Goal: Task Accomplishment & Management: Complete application form

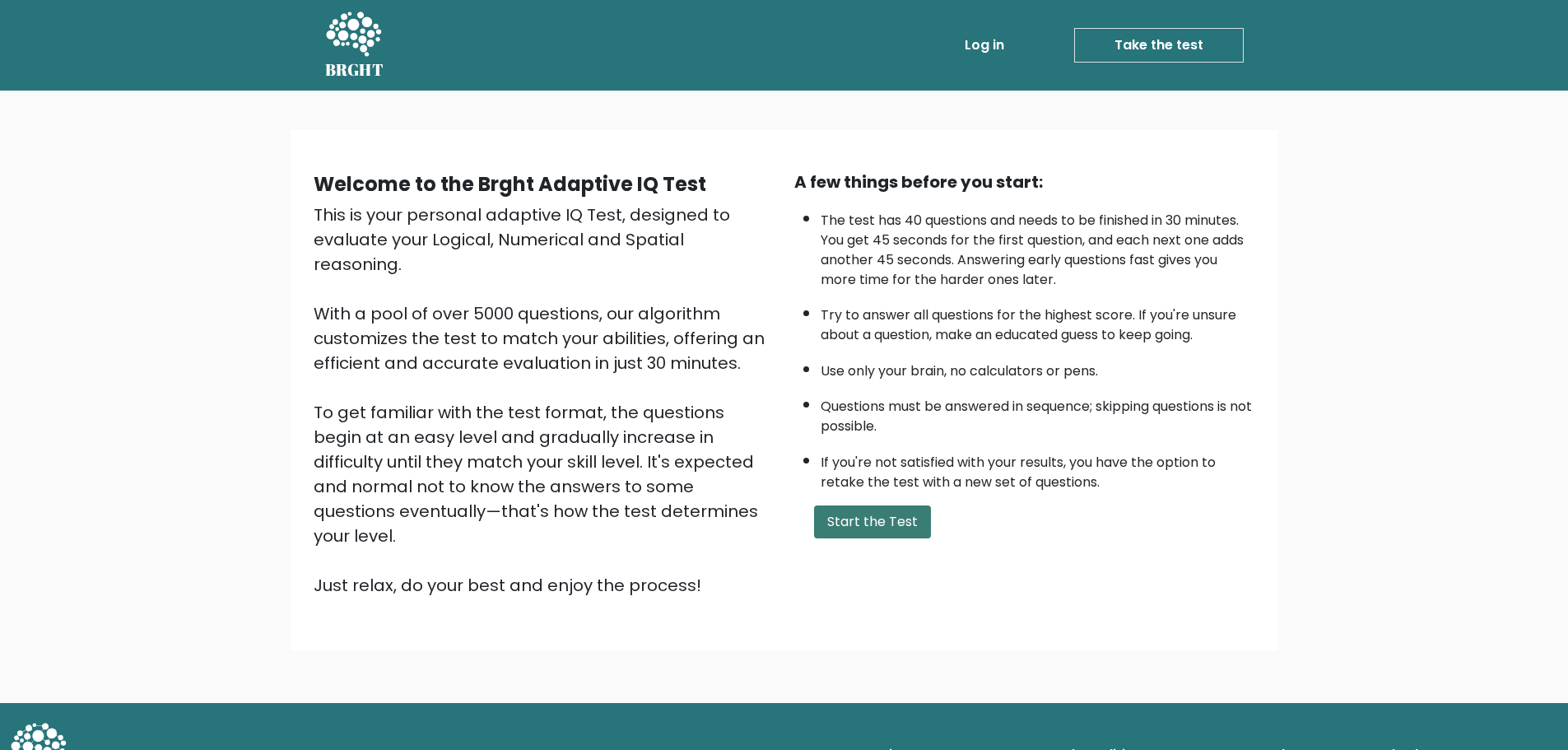
click at [905, 520] on button "Start the Test" at bounding box center [873, 521] width 117 height 33
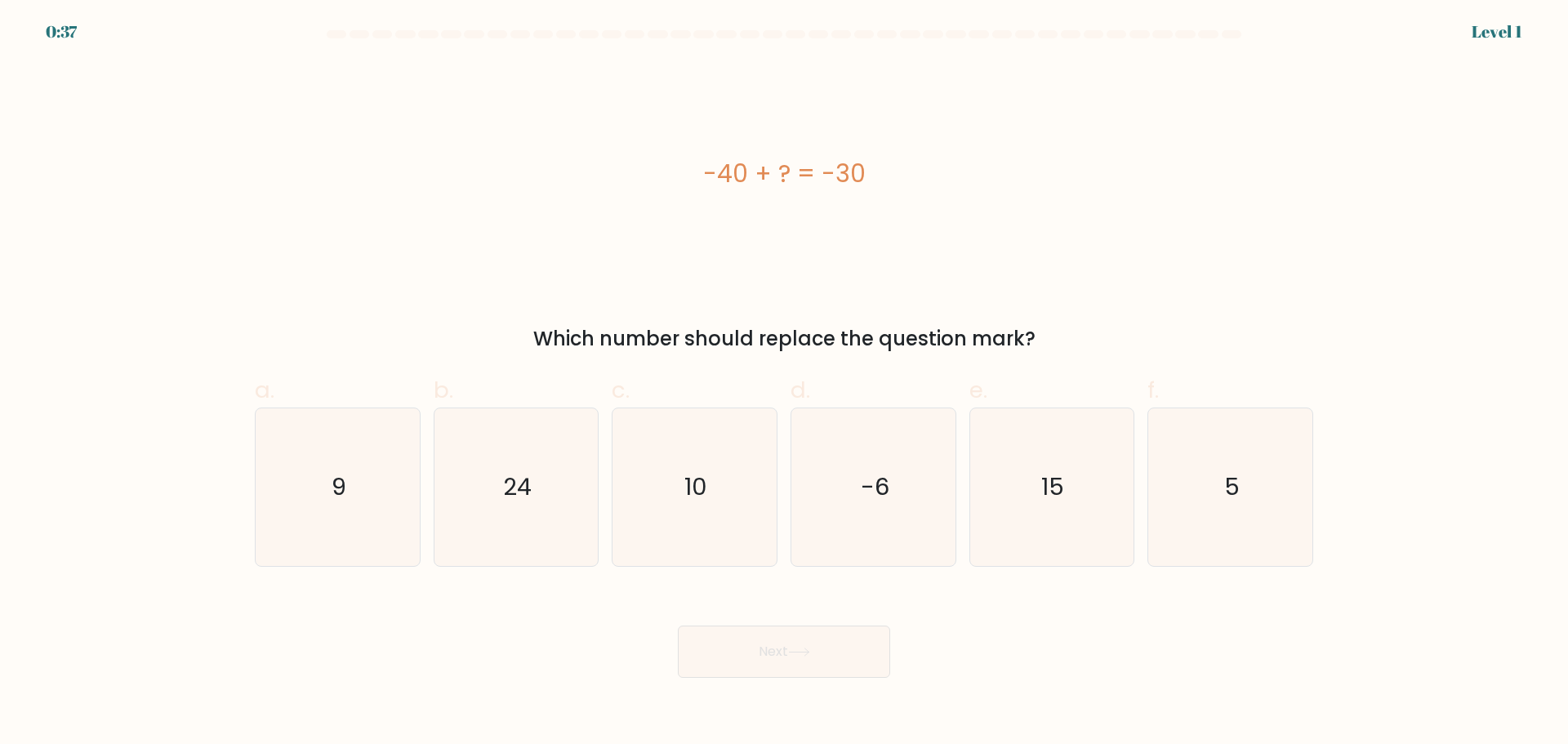
drag, startPoint x: 713, startPoint y: 173, endPoint x: 860, endPoint y: 196, distance: 148.8
click at [860, 196] on div "-40 + ? = -30" at bounding box center [784, 173] width 1058 height 222
copy div "-40 + ? = -30"
click at [706, 500] on text "10" at bounding box center [696, 486] width 23 height 32
click at [784, 383] on input "c. 10" at bounding box center [784, 377] width 1 height 10
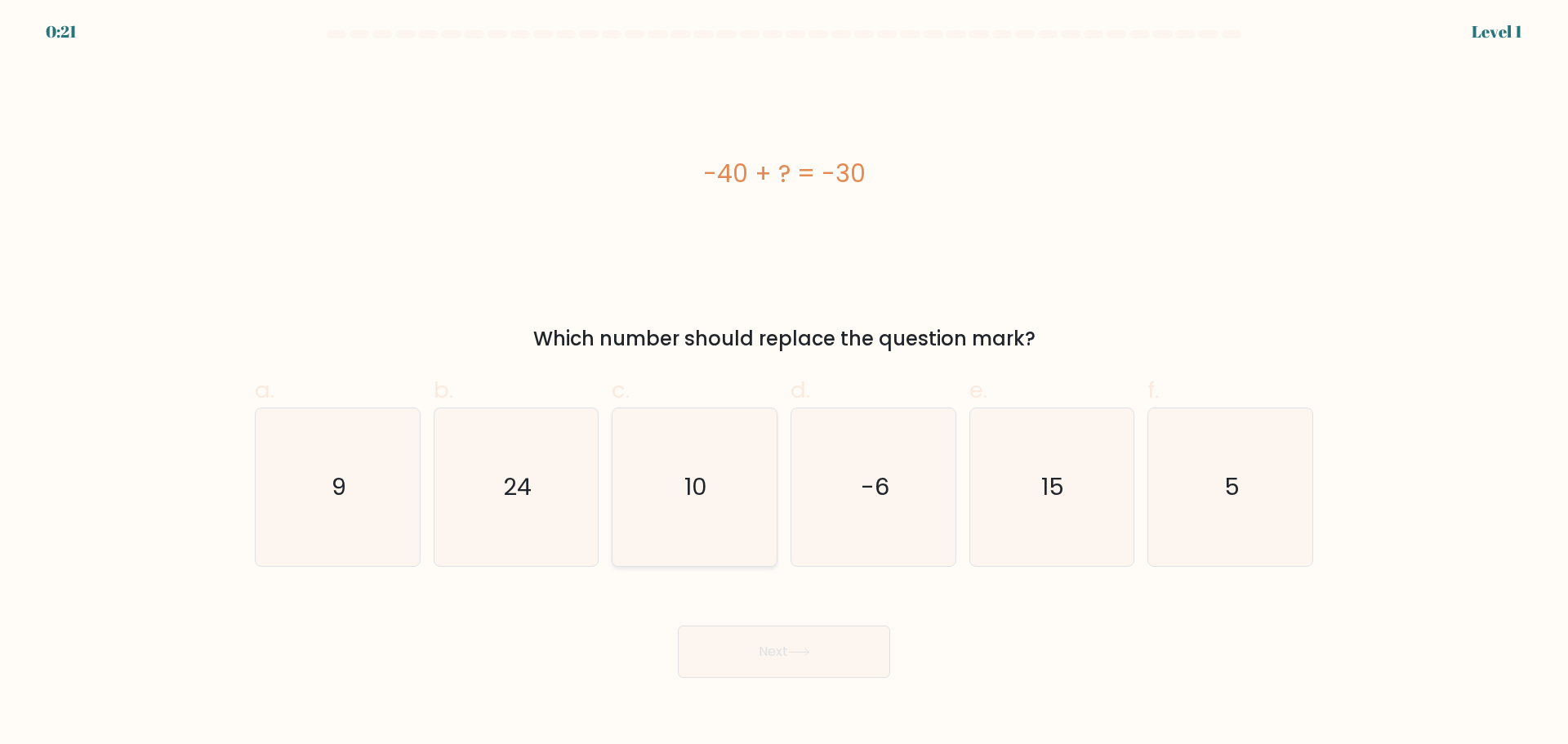
radio input "true"
click at [824, 645] on button "Next" at bounding box center [784, 651] width 212 height 53
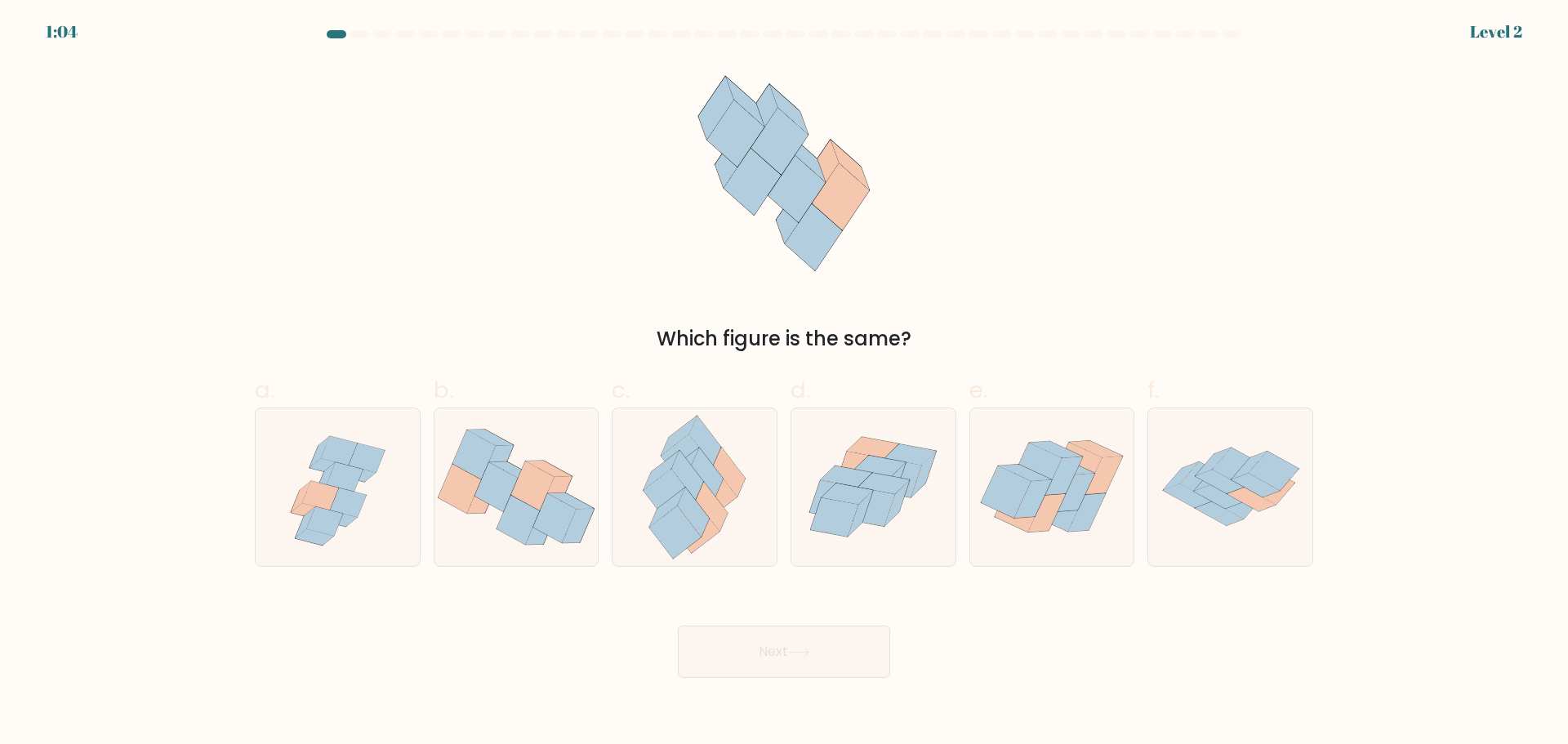
drag, startPoint x: 677, startPoint y: 122, endPoint x: 973, endPoint y: 322, distance: 357.2
click at [911, 306] on div "Which figure is the same?" at bounding box center [783, 208] width 1078 height 292
click at [1108, 280] on div "Which figure is the same?" at bounding box center [783, 208] width 1078 height 292
click at [886, 488] on icon at bounding box center [884, 483] width 52 height 21
click at [785, 383] on input "d." at bounding box center [784, 377] width 1 height 10
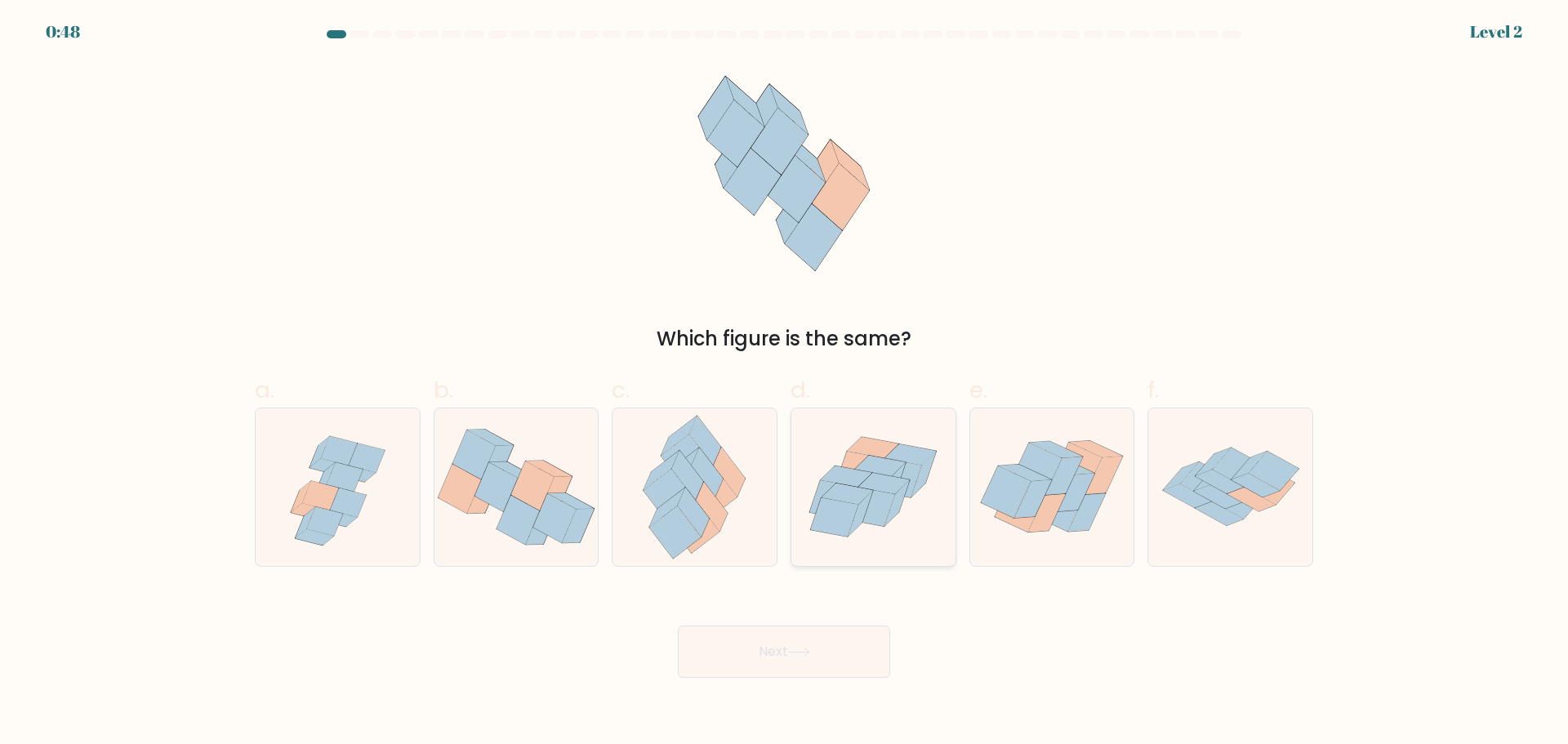
radio input "true"
click at [827, 648] on button "Next" at bounding box center [784, 651] width 212 height 53
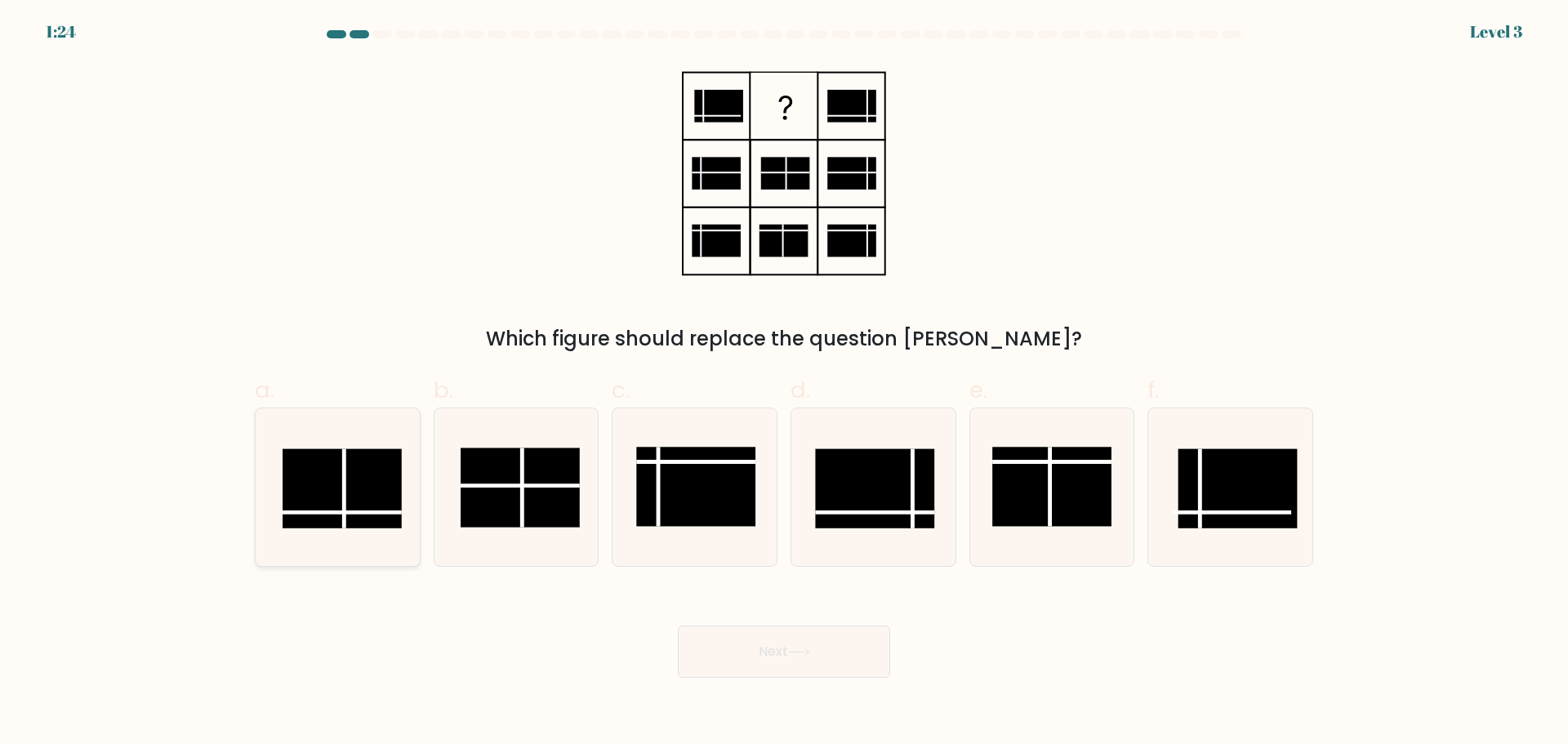
click at [349, 487] on rect at bounding box center [342, 487] width 119 height 79
click at [784, 383] on input "a." at bounding box center [784, 377] width 1 height 10
radio input "true"
click at [738, 641] on button "Next" at bounding box center [784, 651] width 212 height 53
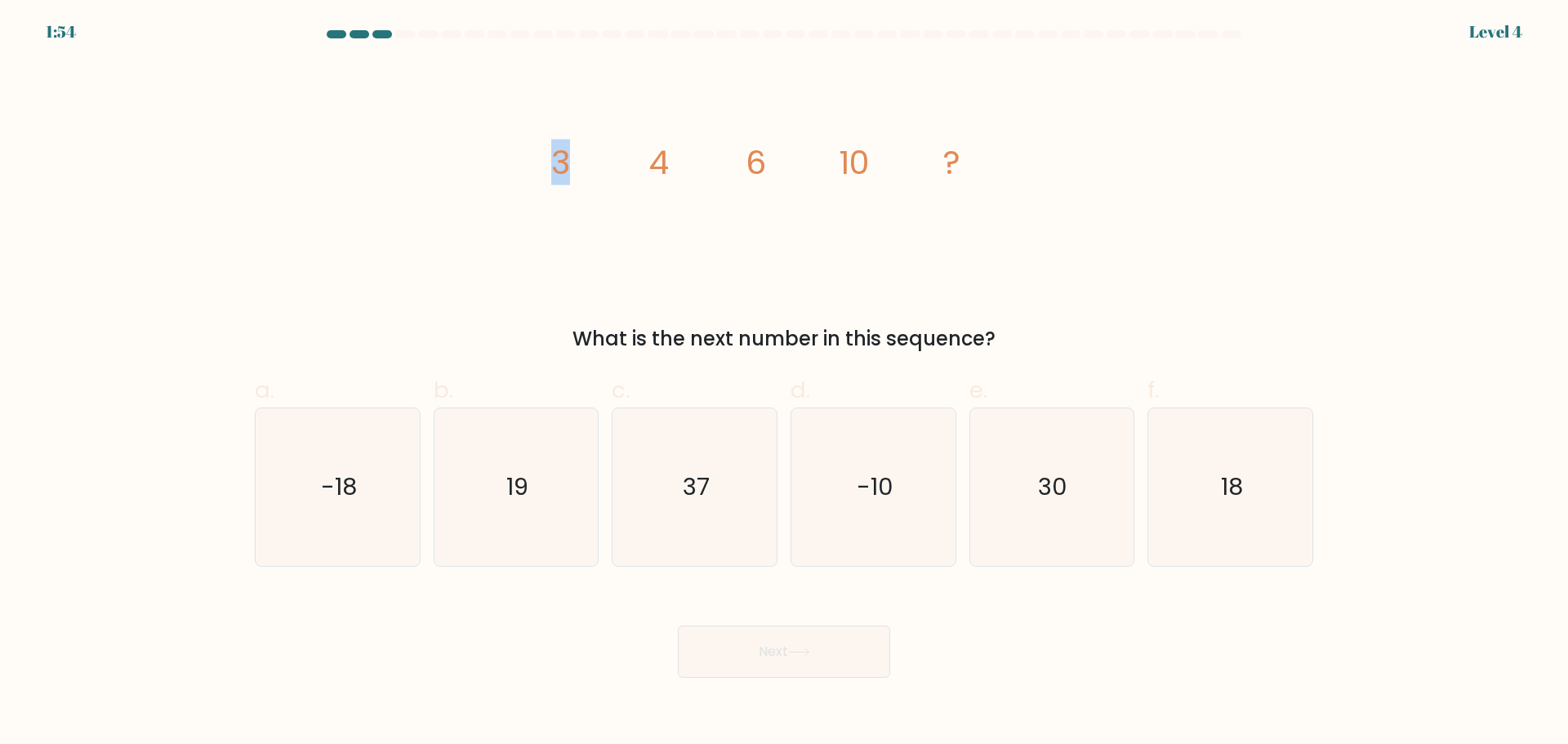
drag, startPoint x: 561, startPoint y: 160, endPoint x: 590, endPoint y: 163, distance: 29.2
click at [590, 163] on icon "image/svg+xml 3 4 6 10 ?" at bounding box center [784, 173] width 490 height 222
drag, startPoint x: 661, startPoint y: 161, endPoint x: 683, endPoint y: 161, distance: 22.0
click at [682, 161] on icon "image/svg+xml 3 4 6 10 ?" at bounding box center [784, 173] width 490 height 222
drag, startPoint x: 758, startPoint y: 159, endPoint x: 793, endPoint y: 170, distance: 36.7
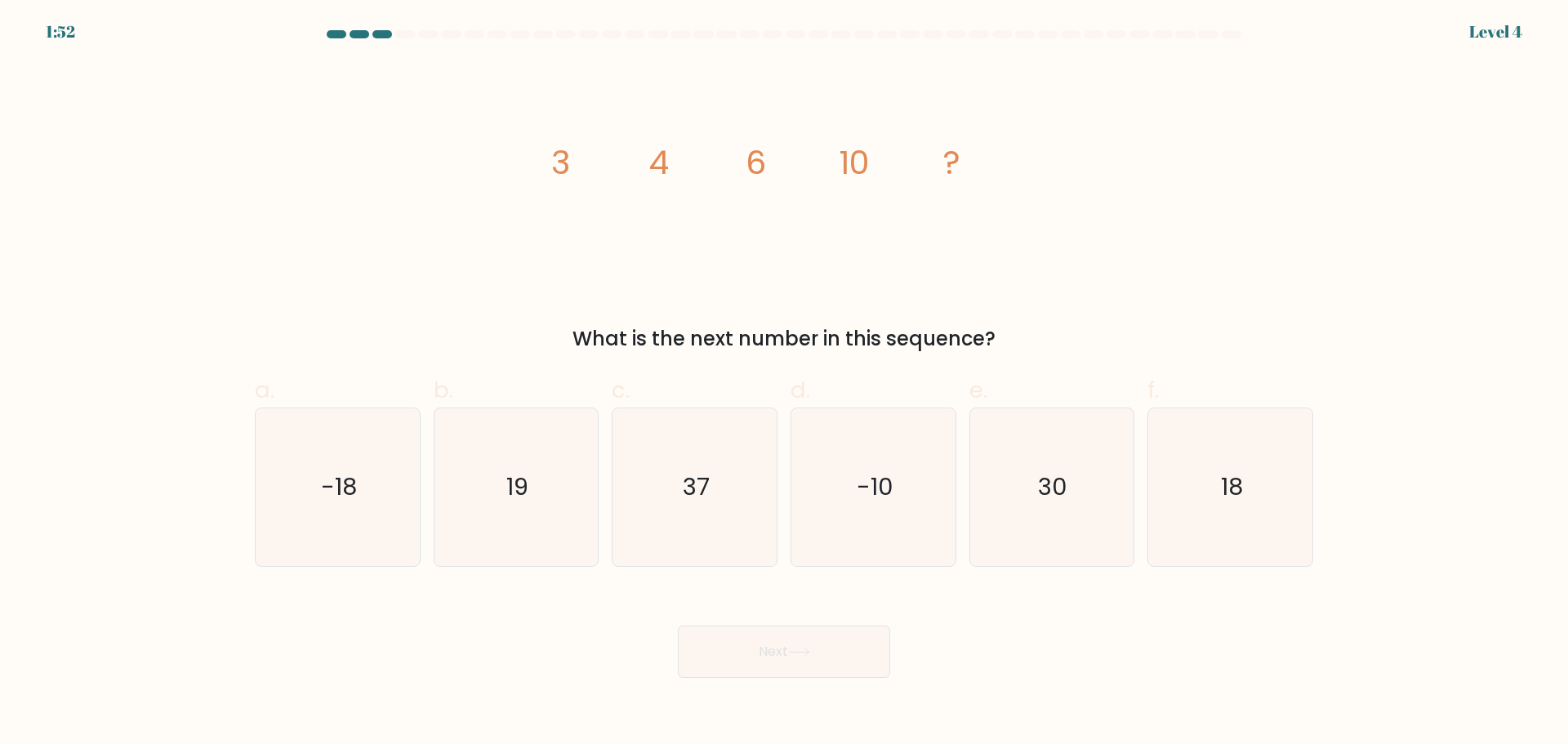
click at [793, 170] on icon "image/svg+xml 3 4 6 10 ?" at bounding box center [784, 173] width 490 height 222
drag, startPoint x: 841, startPoint y: 164, endPoint x: 877, endPoint y: 167, distance: 36.1
click at [874, 166] on icon "image/svg+xml 3 4 6 10 ?" at bounding box center [784, 173] width 490 height 222
click at [1119, 232] on div "image/svg+xml 3 4 6 10 ? What is the next number in this sequence?" at bounding box center [783, 208] width 1078 height 292
drag, startPoint x: 554, startPoint y: 159, endPoint x: 617, endPoint y: 167, distance: 63.5
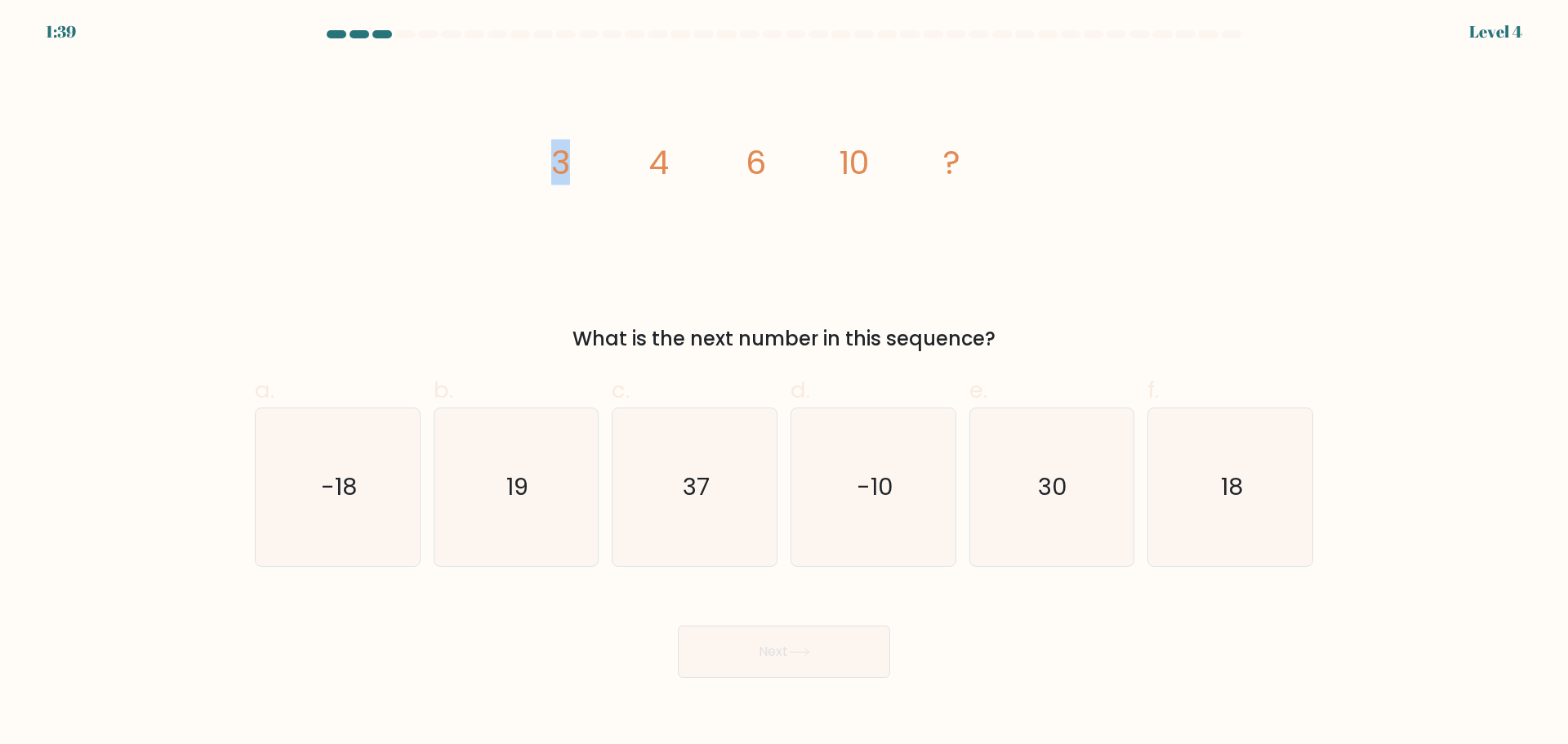
click at [617, 167] on icon "image/svg+xml 3 4 6 10 ?" at bounding box center [784, 173] width 490 height 222
drag, startPoint x: 610, startPoint y: 163, endPoint x: 660, endPoint y: 164, distance: 50.0
click at [611, 163] on icon "image/svg+xml 3 4 6 10 ?" at bounding box center [784, 173] width 490 height 222
drag, startPoint x: 671, startPoint y: 162, endPoint x: 646, endPoint y: 160, distance: 25.1
click at [646, 160] on icon "image/svg+xml 3 4 6 10 ?" at bounding box center [784, 173] width 490 height 222
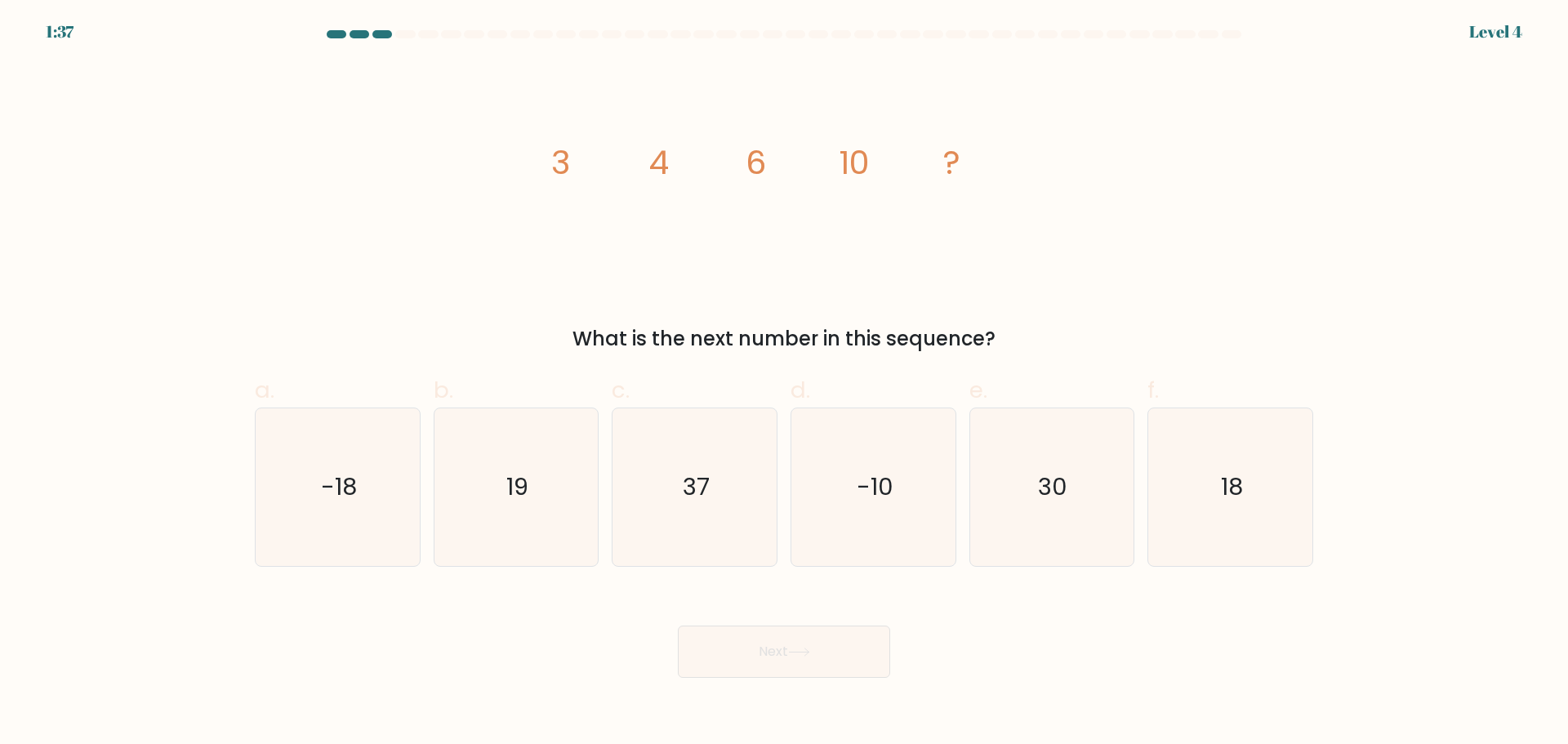
drag, startPoint x: 597, startPoint y: 145, endPoint x: 608, endPoint y: 221, distance: 76.8
click at [608, 221] on icon "image/svg+xml 3 4 6 10 ?" at bounding box center [784, 173] width 490 height 222
drag, startPoint x: 657, startPoint y: 169, endPoint x: 706, endPoint y: 170, distance: 49.0
click at [677, 171] on icon "image/svg+xml 3 4 6 10 ?" at bounding box center [784, 173] width 490 height 222
drag, startPoint x: 778, startPoint y: 162, endPoint x: 786, endPoint y: 165, distance: 8.5
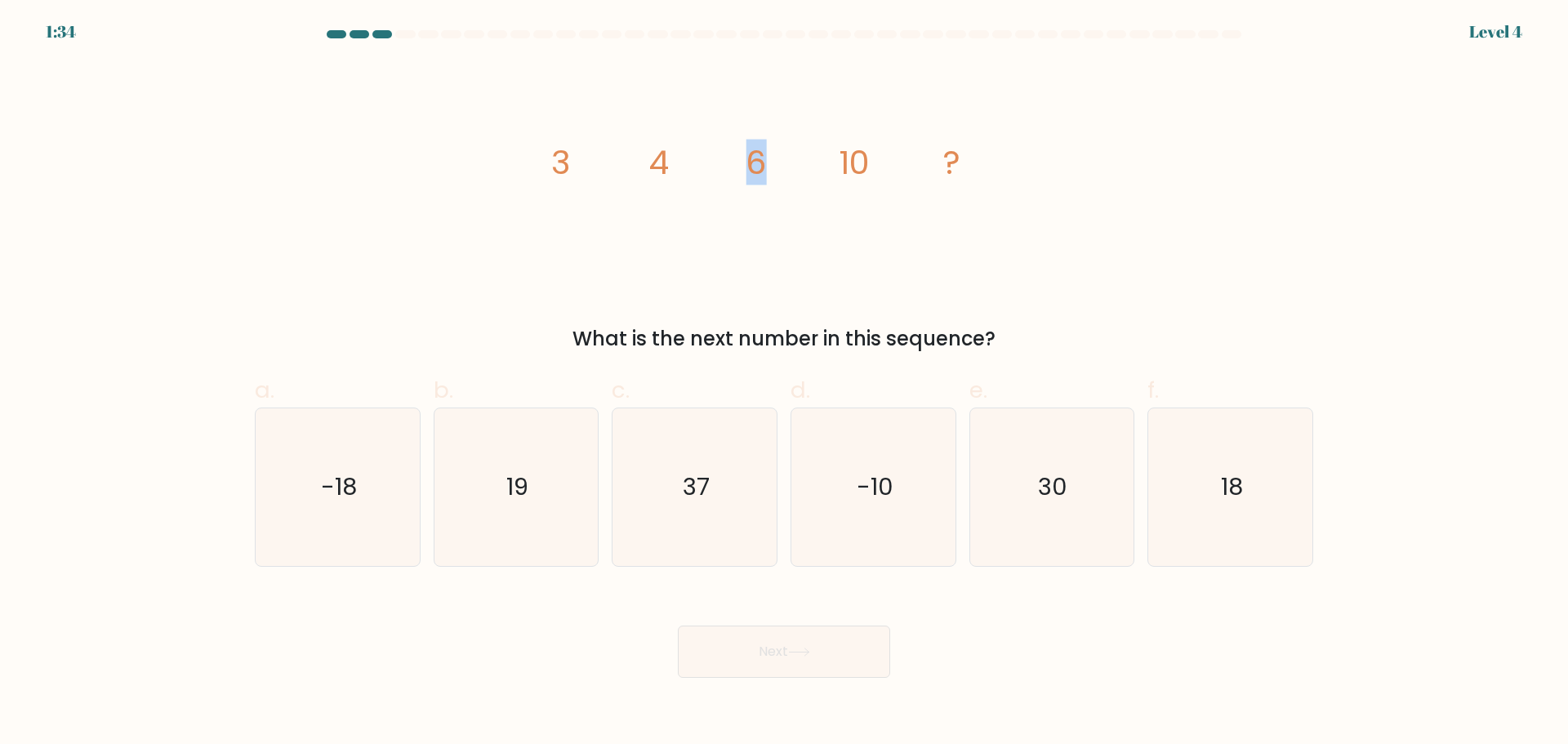
click at [780, 163] on icon "image/svg+xml 3 4 6 10 ?" at bounding box center [784, 173] width 490 height 222
click at [593, 210] on icon "image/svg+xml 3 4 6 10 ?" at bounding box center [784, 173] width 490 height 222
click at [720, 210] on icon "image/svg+xml 3 4 6 10 ?" at bounding box center [784, 173] width 490 height 222
drag, startPoint x: 753, startPoint y: 161, endPoint x: 763, endPoint y: 161, distance: 10.0
click at [763, 161] on tspan "6" at bounding box center [756, 162] width 20 height 46
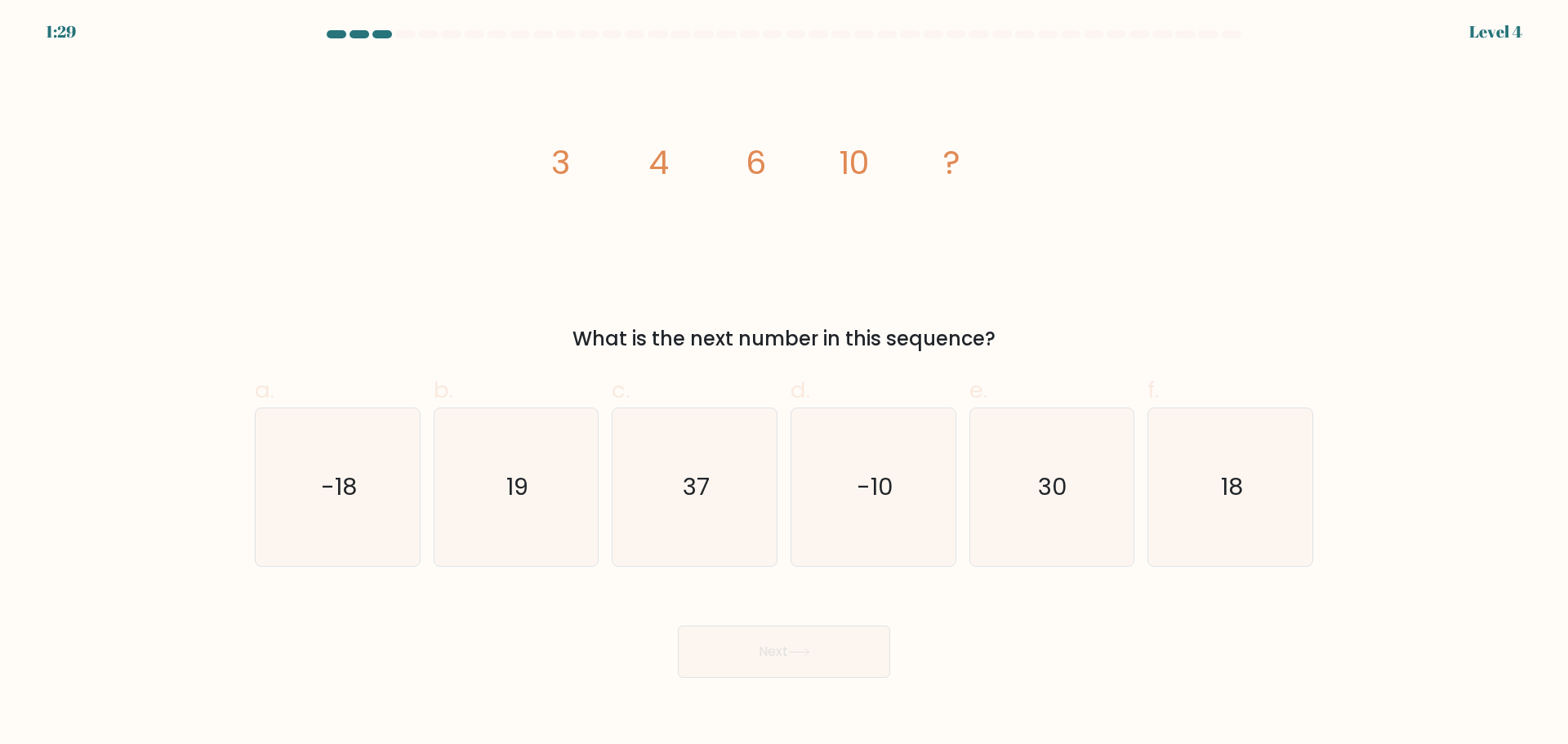
drag, startPoint x: 845, startPoint y: 160, endPoint x: 888, endPoint y: 159, distance: 43.0
click at [866, 159] on tspan "10" at bounding box center [854, 162] width 31 height 46
drag, startPoint x: 597, startPoint y: 222, endPoint x: 686, endPoint y: 215, distance: 89.3
click at [597, 222] on icon "image/svg+xml 3 4 6 10 ?" at bounding box center [784, 173] width 490 height 222
click at [731, 203] on icon "image/svg+xml 3 4 6 10 ?" at bounding box center [784, 173] width 490 height 222
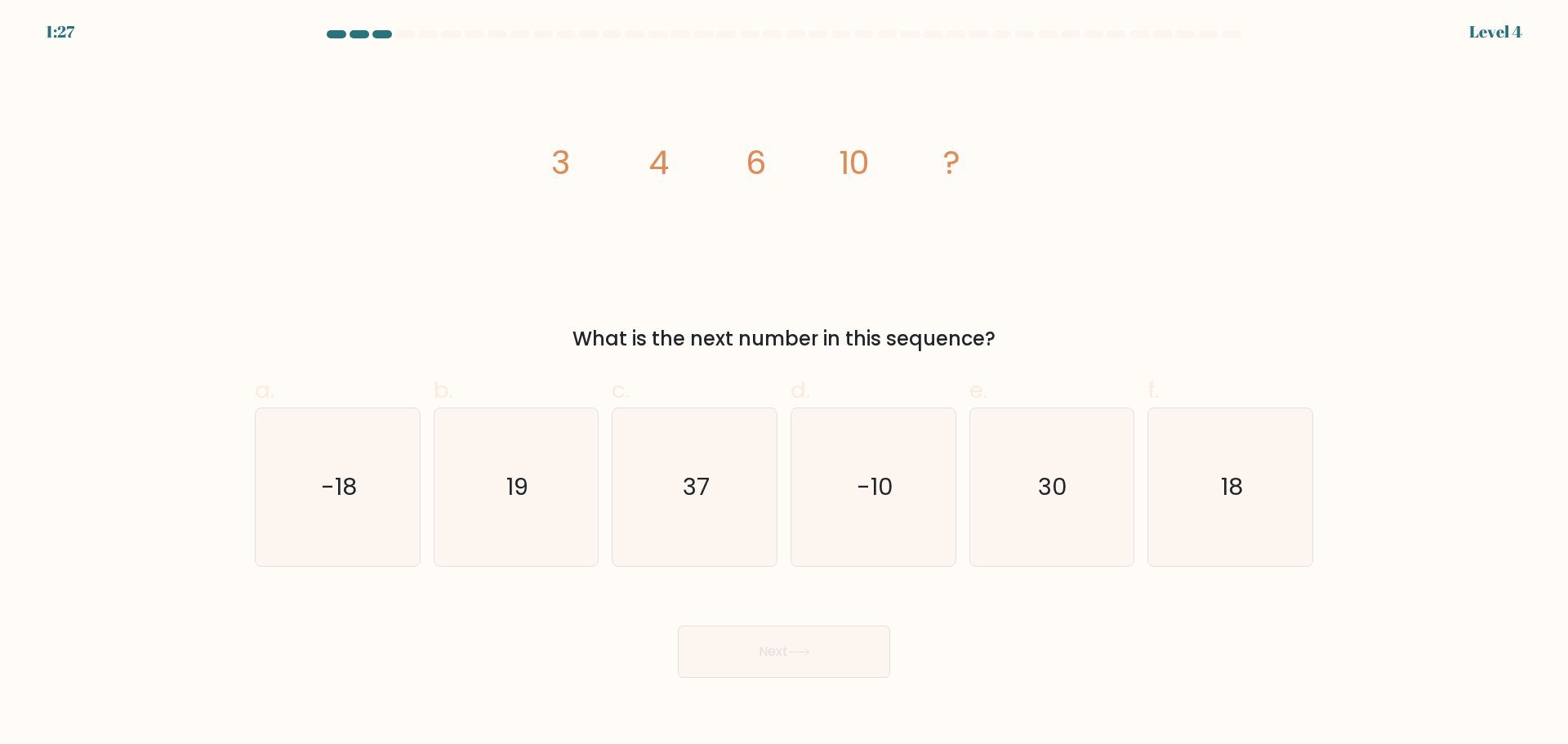
click at [814, 210] on icon "image/svg+xml 3 4 6 10 ?" at bounding box center [784, 173] width 490 height 222
click at [935, 200] on icon "image/svg+xml 3 4 6 10 ?" at bounding box center [784, 173] width 490 height 222
click at [596, 213] on icon "image/svg+xml 3 4 6 10 ?" at bounding box center [784, 173] width 490 height 222
click at [710, 211] on icon "image/svg+xml 3 4 6 10 ?" at bounding box center [784, 173] width 490 height 222
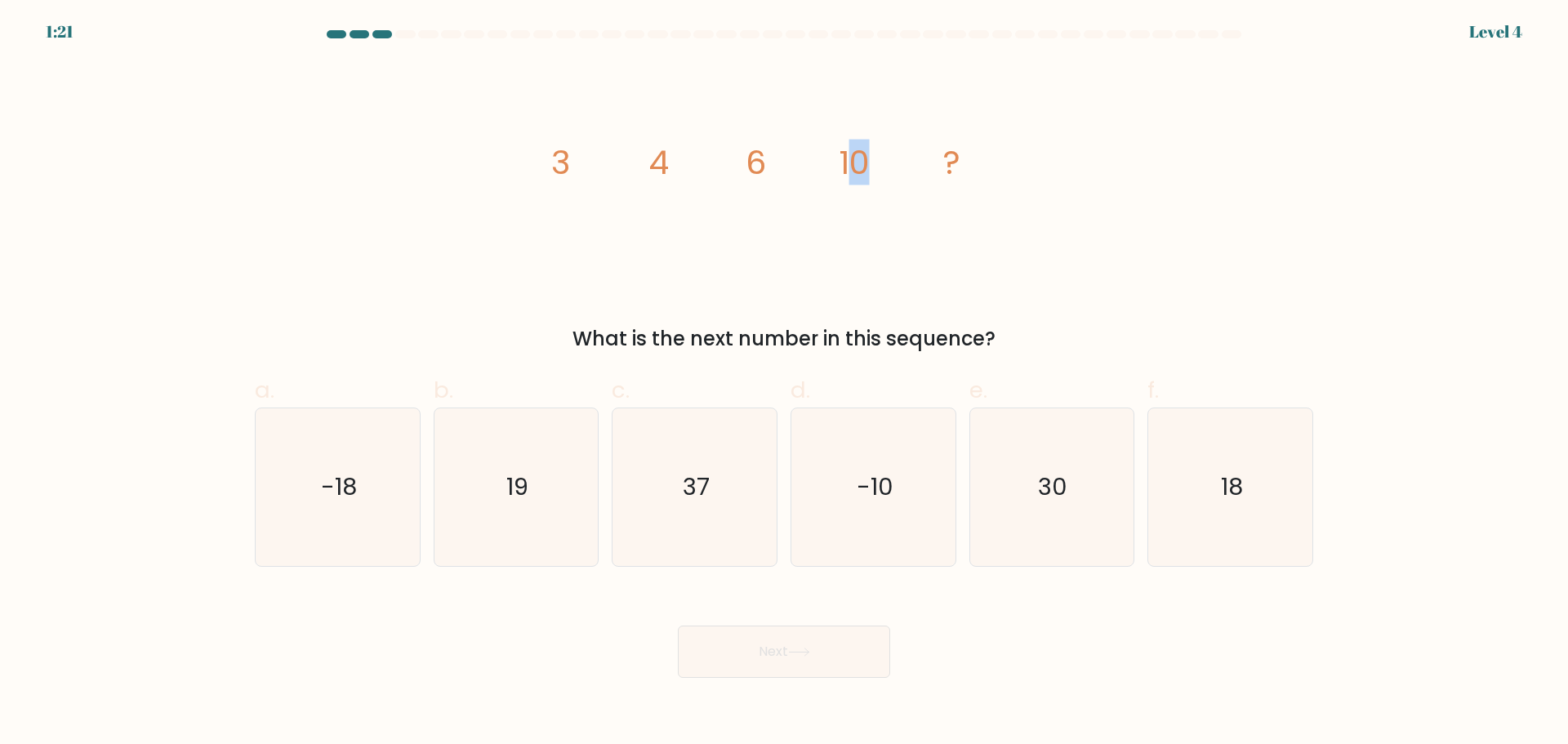
drag, startPoint x: 857, startPoint y: 166, endPoint x: 930, endPoint y: 180, distance: 74.3
click at [886, 169] on icon "image/svg+xml 3 4 6 10 ?" at bounding box center [784, 173] width 490 height 222
click at [1278, 537] on icon "18" at bounding box center [1230, 486] width 158 height 158
click at [785, 383] on input "f. 18" at bounding box center [784, 377] width 1 height 10
radio input "true"
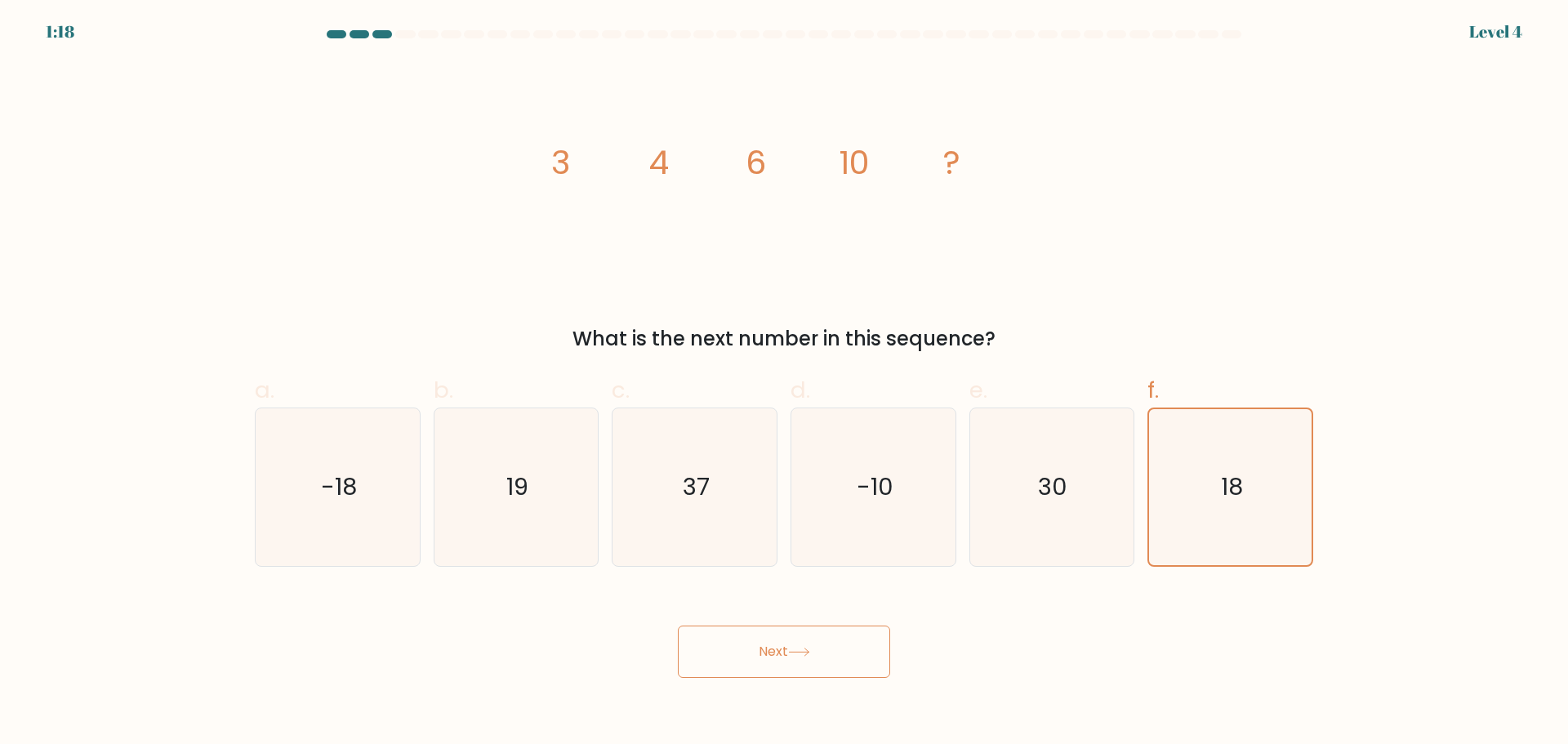
click at [802, 651] on icon at bounding box center [799, 652] width 22 height 9
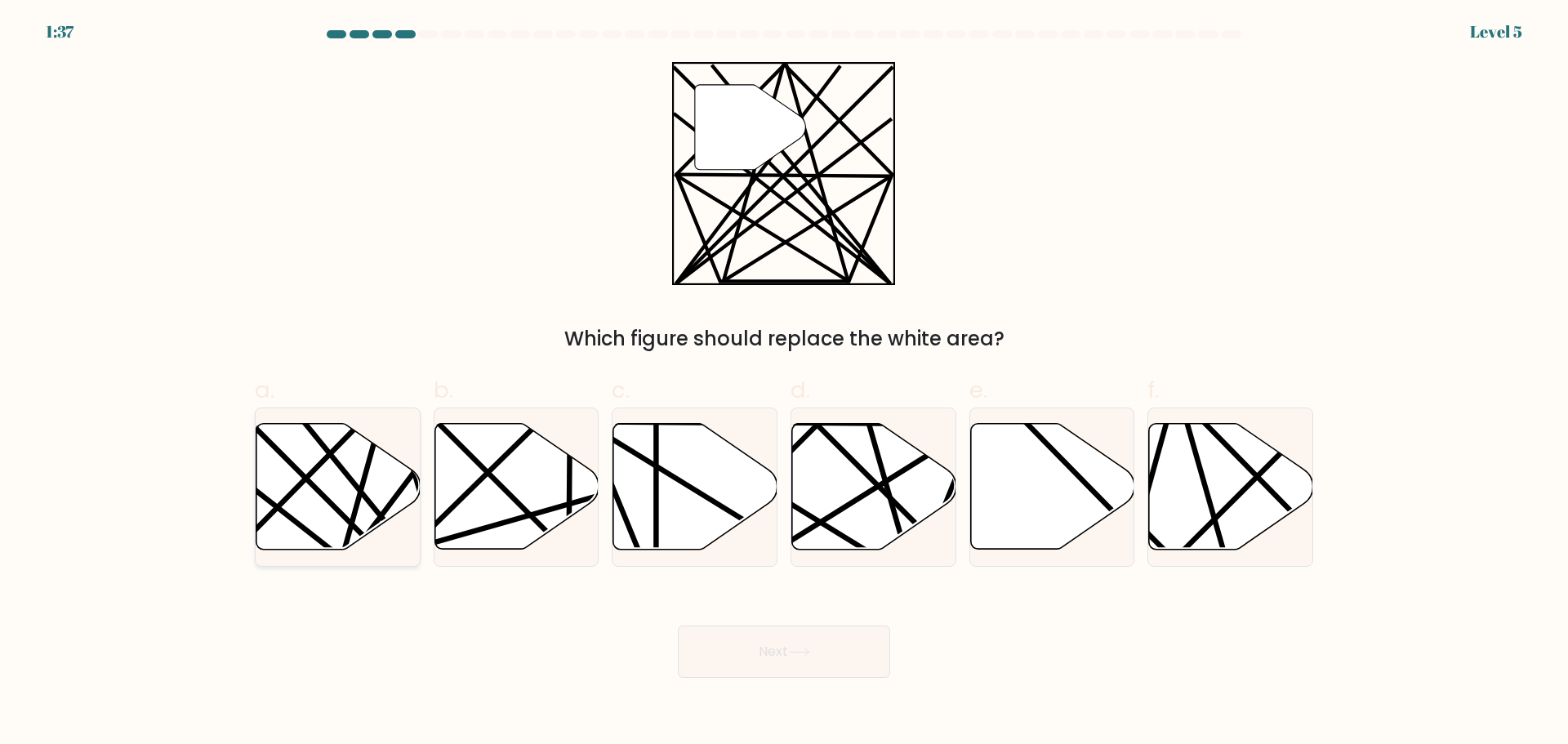
click at [330, 462] on icon at bounding box center [339, 486] width 164 height 126
click at [784, 383] on input "a." at bounding box center [784, 377] width 1 height 10
radio input "true"
click at [785, 654] on button "Next" at bounding box center [784, 651] width 212 height 53
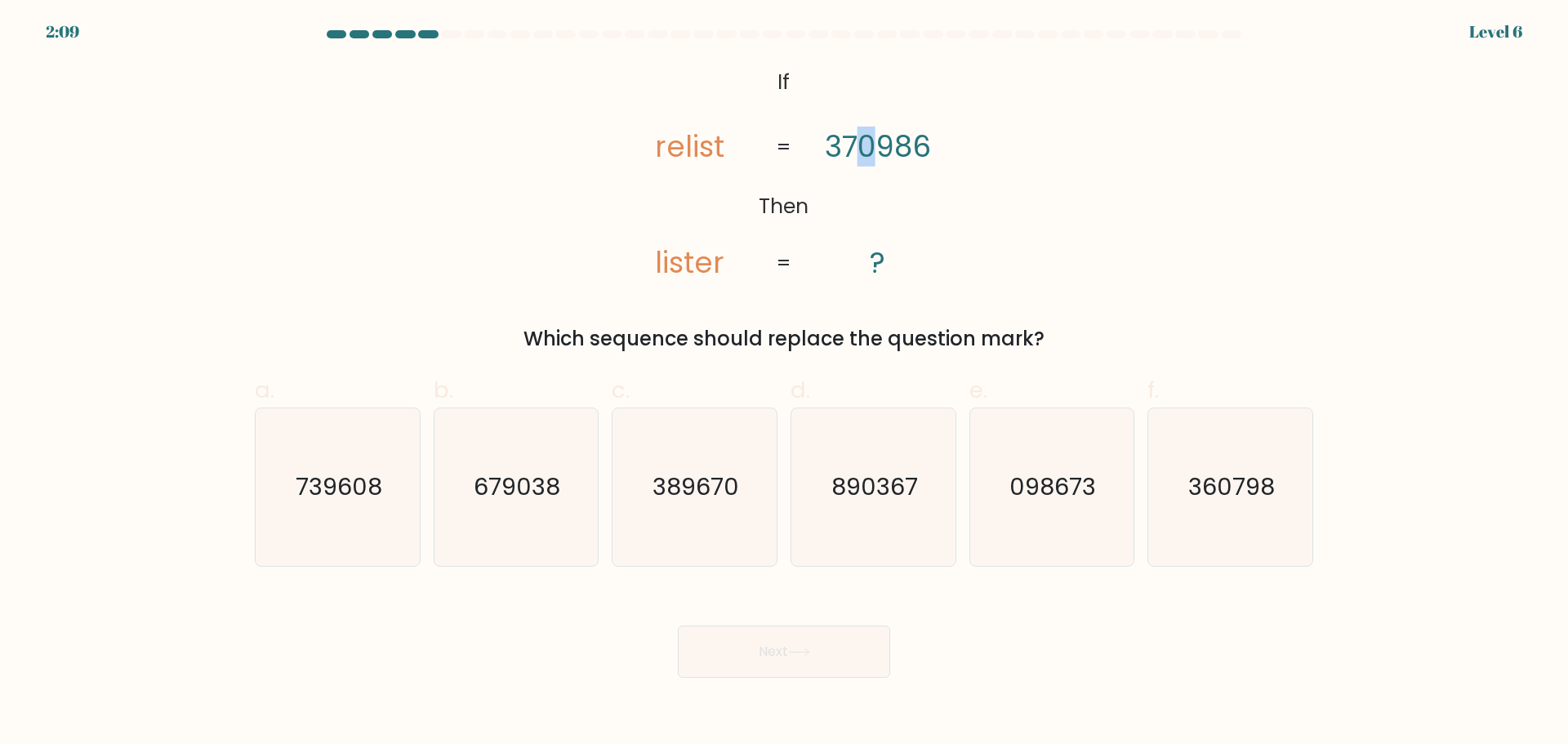
click at [871, 150] on tspan "370986" at bounding box center [877, 147] width 106 height 40
click at [1070, 501] on text "098673" at bounding box center [1054, 486] width 87 height 32
click at [785, 383] on input "e. 098673" at bounding box center [784, 377] width 1 height 10
radio input "true"
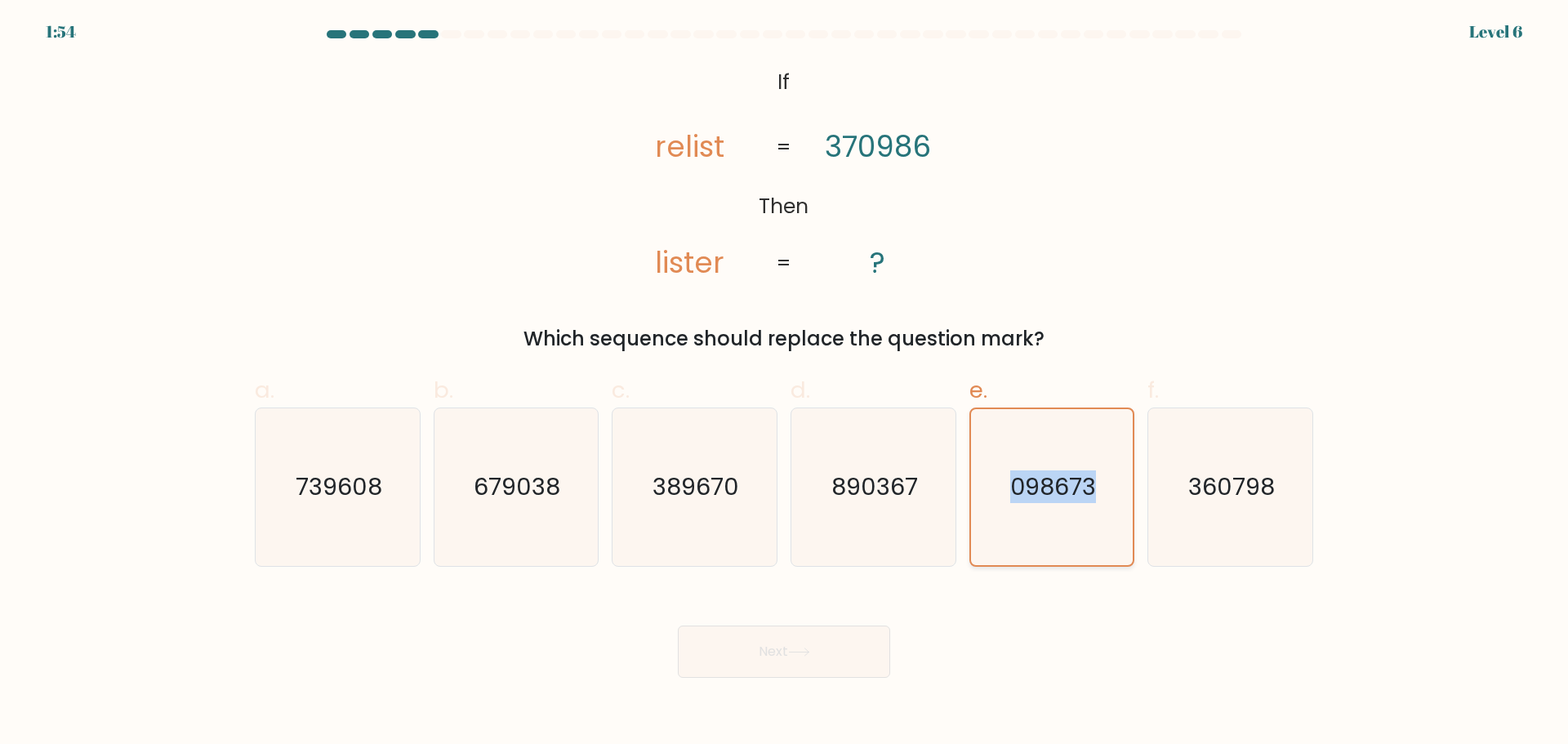
click at [1070, 501] on text "098673" at bounding box center [1053, 486] width 86 height 32
click at [785, 383] on input "e. 098673" at bounding box center [784, 377] width 1 height 10
click at [829, 658] on button "Next" at bounding box center [784, 651] width 212 height 53
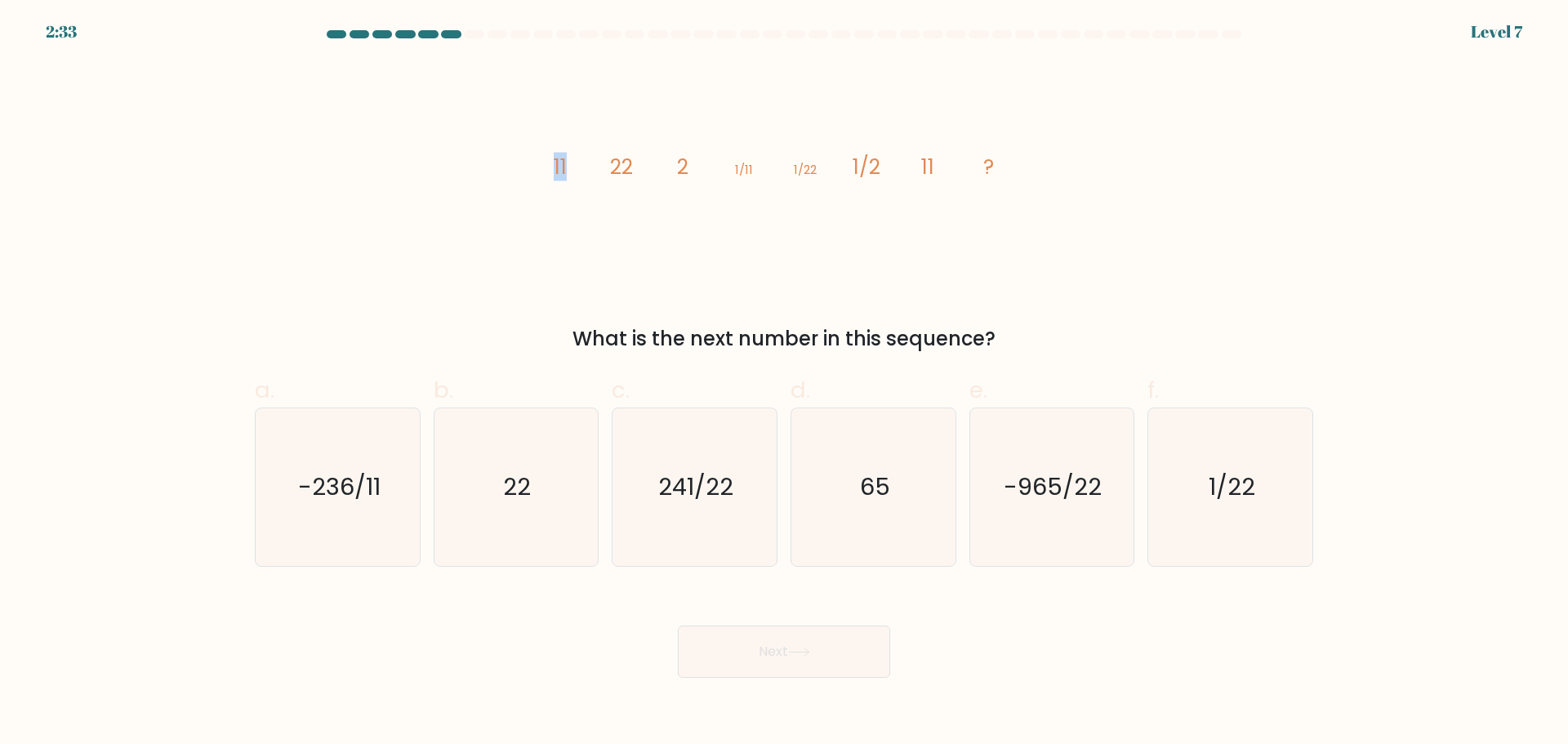
drag, startPoint x: 554, startPoint y: 166, endPoint x: 577, endPoint y: 171, distance: 23.5
click at [577, 171] on icon "image/svg+xml 11 22 2 1/11 1/22 1/2 11 ?" at bounding box center [784, 173] width 490 height 222
click at [1169, 173] on div "image/svg+xml 11 22 2 1/11 1/22 1/2 11 ? What is the next number in this sequen…" at bounding box center [783, 208] width 1078 height 292
drag, startPoint x: 1030, startPoint y: 150, endPoint x: 536, endPoint y: 138, distance: 494.1
click at [536, 138] on div "image/svg+xml 11 22 2 1/11 1/22 1/2 11 ? What is the next number in this sequen…" at bounding box center [783, 208] width 1078 height 292
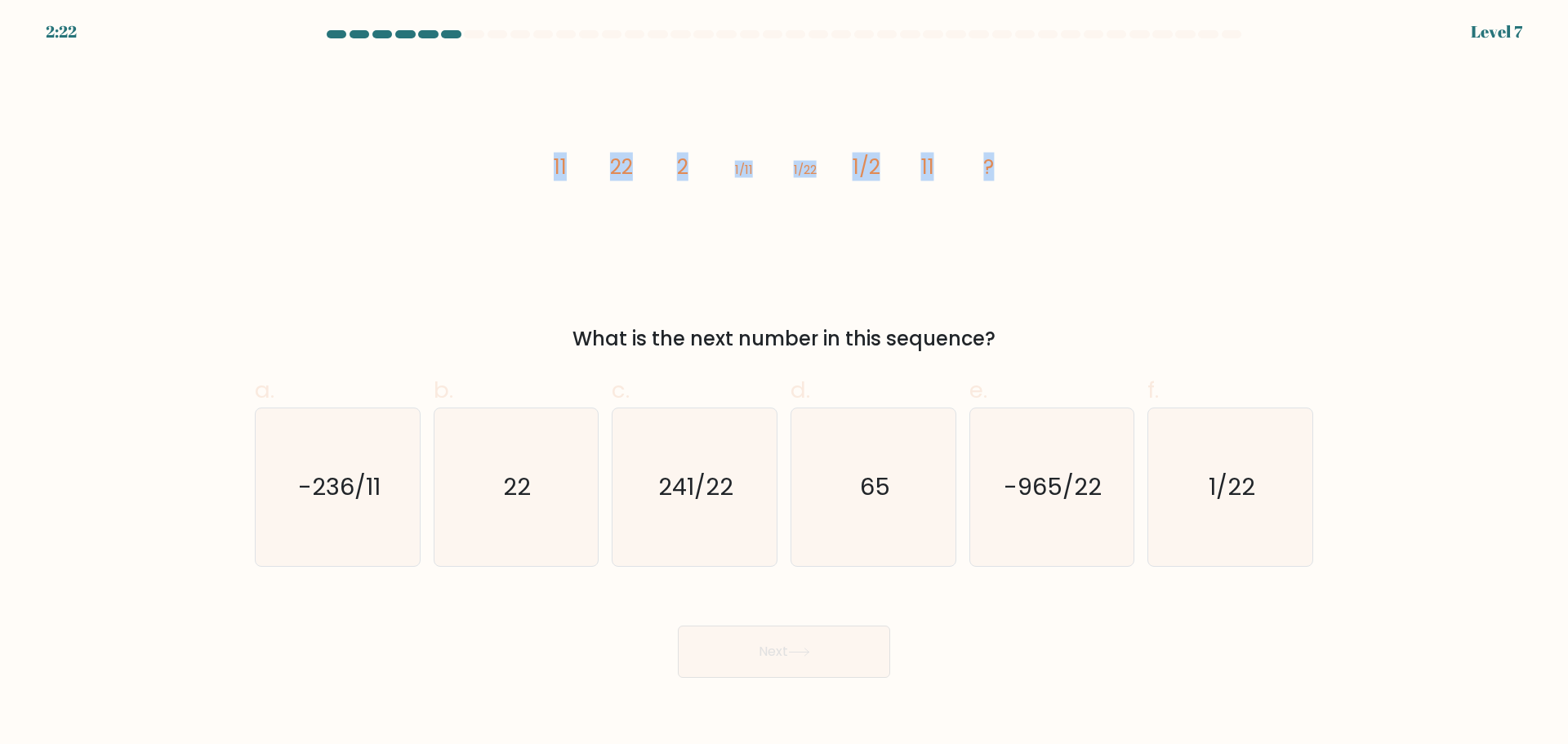
copy g "11 22 2 1/11 1/22 1/2 11 ?"
drag, startPoint x: 507, startPoint y: 475, endPoint x: 519, endPoint y: 480, distance: 13.0
click at [507, 475] on text "22" at bounding box center [518, 486] width 28 height 32
click at [784, 383] on input "b. 22" at bounding box center [784, 377] width 1 height 10
radio input "true"
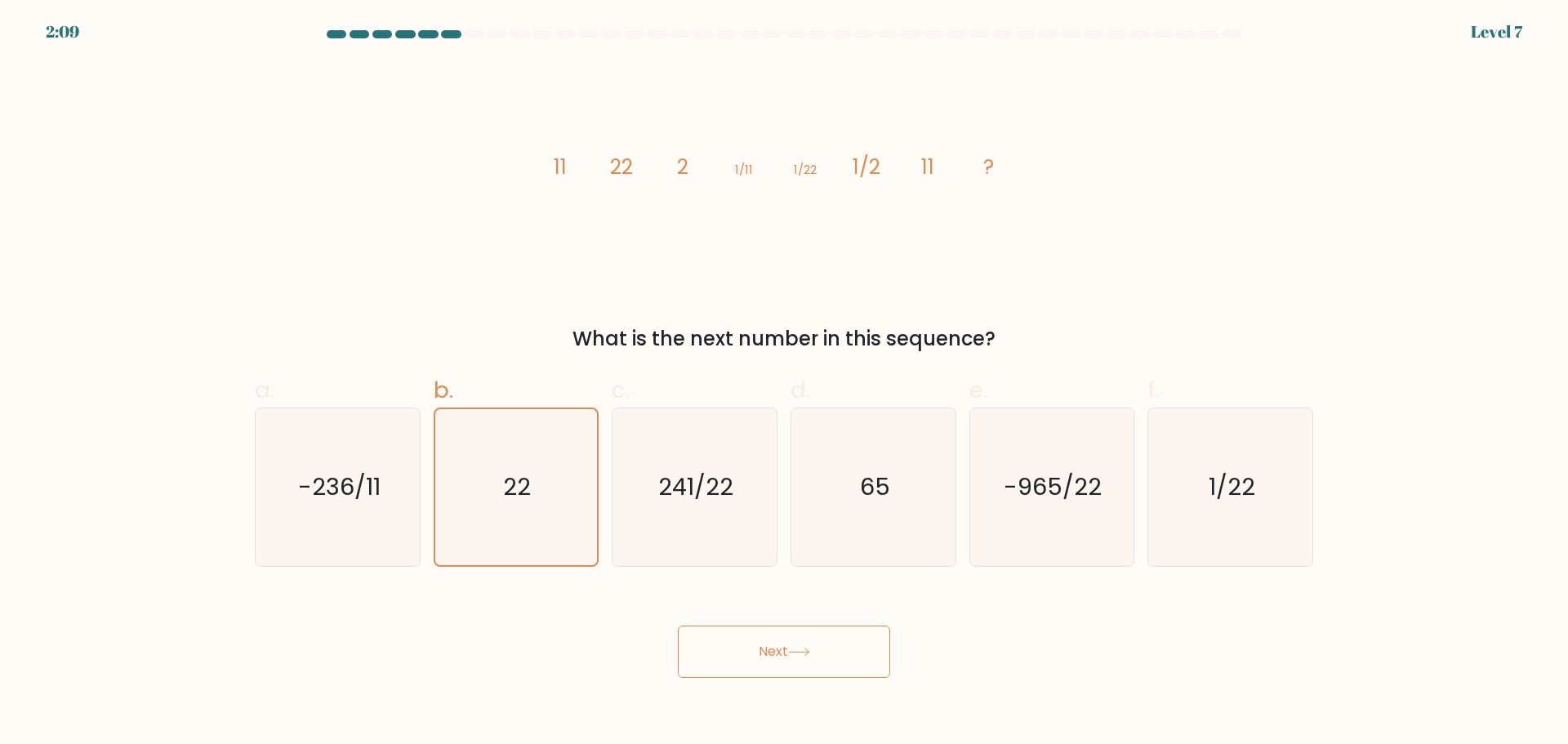
click at [795, 655] on icon at bounding box center [799, 652] width 22 height 9
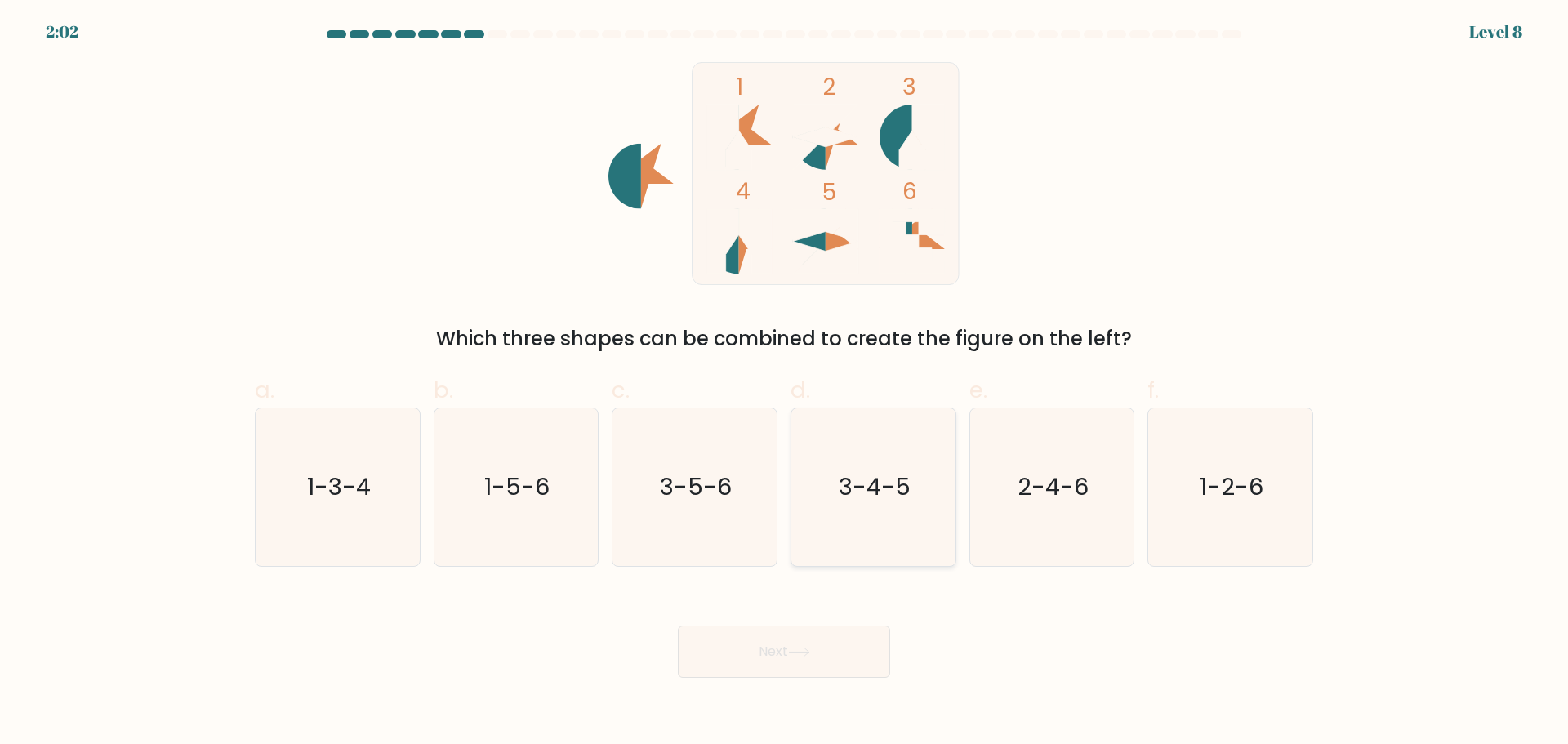
click at [858, 483] on text "3-4-5" at bounding box center [874, 486] width 72 height 32
click at [785, 383] on input "d. 3-4-5" at bounding box center [784, 377] width 1 height 10
radio input "true"
click at [802, 650] on icon at bounding box center [799, 652] width 22 height 9
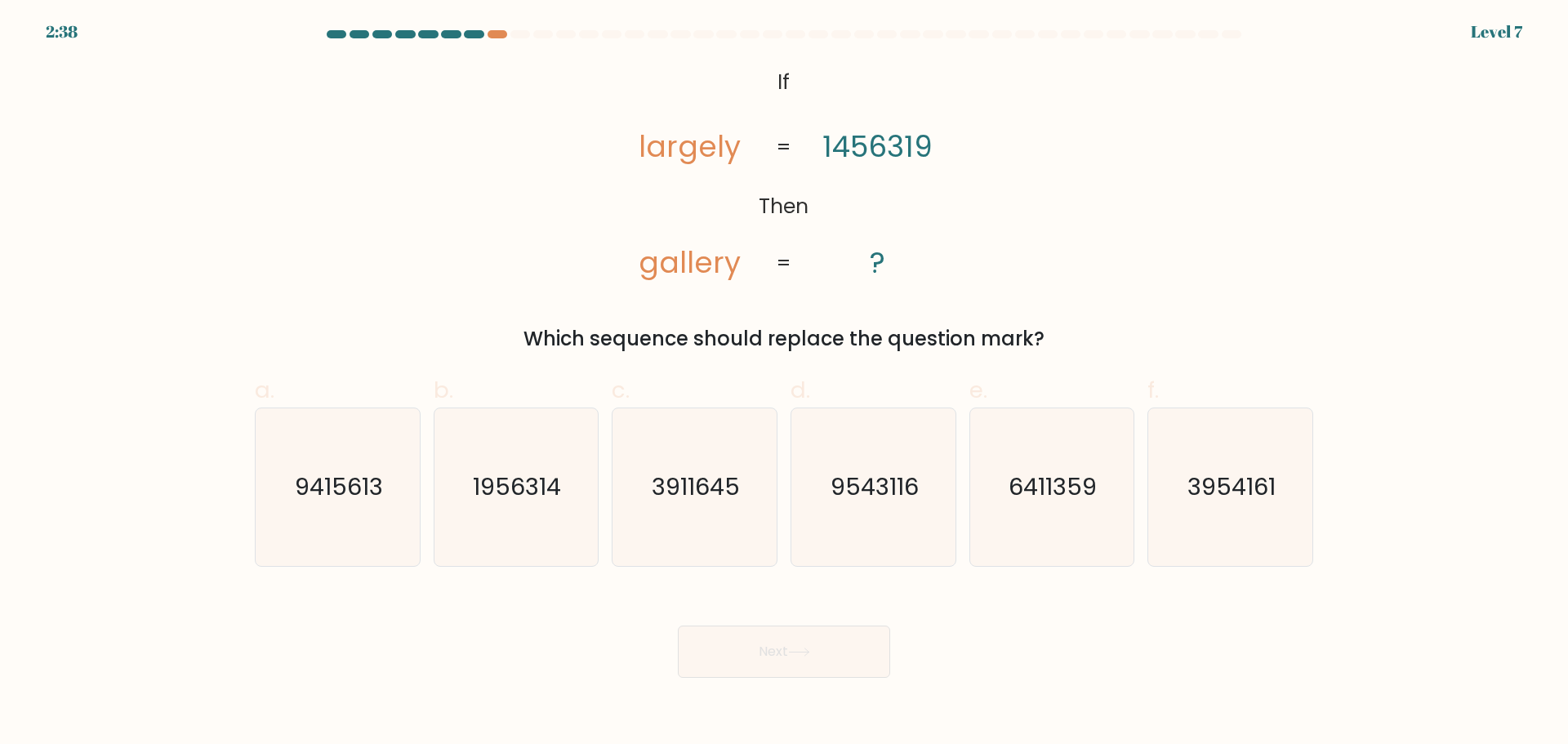
click at [688, 268] on tspan "gallery" at bounding box center [690, 262] width 103 height 40
click at [880, 150] on tspan "1456319" at bounding box center [877, 147] width 110 height 40
click at [1069, 505] on icon "6411359" at bounding box center [1051, 486] width 158 height 158
click at [785, 383] on input "e. 6411359" at bounding box center [784, 377] width 1 height 10
radio input "true"
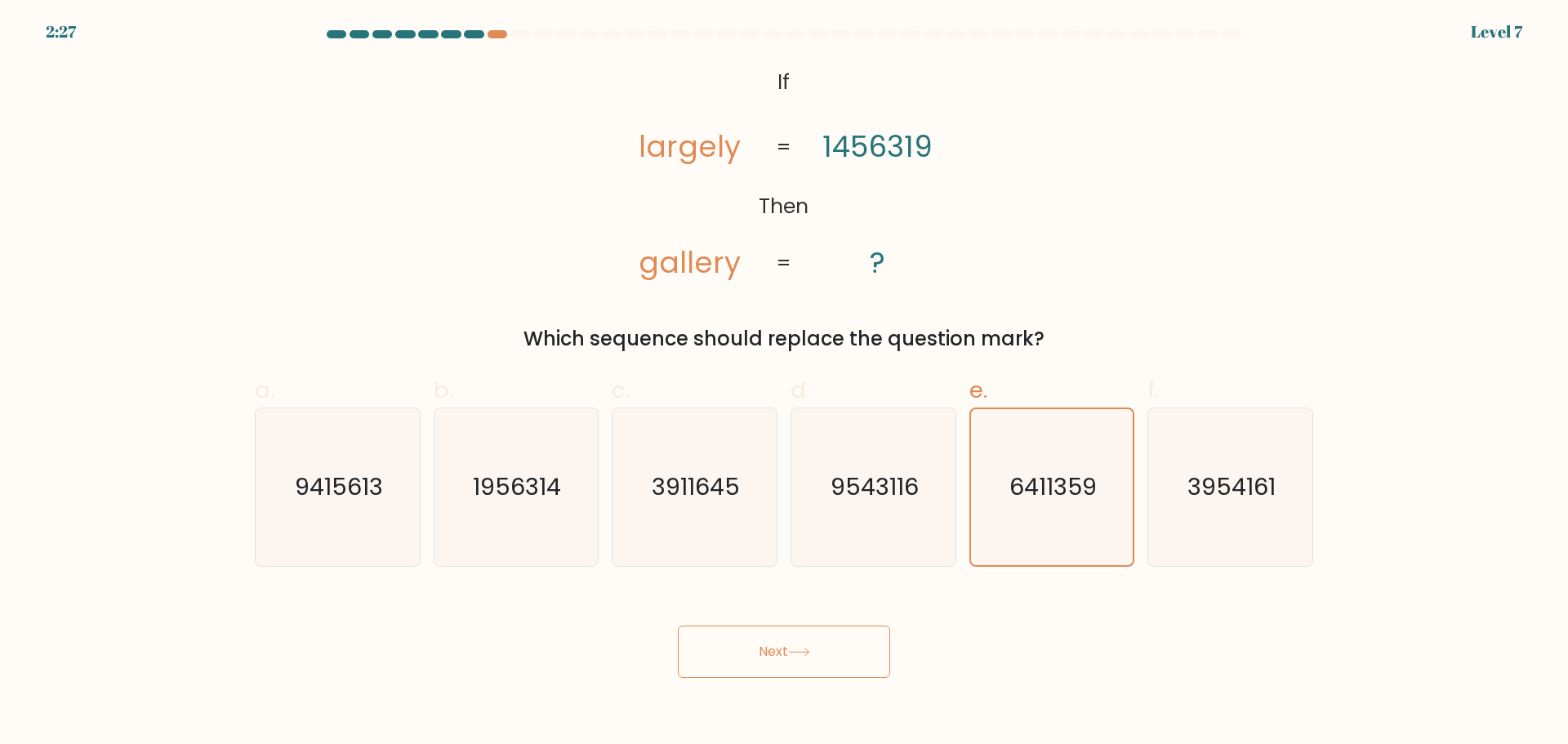
click at [805, 666] on button "Next" at bounding box center [784, 651] width 212 height 53
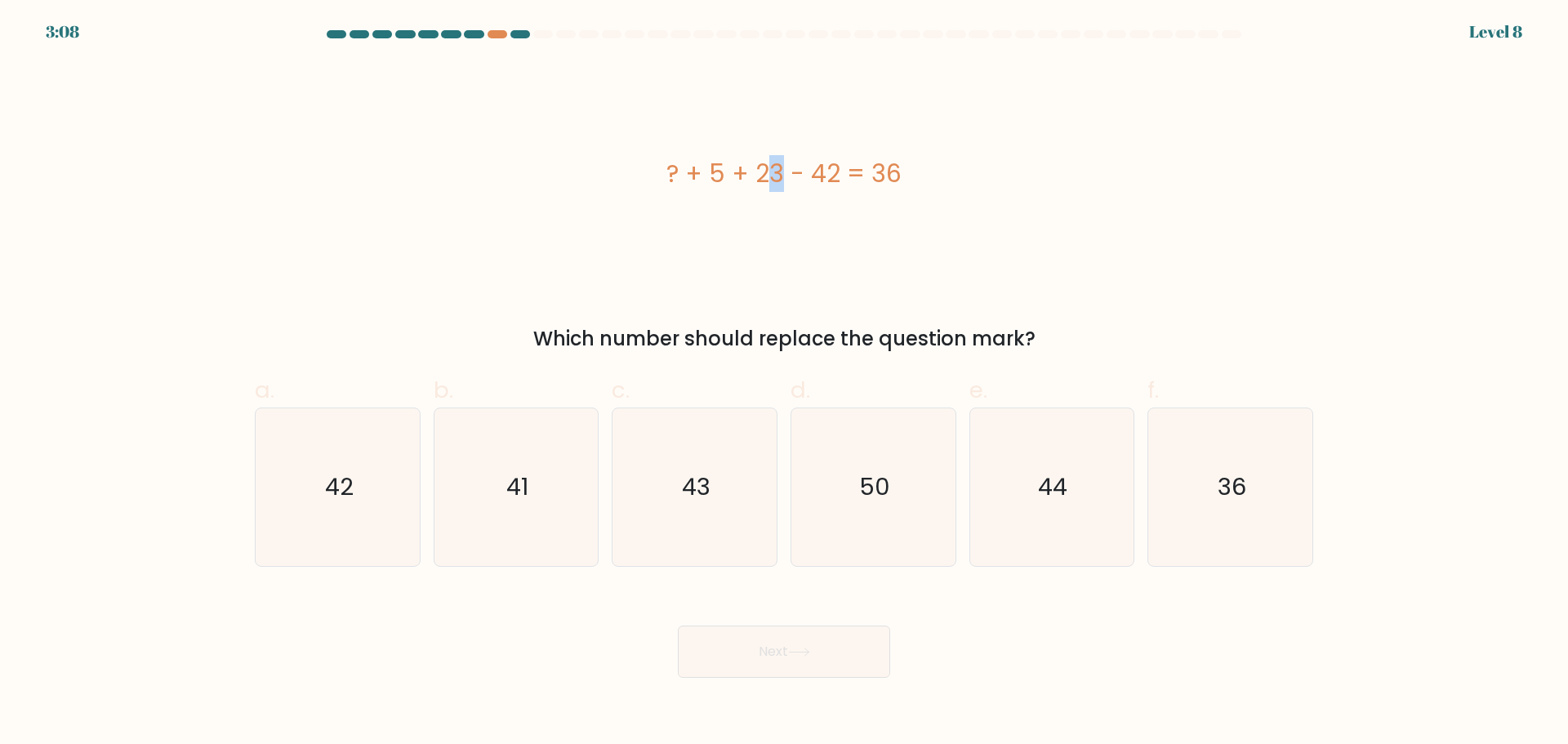
drag, startPoint x: 670, startPoint y: 174, endPoint x: 679, endPoint y: 173, distance: 9.1
click at [679, 173] on div "? + 5 + 23 - 42 = 36" at bounding box center [784, 174] width 1058 height 37
drag, startPoint x: 911, startPoint y: 171, endPoint x: 660, endPoint y: 174, distance: 251.0
click at [660, 174] on div "? + 5 + 23 - 42 = 36" at bounding box center [784, 174] width 1058 height 37
copy div "? + 5 + 23 - 42 = 36"
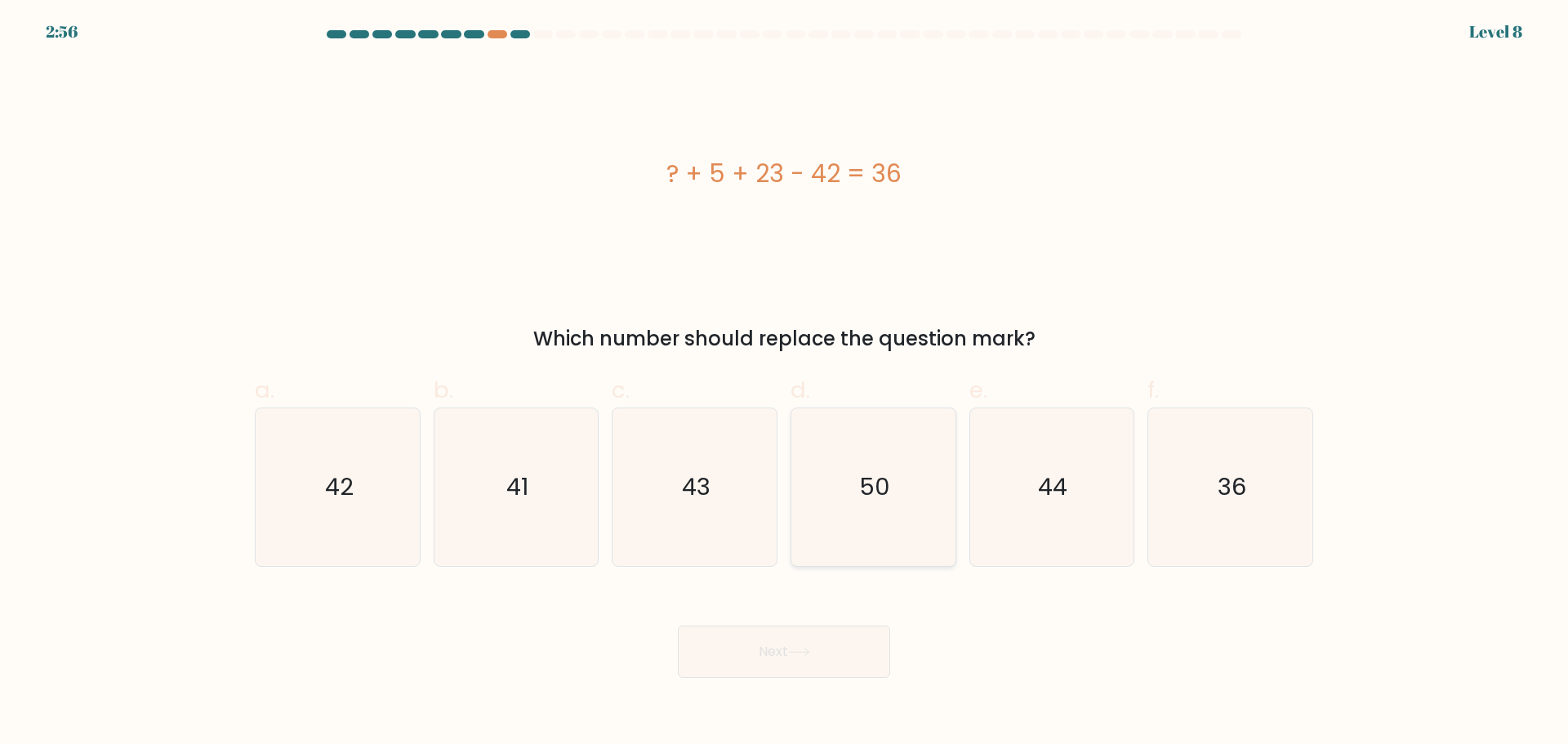
click at [944, 481] on icon "50" at bounding box center [873, 486] width 158 height 158
click at [785, 383] on input "d. 50" at bounding box center [784, 377] width 1 height 10
radio input "true"
click at [810, 654] on icon at bounding box center [799, 652] width 22 height 9
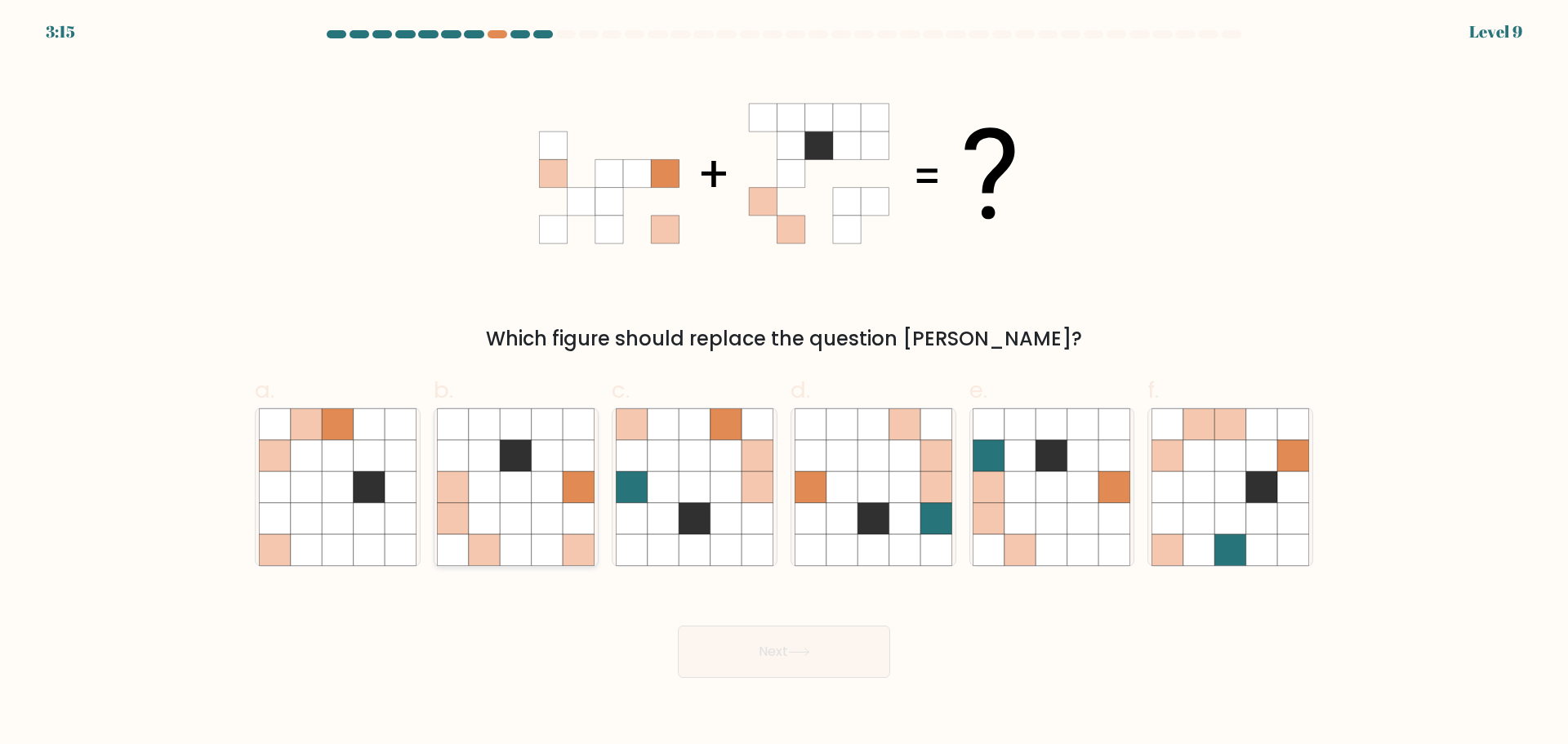
click at [540, 510] on icon at bounding box center [548, 518] width 31 height 31
click at [784, 383] on input "b." at bounding box center [784, 377] width 1 height 10
radio input "true"
click at [808, 655] on icon at bounding box center [799, 652] width 22 height 9
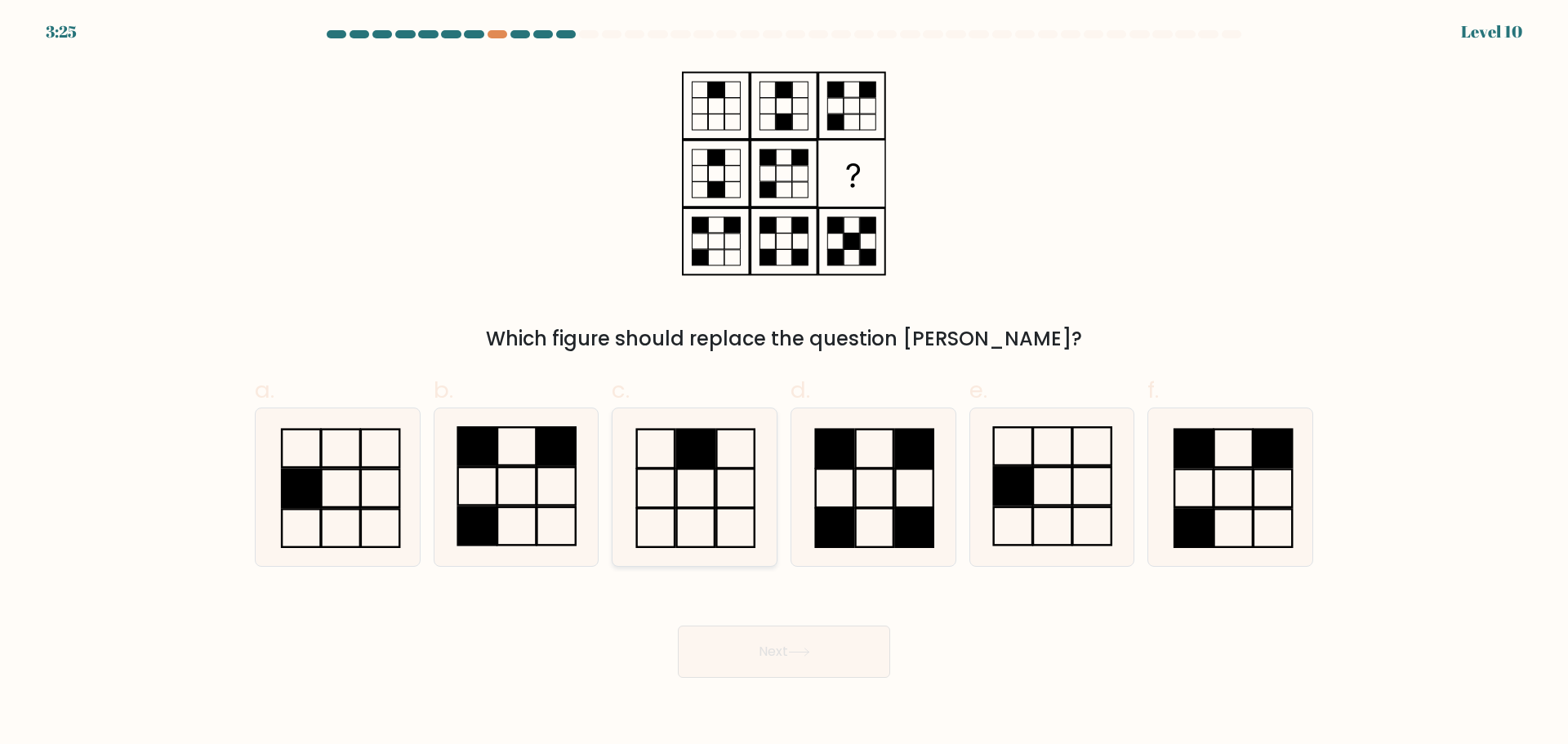
click at [715, 471] on icon at bounding box center [694, 486] width 158 height 158
click at [784, 383] on input "c." at bounding box center [784, 377] width 1 height 10
radio input "true"
click at [843, 652] on button "Next" at bounding box center [784, 651] width 212 height 53
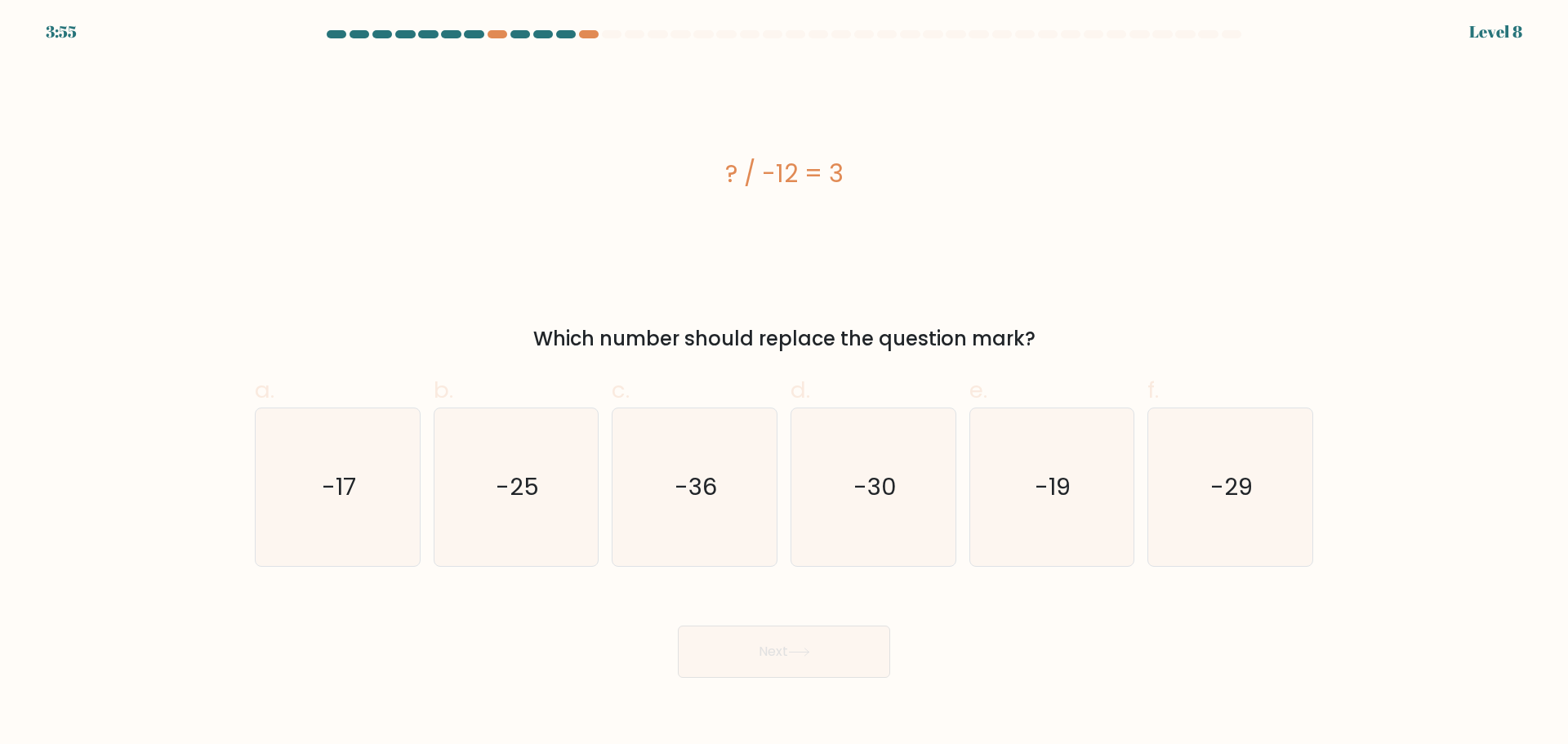
drag, startPoint x: 903, startPoint y: 176, endPoint x: 415, endPoint y: 232, distance: 491.2
click at [610, 196] on div "? / -12 = 3" at bounding box center [784, 173] width 1058 height 222
copy div "? / -12 = 3"
click at [695, 508] on icon "-36" at bounding box center [694, 486] width 158 height 158
click at [780, 631] on button "Next" at bounding box center [784, 651] width 212 height 53
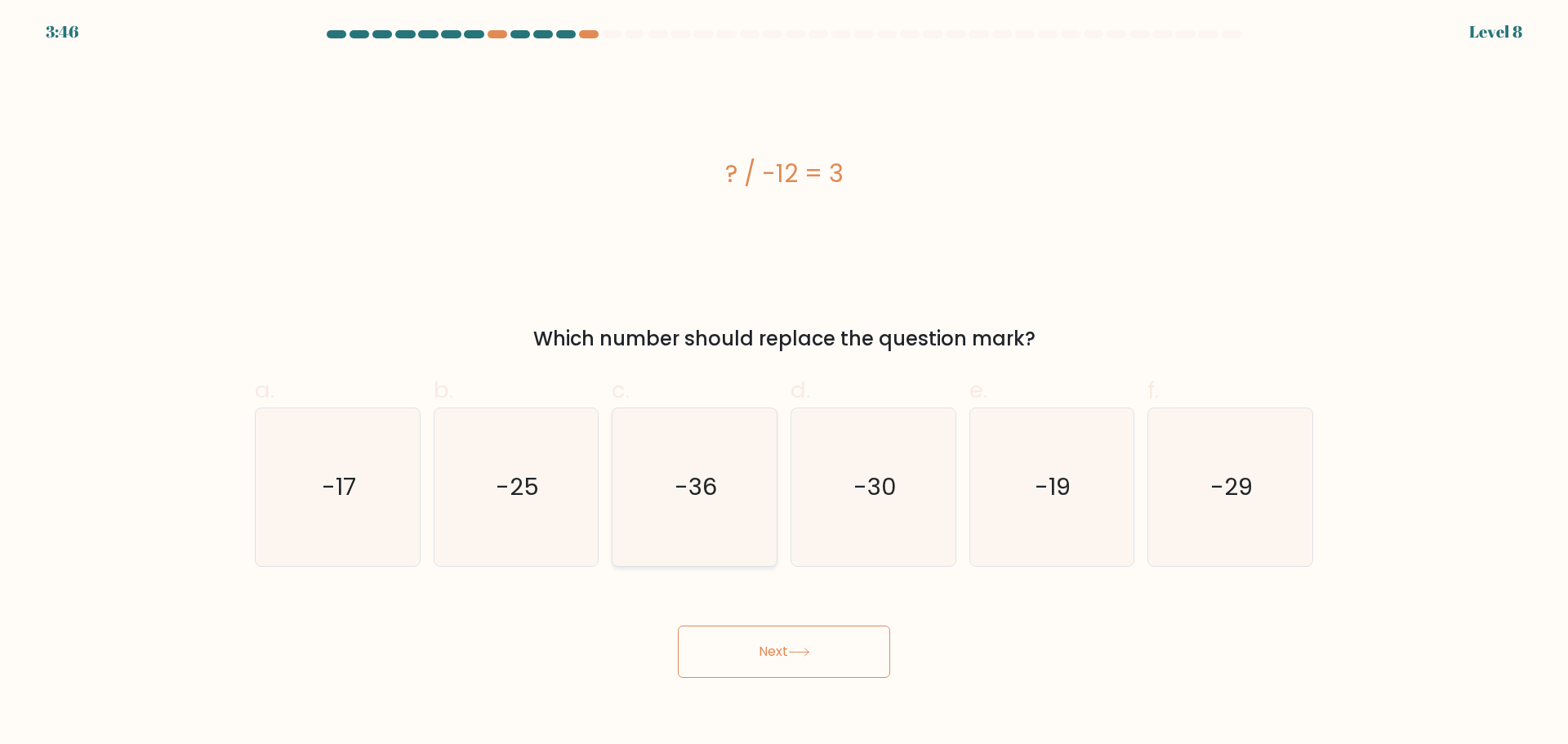
click at [730, 471] on icon "-36" at bounding box center [694, 486] width 158 height 158
click at [784, 383] on input "c. -36" at bounding box center [784, 377] width 1 height 10
radio input "true"
click at [797, 666] on button "Next" at bounding box center [784, 651] width 212 height 53
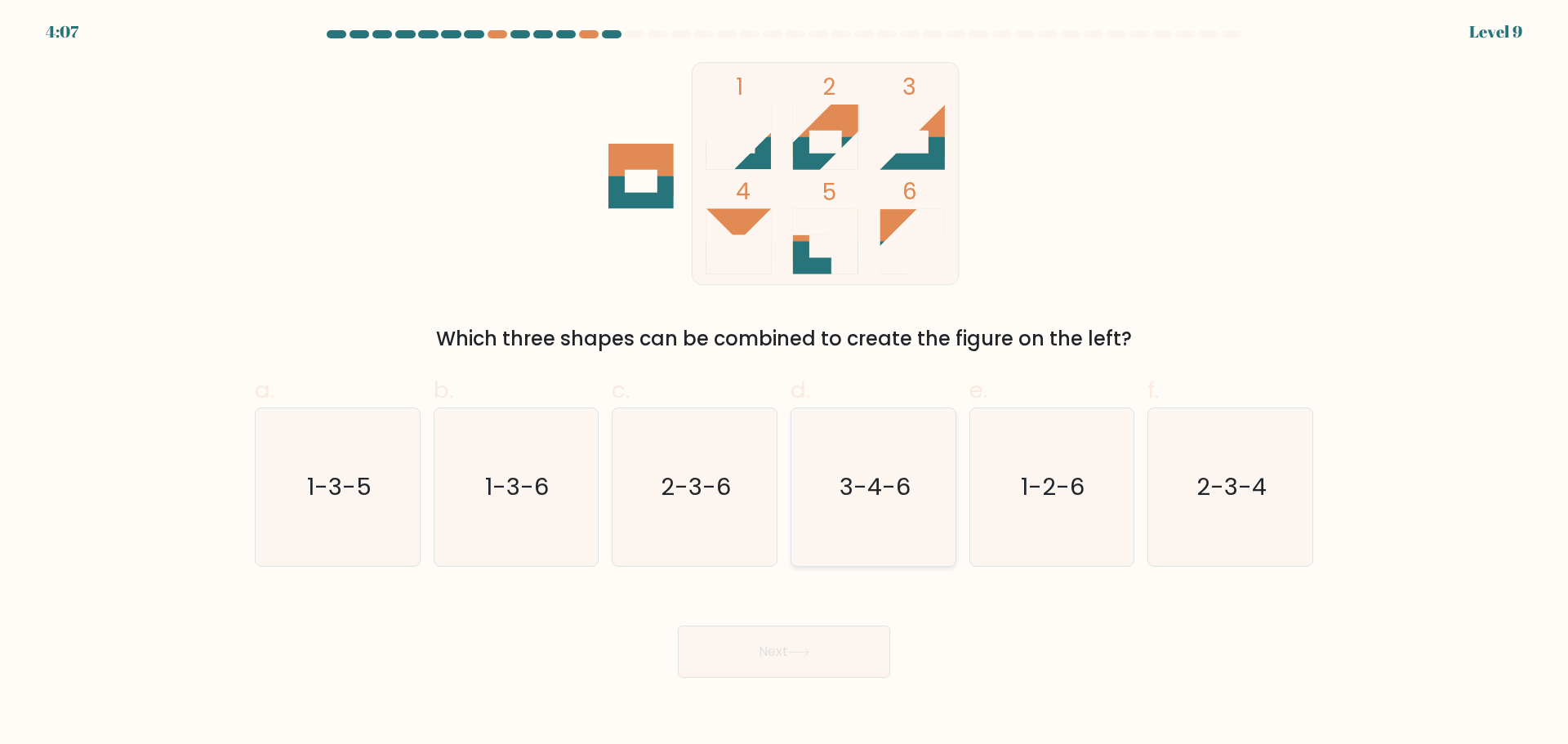
click at [875, 519] on icon "3-4-6" at bounding box center [873, 486] width 158 height 158
click at [785, 383] on input "d. 3-4-6" at bounding box center [784, 377] width 1 height 10
radio input "true"
click at [739, 516] on icon "2-3-6" at bounding box center [694, 486] width 158 height 158
click at [784, 383] on input "c. 2-3-6" at bounding box center [784, 377] width 1 height 10
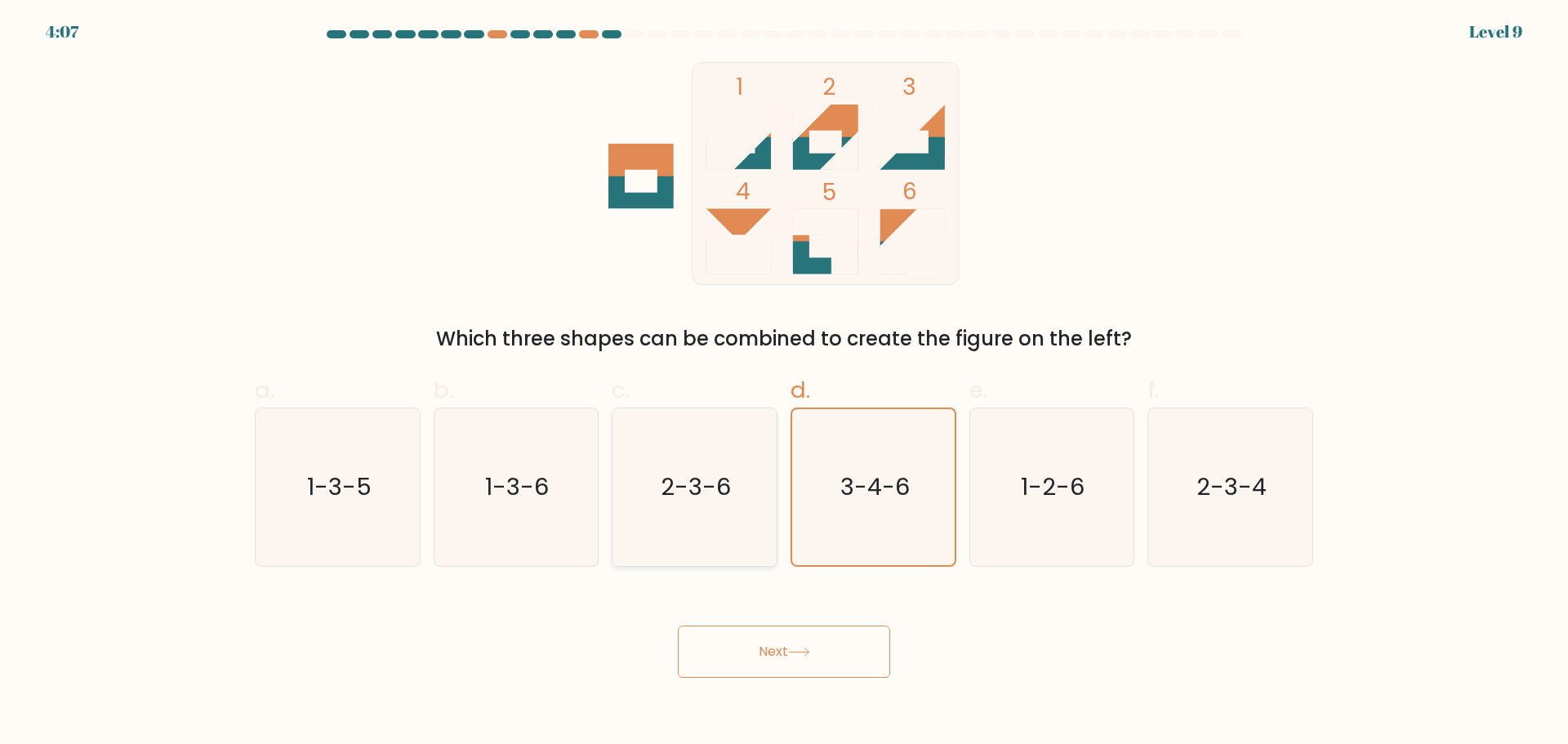
radio input "true"
click at [806, 652] on icon at bounding box center [798, 652] width 19 height 7
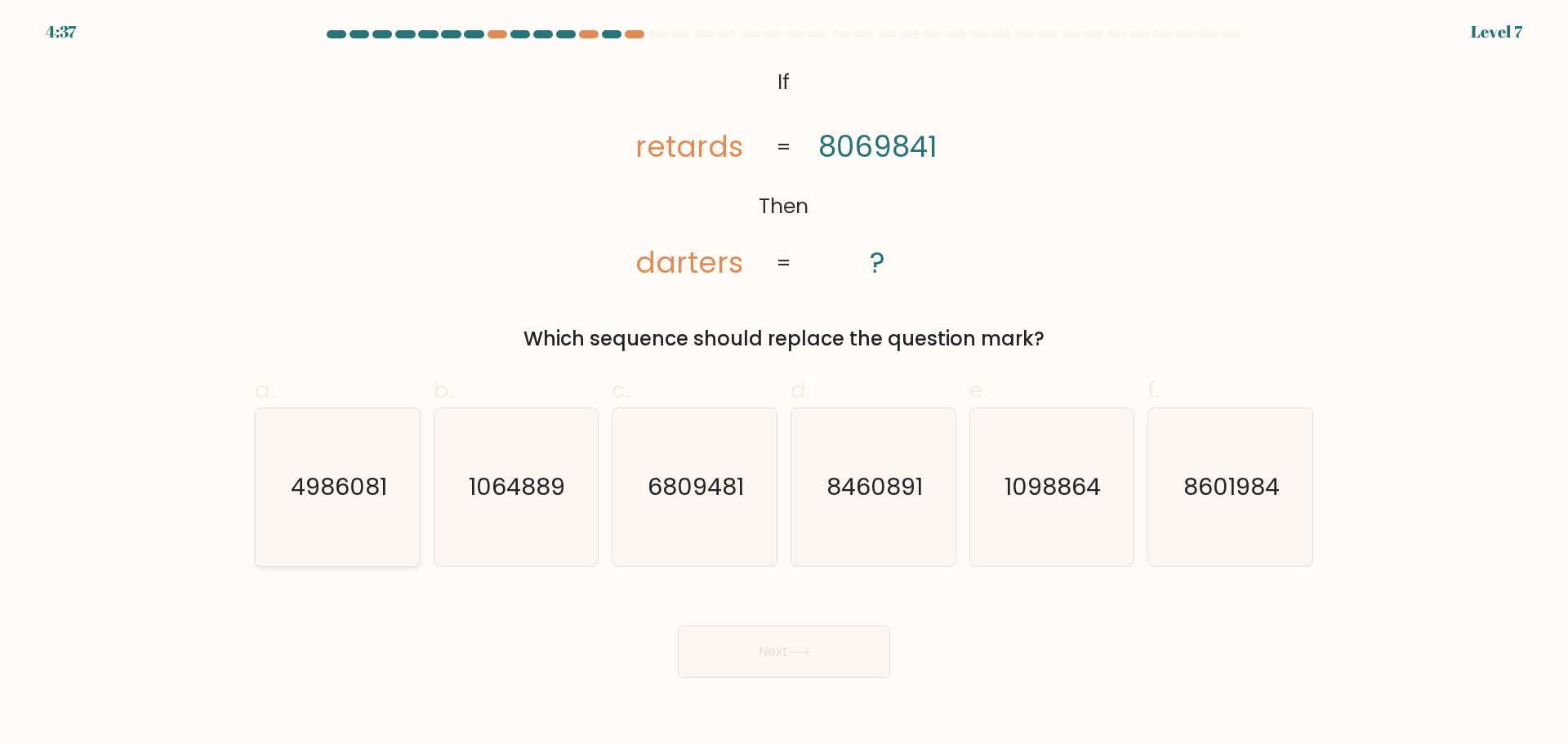
click at [326, 505] on icon "4986081" at bounding box center [337, 486] width 158 height 158
click at [784, 383] on input "a. 4986081" at bounding box center [784, 377] width 1 height 10
radio input "true"
click at [776, 654] on button "Next" at bounding box center [784, 651] width 212 height 53
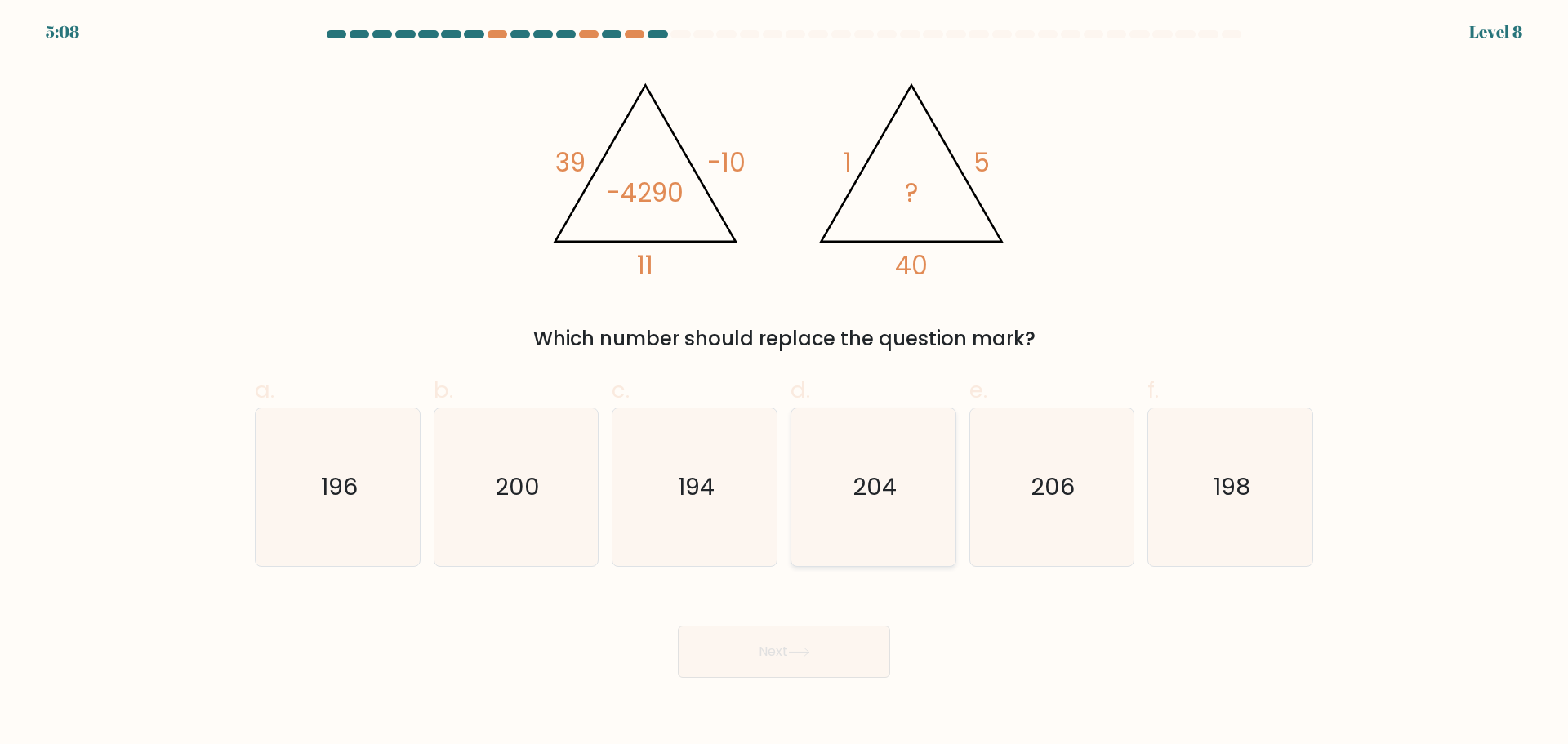
click at [855, 477] on text "204" at bounding box center [874, 486] width 44 height 32
click at [785, 383] on input "d. 204" at bounding box center [784, 377] width 1 height 10
radio input "true"
click at [828, 644] on button "Next" at bounding box center [784, 651] width 212 height 53
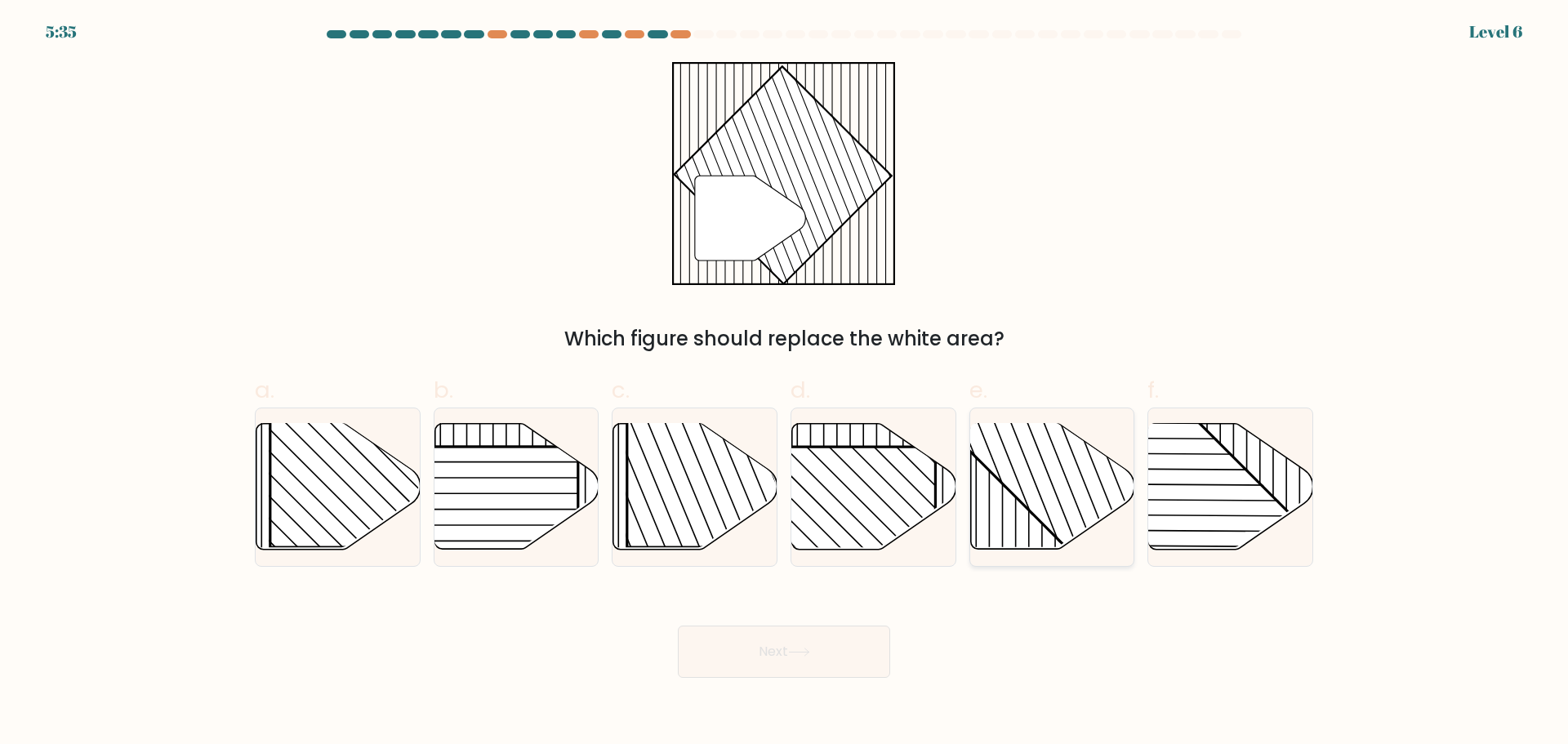
click at [1034, 483] on line at bounding box center [1026, 460] width 143 height 356
click at [785, 383] on input "e." at bounding box center [784, 377] width 1 height 10
radio input "true"
click at [815, 648] on button "Next" at bounding box center [784, 651] width 212 height 53
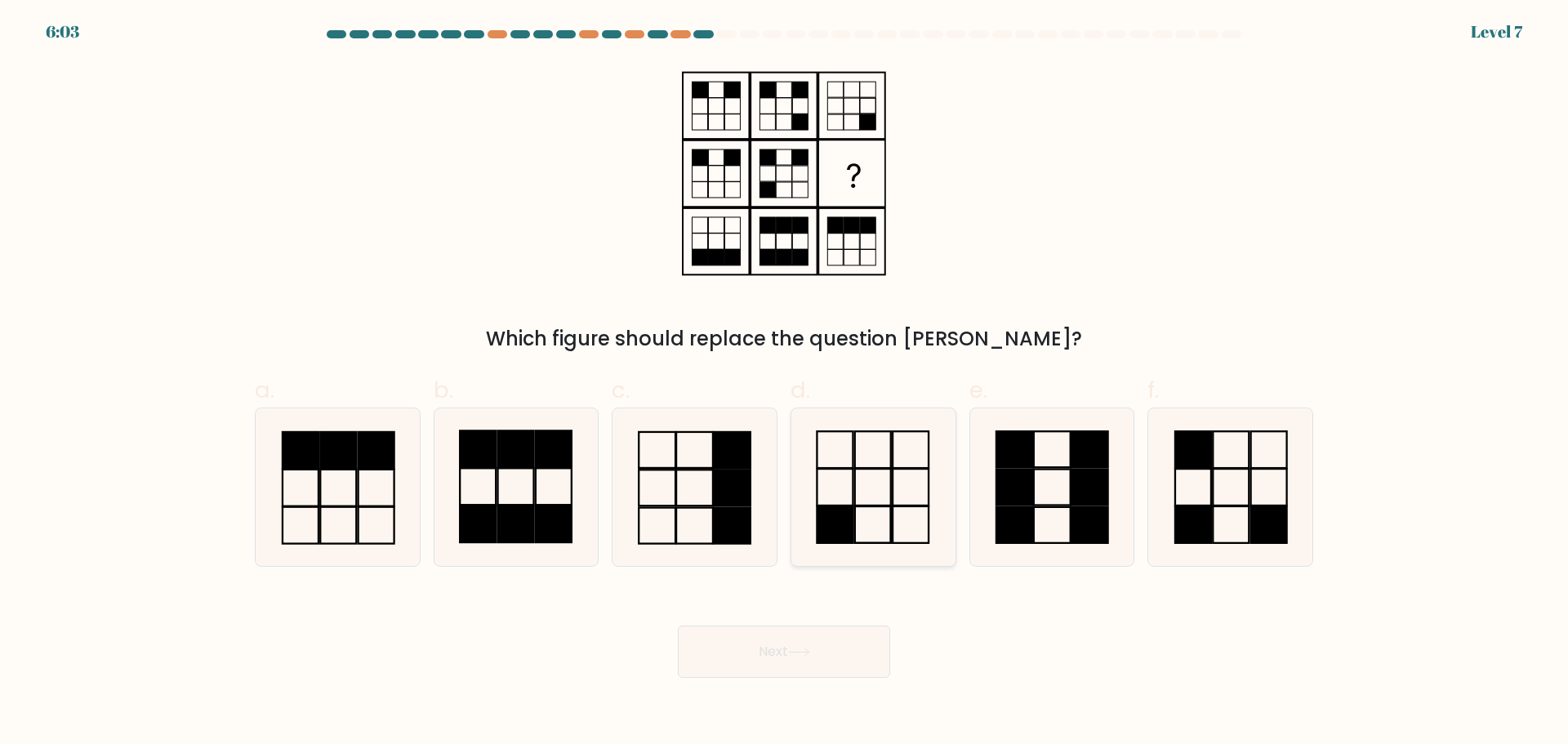
click at [887, 486] on icon at bounding box center [873, 486] width 158 height 158
click at [785, 383] on input "d." at bounding box center [784, 377] width 1 height 10
radio input "true"
click at [814, 639] on button "Next" at bounding box center [784, 651] width 212 height 53
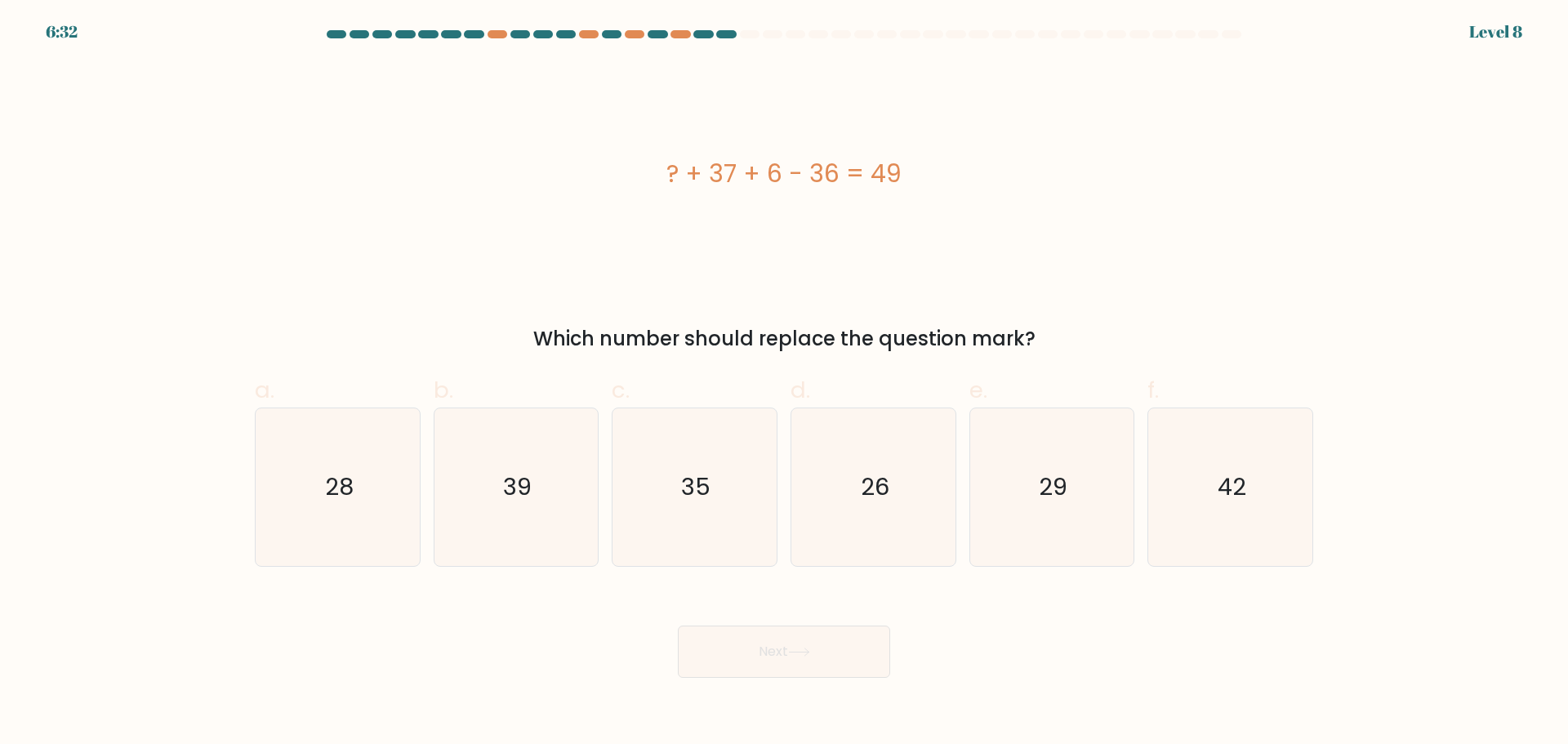
drag, startPoint x: 851, startPoint y: 180, endPoint x: 977, endPoint y: 181, distance: 126.0
click at [977, 181] on div "? + 37 + 6 - 36 = 49" at bounding box center [784, 174] width 1058 height 37
copy div "? + 37 + 6 - 36 = 49"
click at [1213, 465] on icon "42" at bounding box center [1230, 486] width 158 height 158
click at [785, 383] on input "f. 42" at bounding box center [784, 377] width 1 height 10
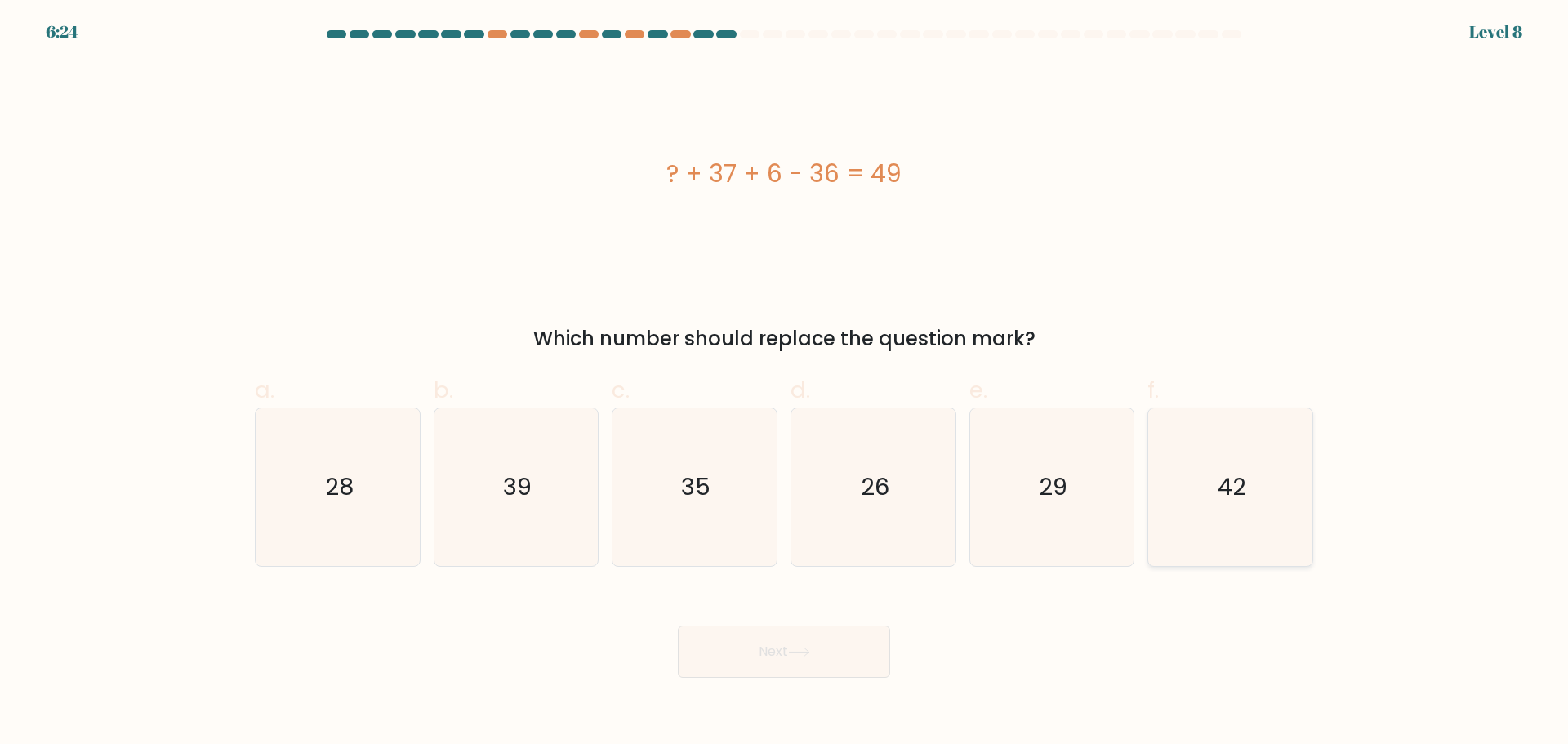
radio input "true"
click at [788, 643] on button "Next" at bounding box center [784, 651] width 212 height 53
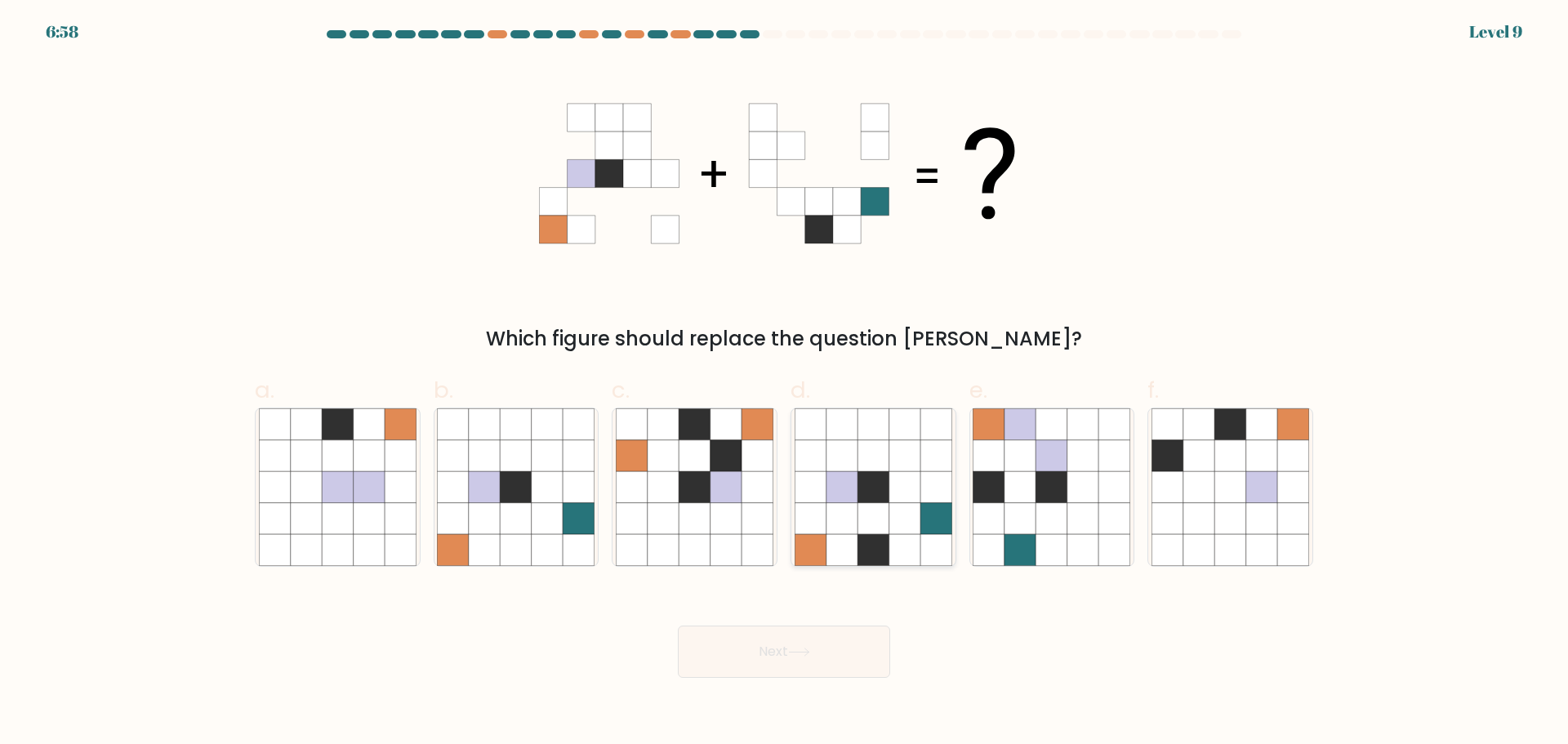
click at [893, 535] on icon at bounding box center [905, 549] width 31 height 31
click at [785, 383] on input "d." at bounding box center [784, 377] width 1 height 10
radio input "true"
drag, startPoint x: 800, startPoint y: 649, endPoint x: 809, endPoint y: 651, distance: 9.2
click at [802, 649] on icon at bounding box center [799, 652] width 22 height 9
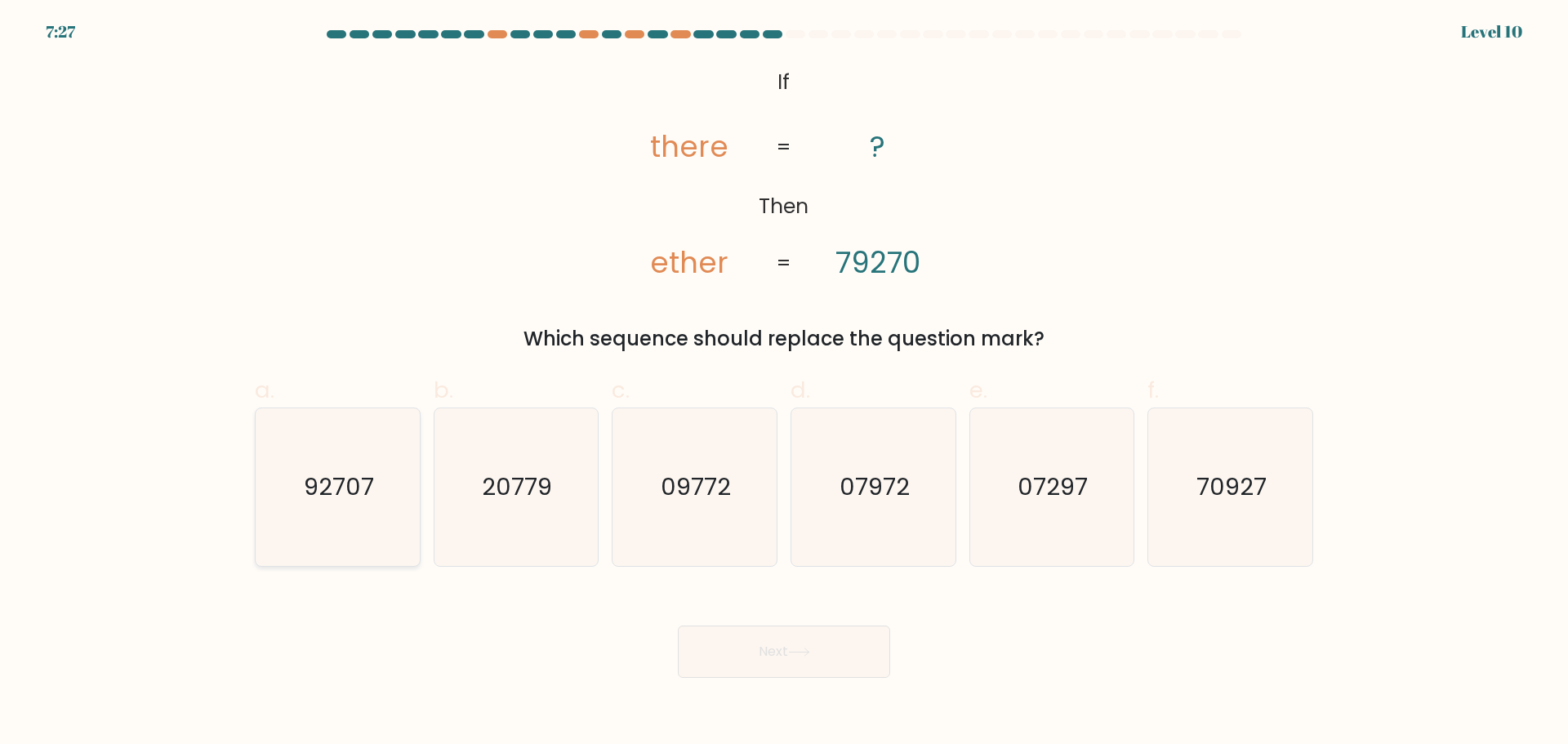
click at [341, 530] on icon "92707" at bounding box center [337, 486] width 158 height 158
click at [784, 383] on input "a. 92707" at bounding box center [784, 377] width 1 height 10
radio input "true"
click at [735, 639] on button "Next" at bounding box center [784, 651] width 212 height 53
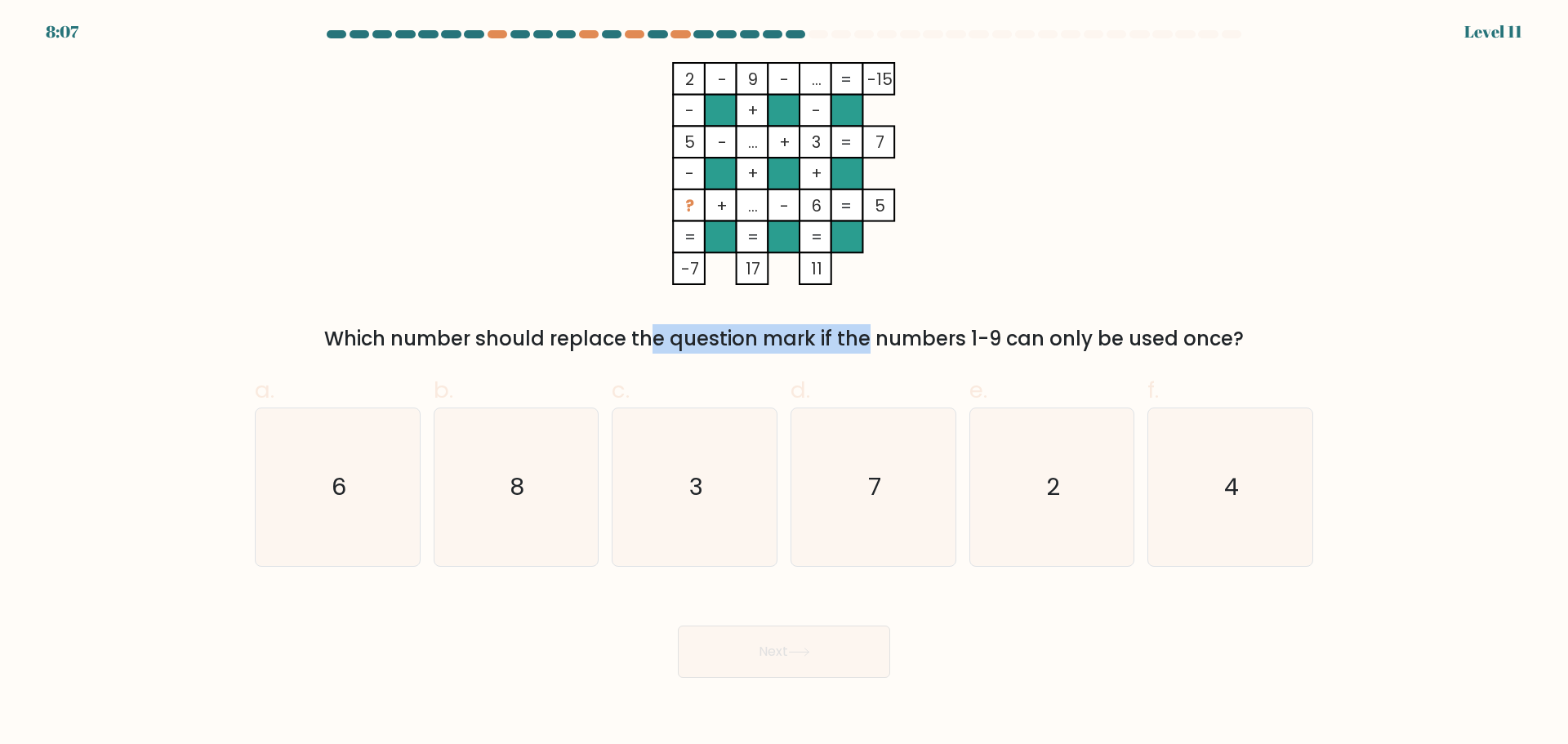
drag, startPoint x: 632, startPoint y: 343, endPoint x: 775, endPoint y: 347, distance: 143.1
click at [753, 342] on div "Which number should replace the question mark if the numbers 1-9 can only be us…" at bounding box center [784, 339] width 1039 height 30
click at [938, 343] on div "Which number should replace the question mark if the numbers 1-9 can only be us…" at bounding box center [784, 339] width 1039 height 30
click at [1119, 385] on form at bounding box center [784, 354] width 1568 height 647
click at [912, 458] on icon "7" at bounding box center [873, 486] width 158 height 158
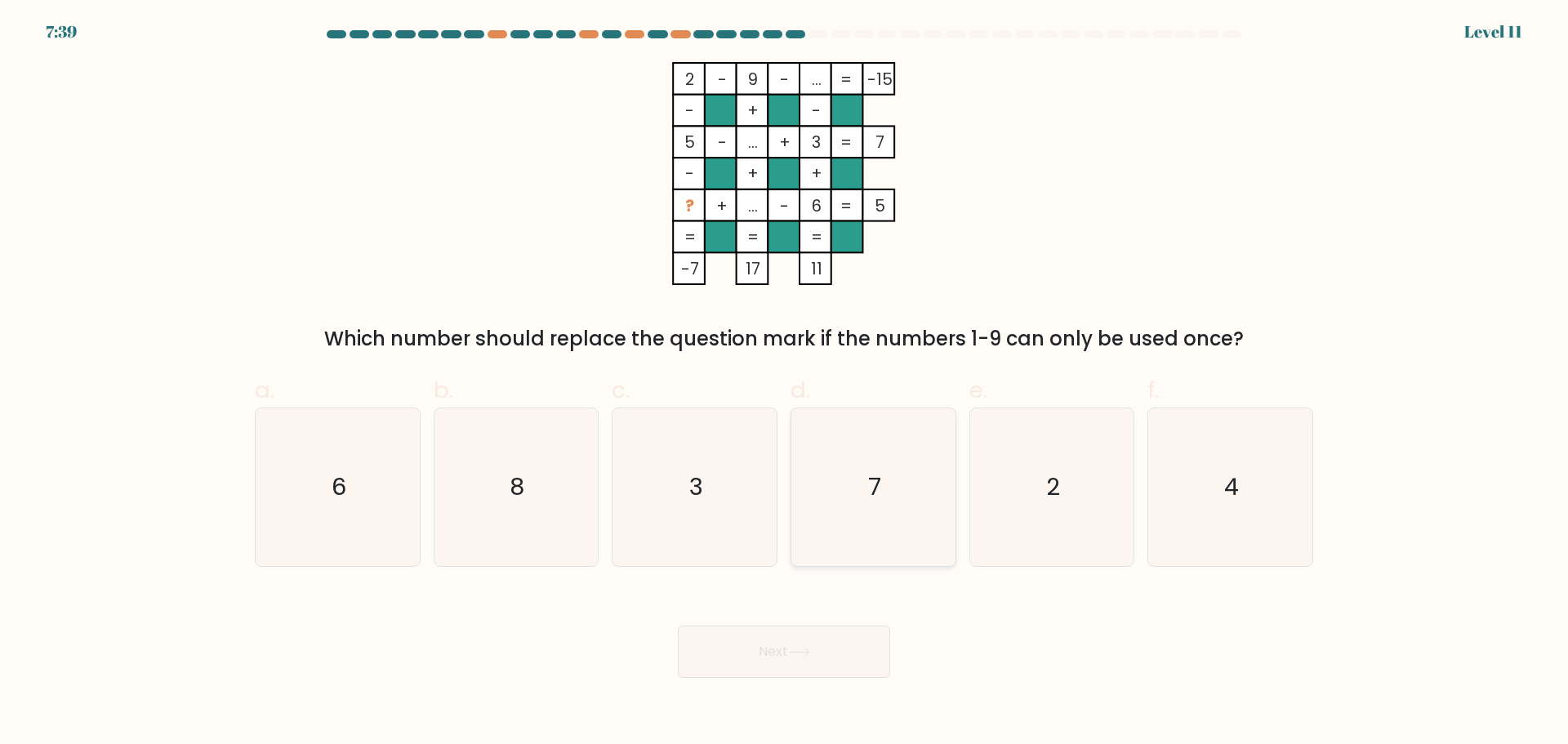
click at [785, 383] on input "d. 7" at bounding box center [784, 377] width 1 height 10
radio input "true"
click at [828, 651] on button "Next" at bounding box center [784, 651] width 212 height 53
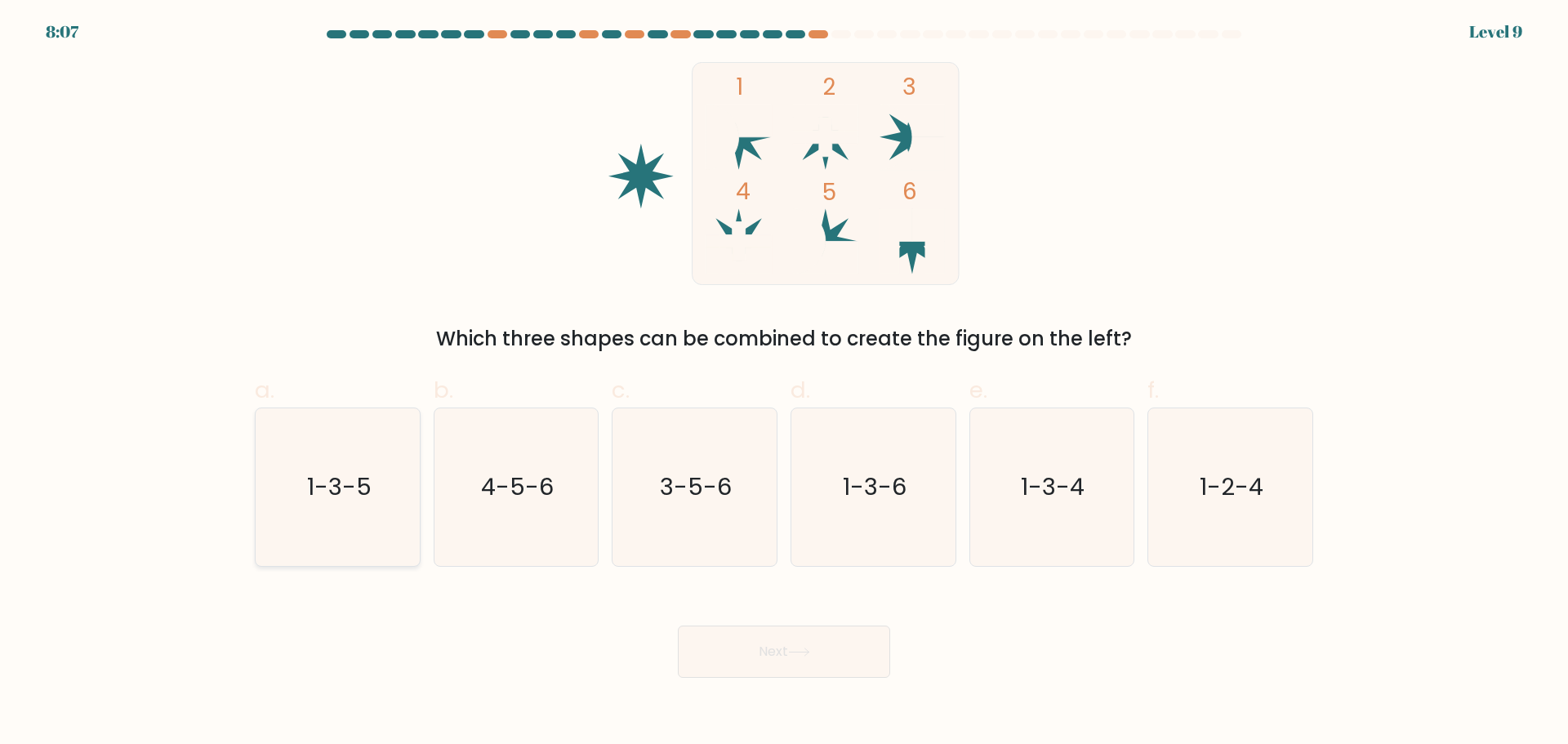
click at [313, 472] on text "1-3-5" at bounding box center [340, 486] width 65 height 32
click at [784, 383] on input "a. 1-3-5" at bounding box center [784, 377] width 1 height 10
radio input "true"
click at [763, 651] on button "Next" at bounding box center [784, 651] width 212 height 53
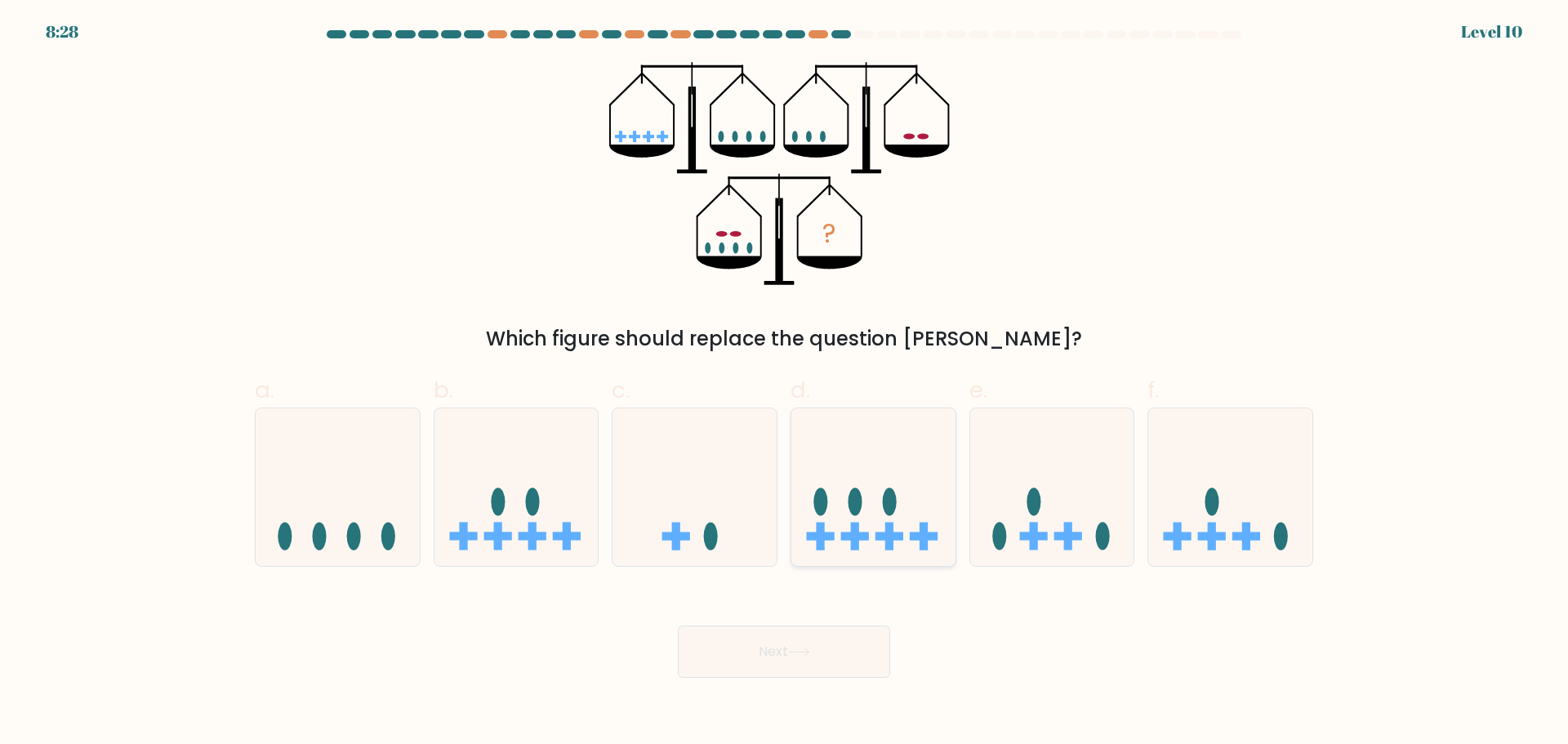
click at [837, 511] on icon at bounding box center [874, 486] width 164 height 136
click at [785, 383] on input "d." at bounding box center [784, 377] width 1 height 10
radio input "true"
click at [811, 639] on button "Next" at bounding box center [784, 651] width 212 height 53
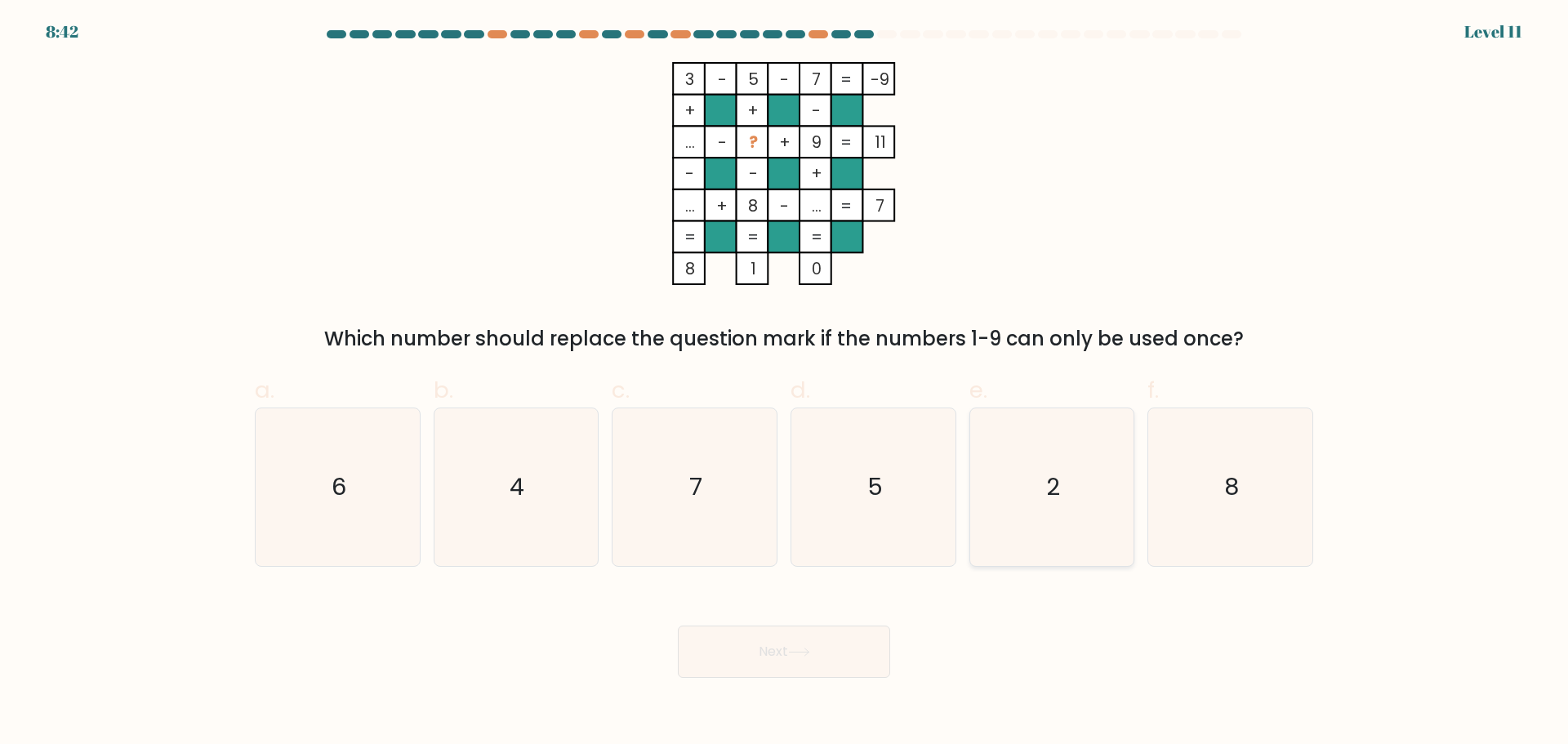
click at [1054, 492] on text "2" at bounding box center [1053, 486] width 14 height 32
click at [785, 383] on input "e. 2" at bounding box center [784, 377] width 1 height 10
radio input "true"
click at [816, 629] on button "Next" at bounding box center [784, 651] width 212 height 53
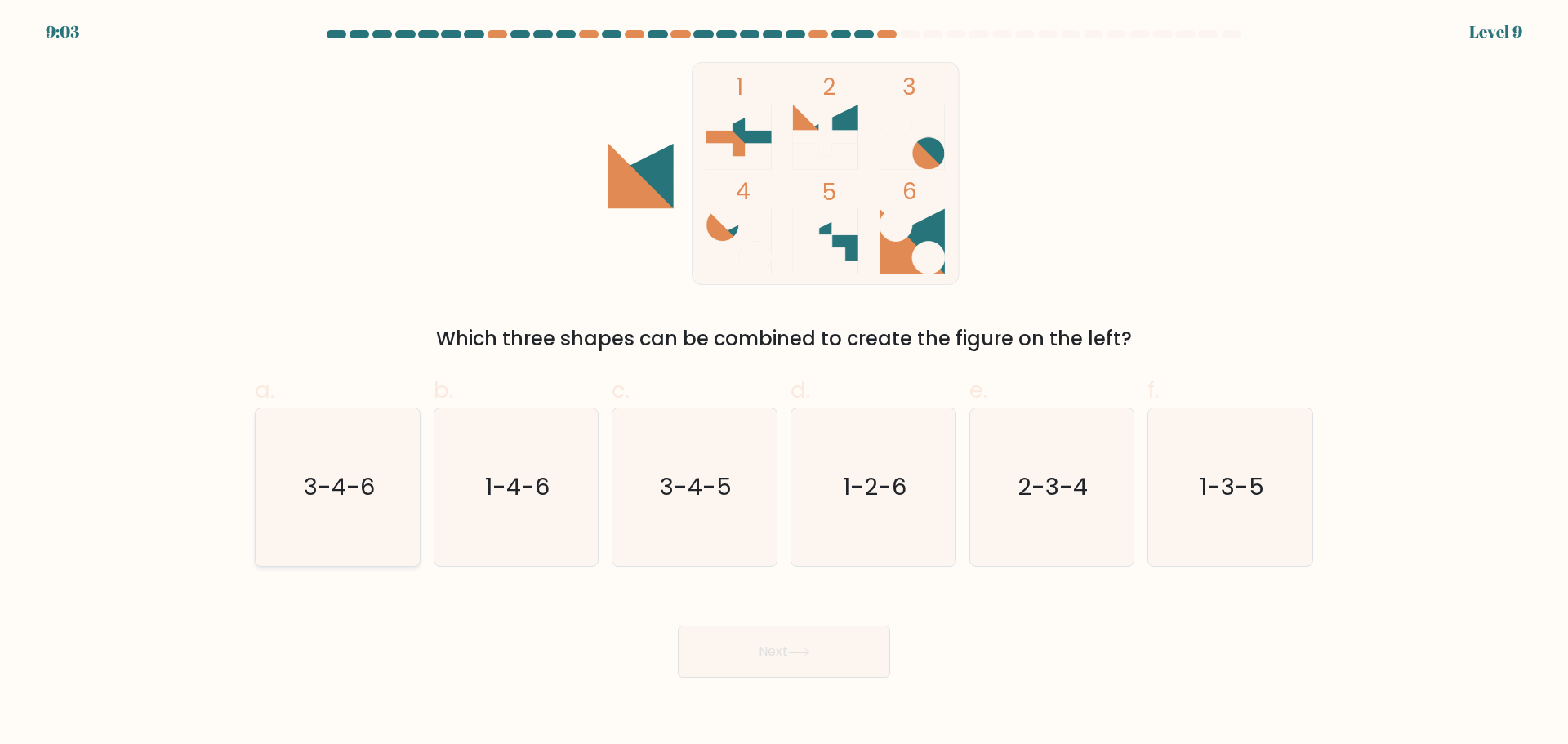
click at [344, 498] on text "3-4-6" at bounding box center [339, 486] width 71 height 32
click at [784, 383] on input "a. 3-4-6" at bounding box center [784, 377] width 1 height 10
radio input "true"
click at [743, 653] on button "Next" at bounding box center [784, 651] width 212 height 53
click at [808, 656] on button "Next" at bounding box center [784, 651] width 212 height 53
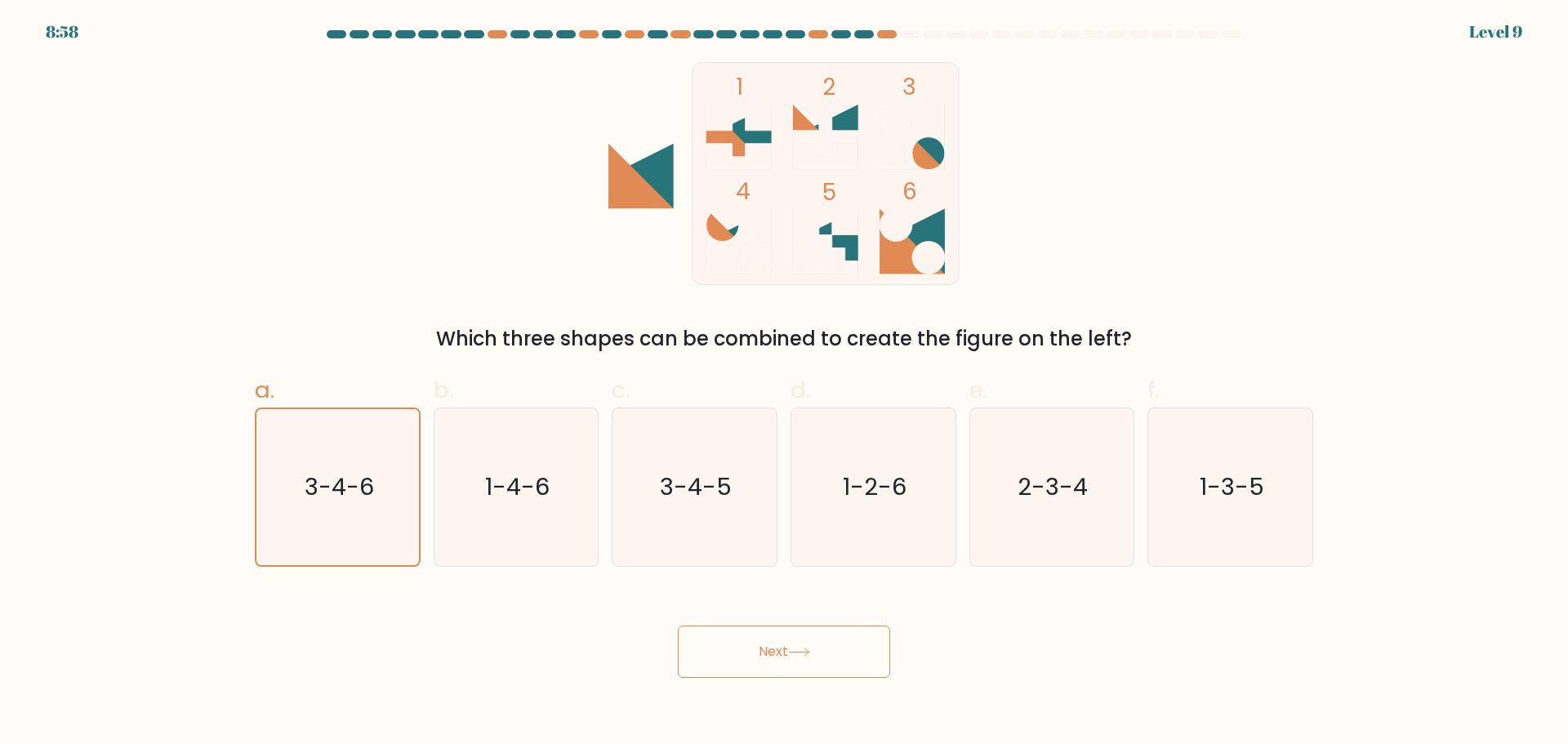
click at [1116, 270] on div "1 2 3 4 5 6 Which three shapes can be combined to create the figure on the left?" at bounding box center [783, 208] width 1078 height 292
click at [815, 653] on button "Next" at bounding box center [784, 651] width 212 height 53
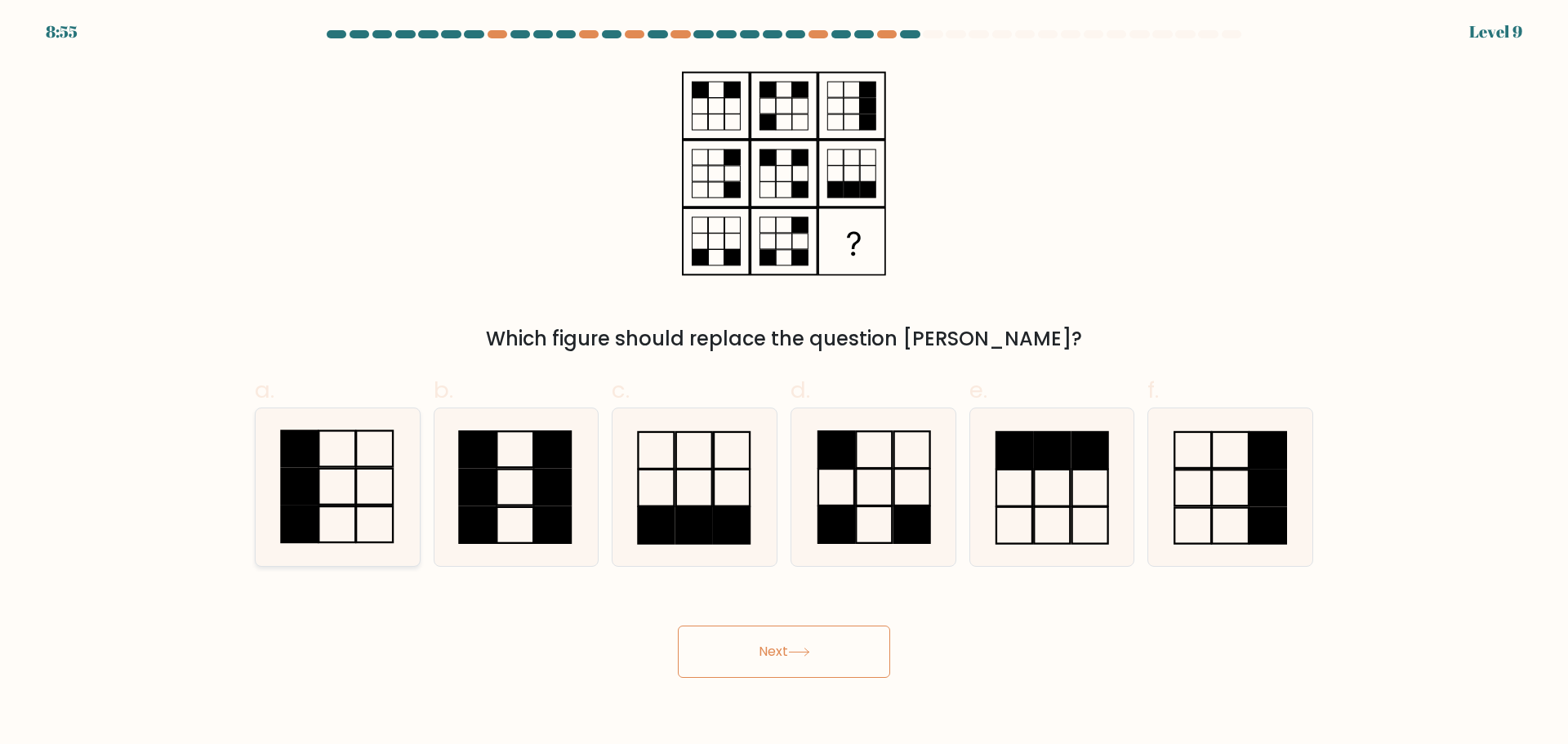
click at [348, 488] on icon at bounding box center [337, 486] width 158 height 158
click at [784, 383] on input "a." at bounding box center [784, 377] width 1 height 10
radio input "true"
drag, startPoint x: 373, startPoint y: 272, endPoint x: 396, endPoint y: 292, distance: 30.5
click at [380, 281] on div "Which figure should replace the question mark?" at bounding box center [783, 208] width 1078 height 292
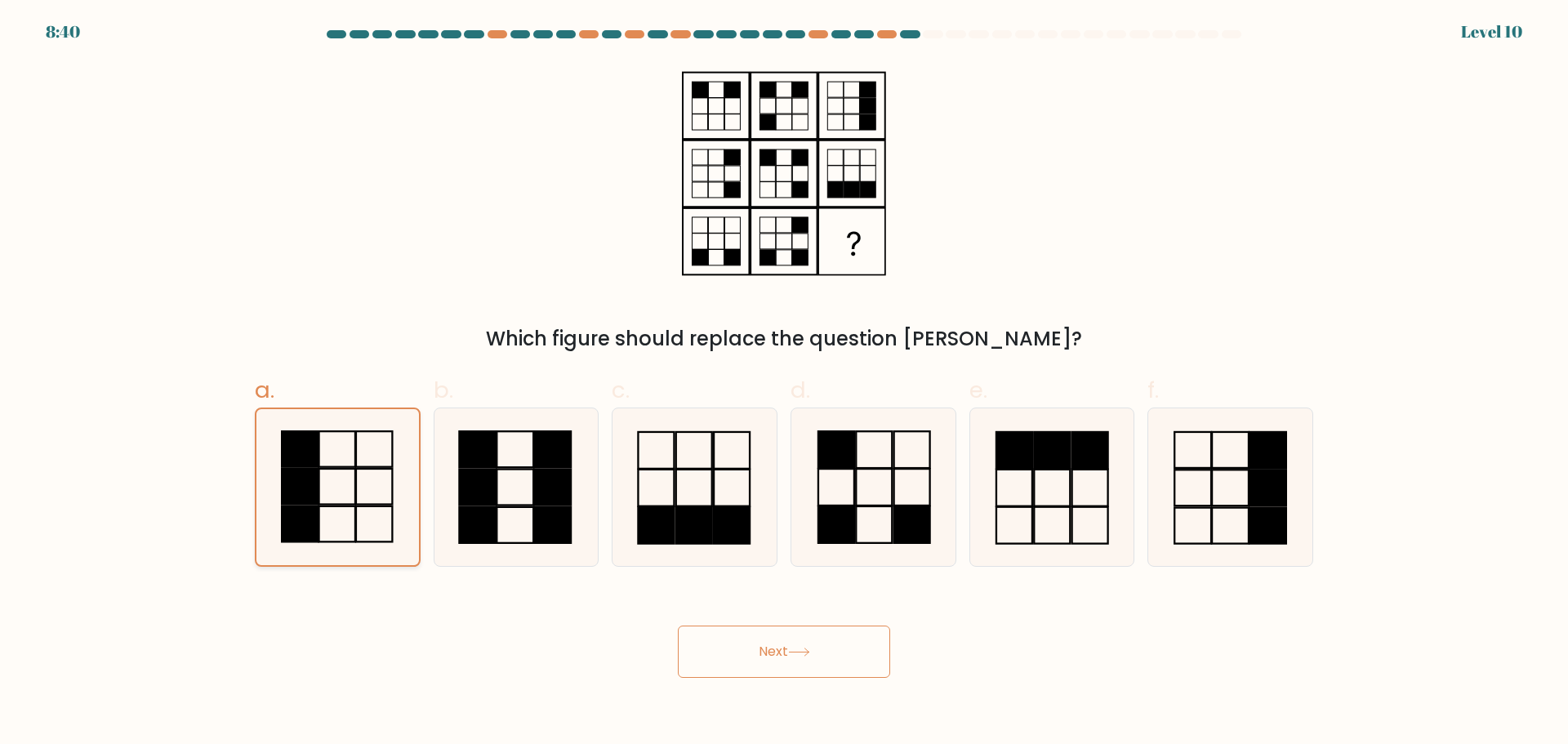
click at [353, 471] on icon at bounding box center [337, 486] width 156 height 156
click at [784, 383] on input "a." at bounding box center [784, 377] width 1 height 10
click at [832, 661] on button "Next" at bounding box center [784, 651] width 212 height 53
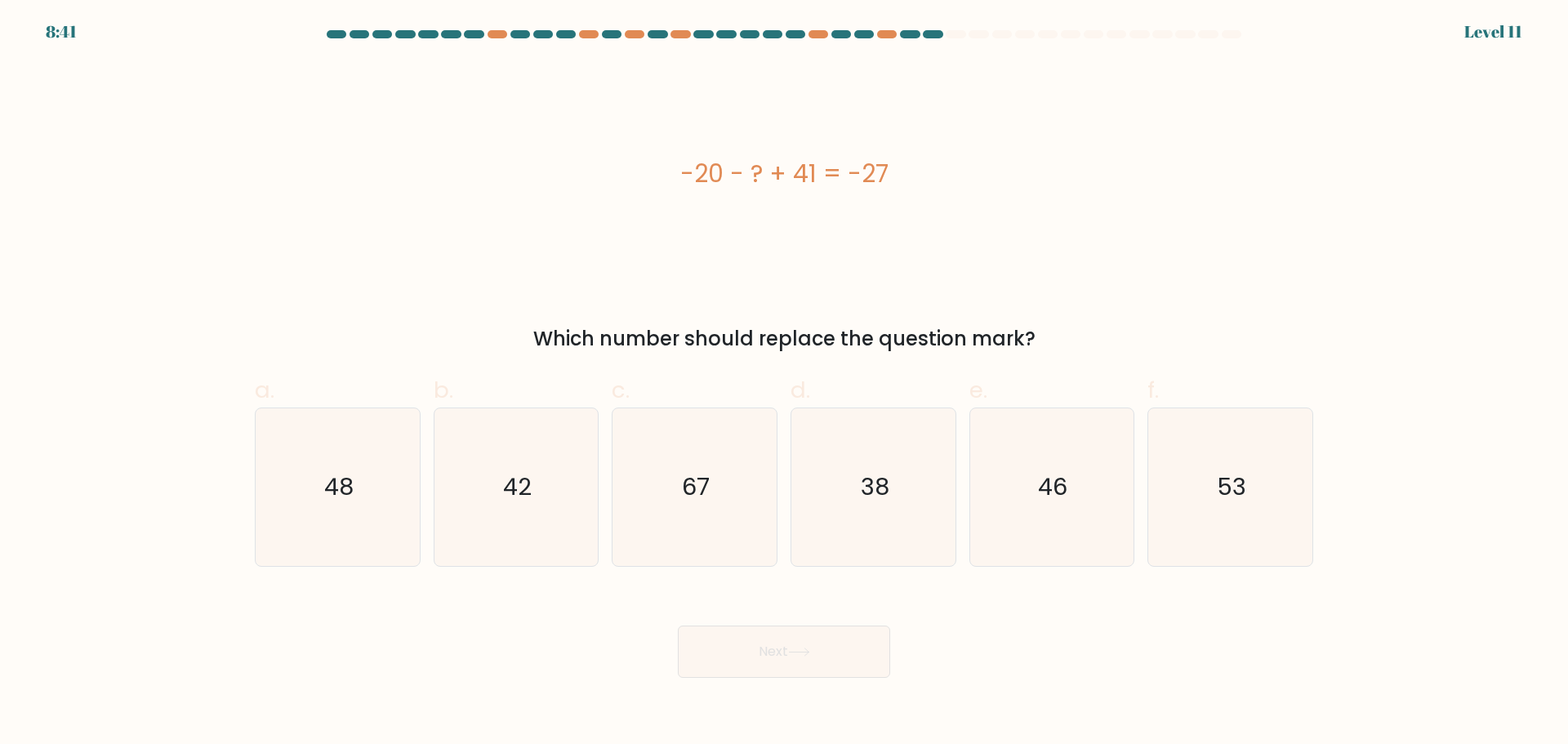
drag, startPoint x: 925, startPoint y: 170, endPoint x: 538, endPoint y: 255, distance: 396.2
click at [681, 174] on div "-20 - ? + 41 = -27" at bounding box center [784, 174] width 1058 height 37
copy div "-20 - ? + 41 = -27"
drag, startPoint x: 366, startPoint y: 469, endPoint x: 490, endPoint y: 505, distance: 129.1
click at [370, 469] on icon "48" at bounding box center [337, 486] width 158 height 158
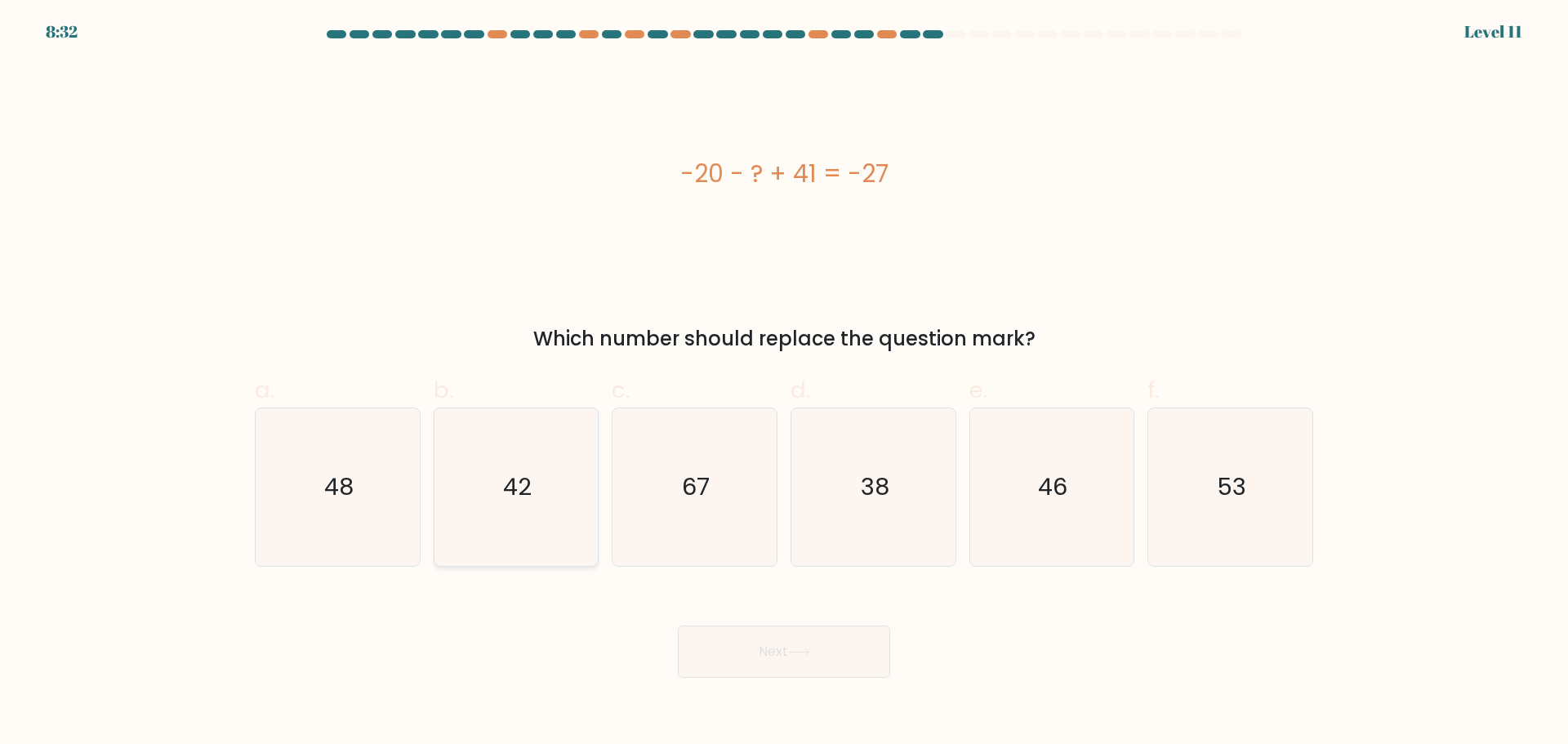
click at [784, 383] on input "a. 48" at bounding box center [784, 377] width 1 height 10
radio input "true"
click at [800, 640] on button "Next" at bounding box center [784, 651] width 212 height 53
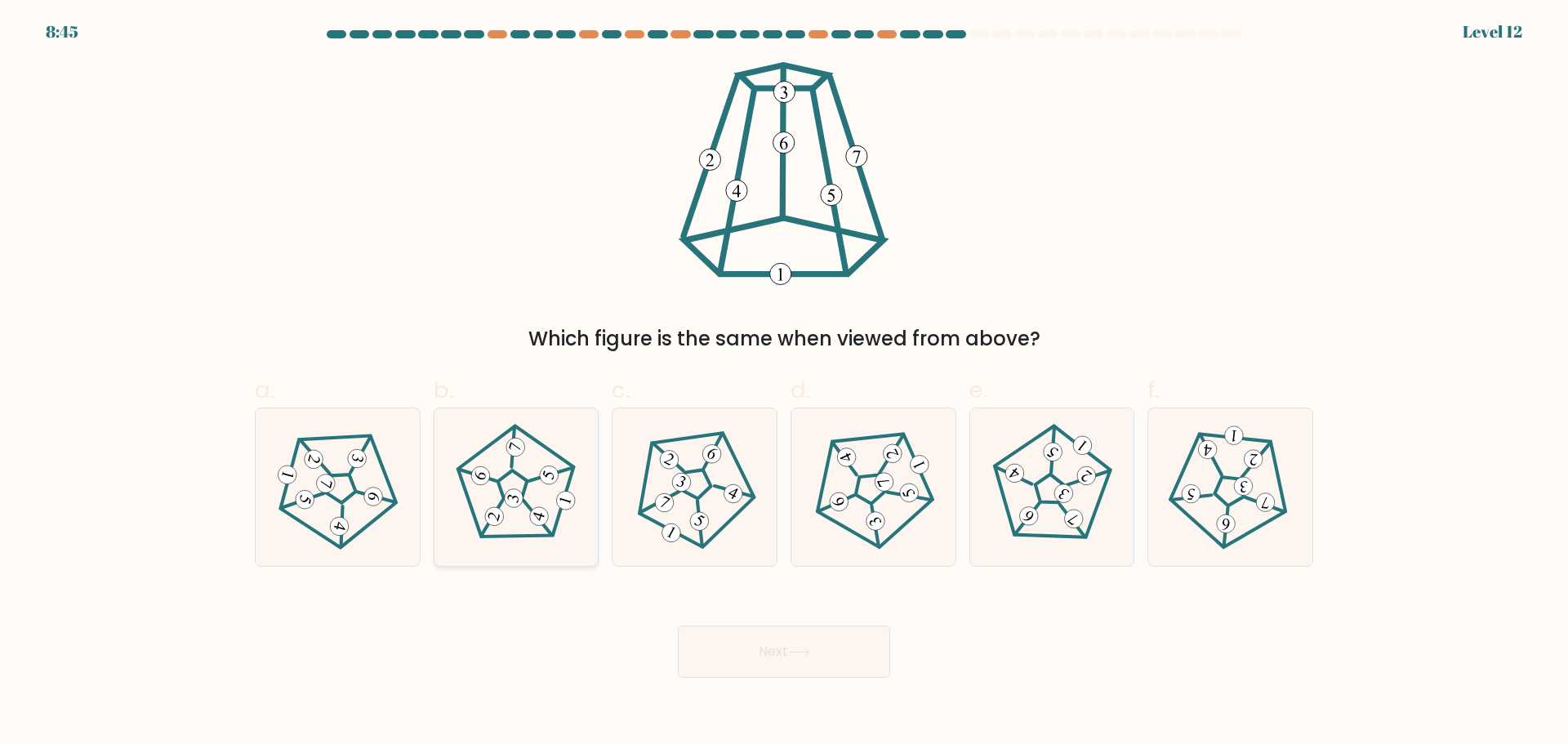
click at [549, 502] on icon at bounding box center [516, 486] width 126 height 126
click at [784, 383] on input "b." at bounding box center [784, 377] width 1 height 10
radio input "true"
click at [809, 657] on button "Next" at bounding box center [784, 651] width 212 height 53
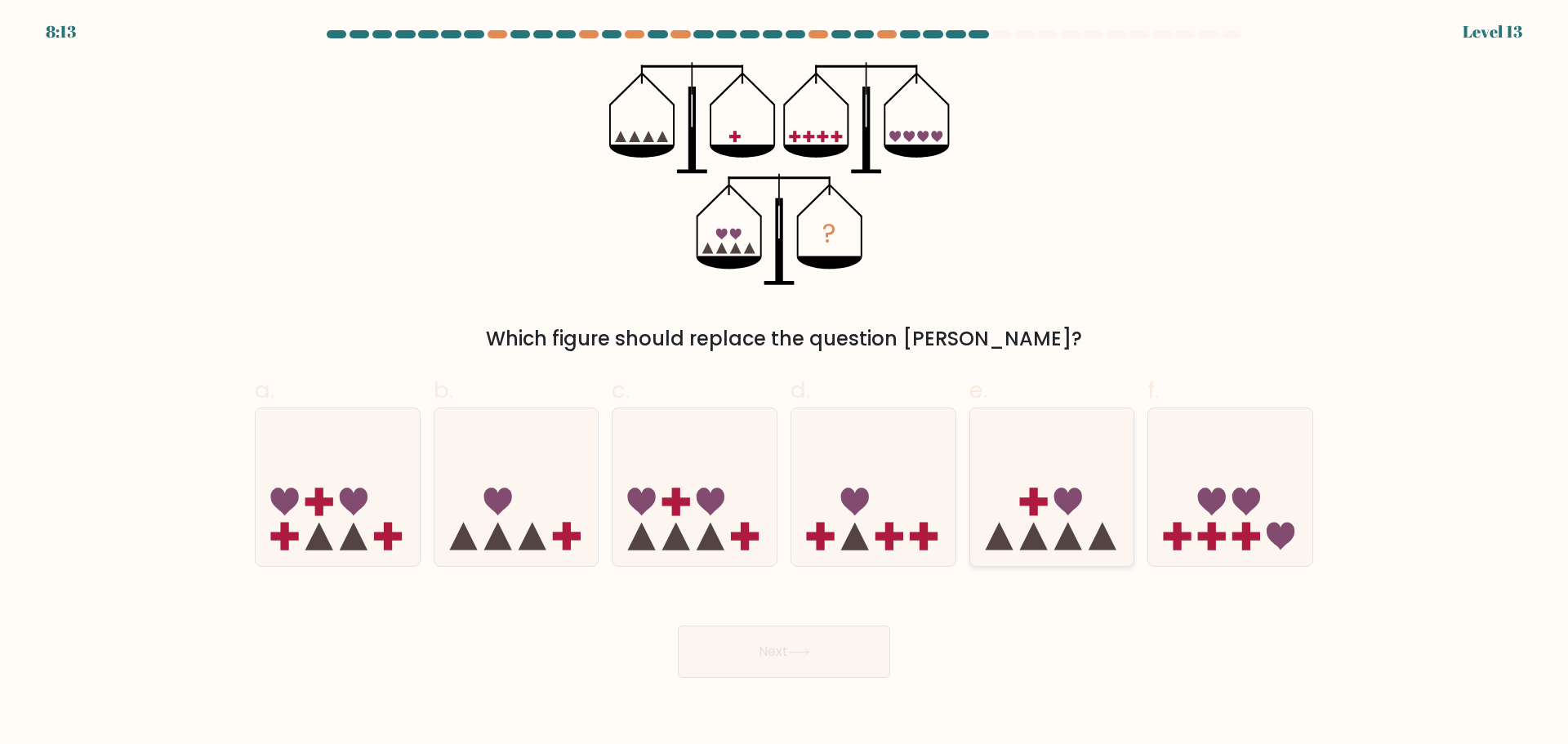
click at [1024, 508] on icon at bounding box center [1053, 486] width 164 height 136
click at [785, 383] on input "e." at bounding box center [784, 377] width 1 height 10
radio input "true"
click at [842, 649] on button "Next" at bounding box center [784, 651] width 212 height 53
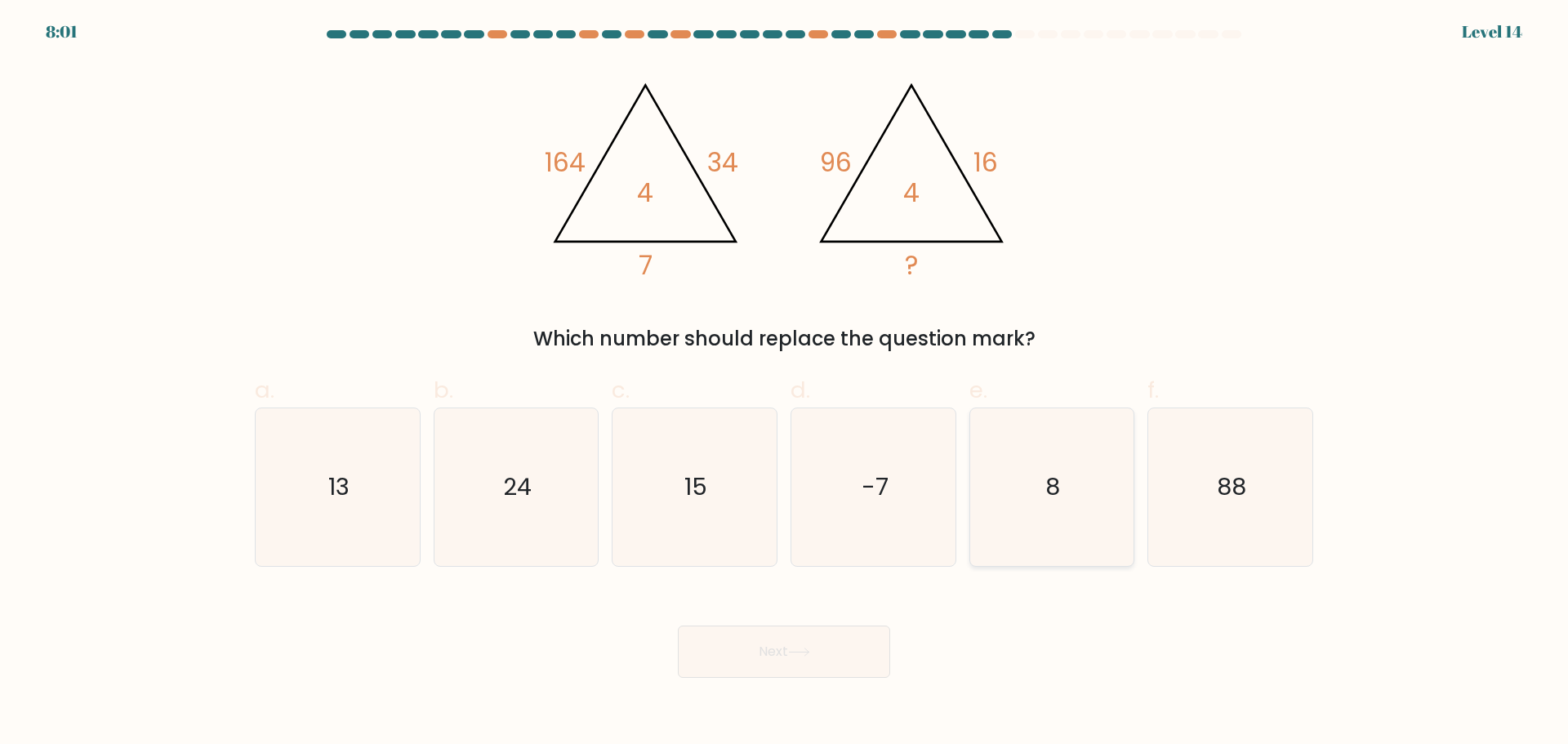
click at [1036, 498] on icon "8" at bounding box center [1051, 486] width 158 height 158
click at [785, 383] on input "e. 8" at bounding box center [784, 377] width 1 height 10
radio input "true"
click at [848, 653] on button "Next" at bounding box center [784, 651] width 212 height 53
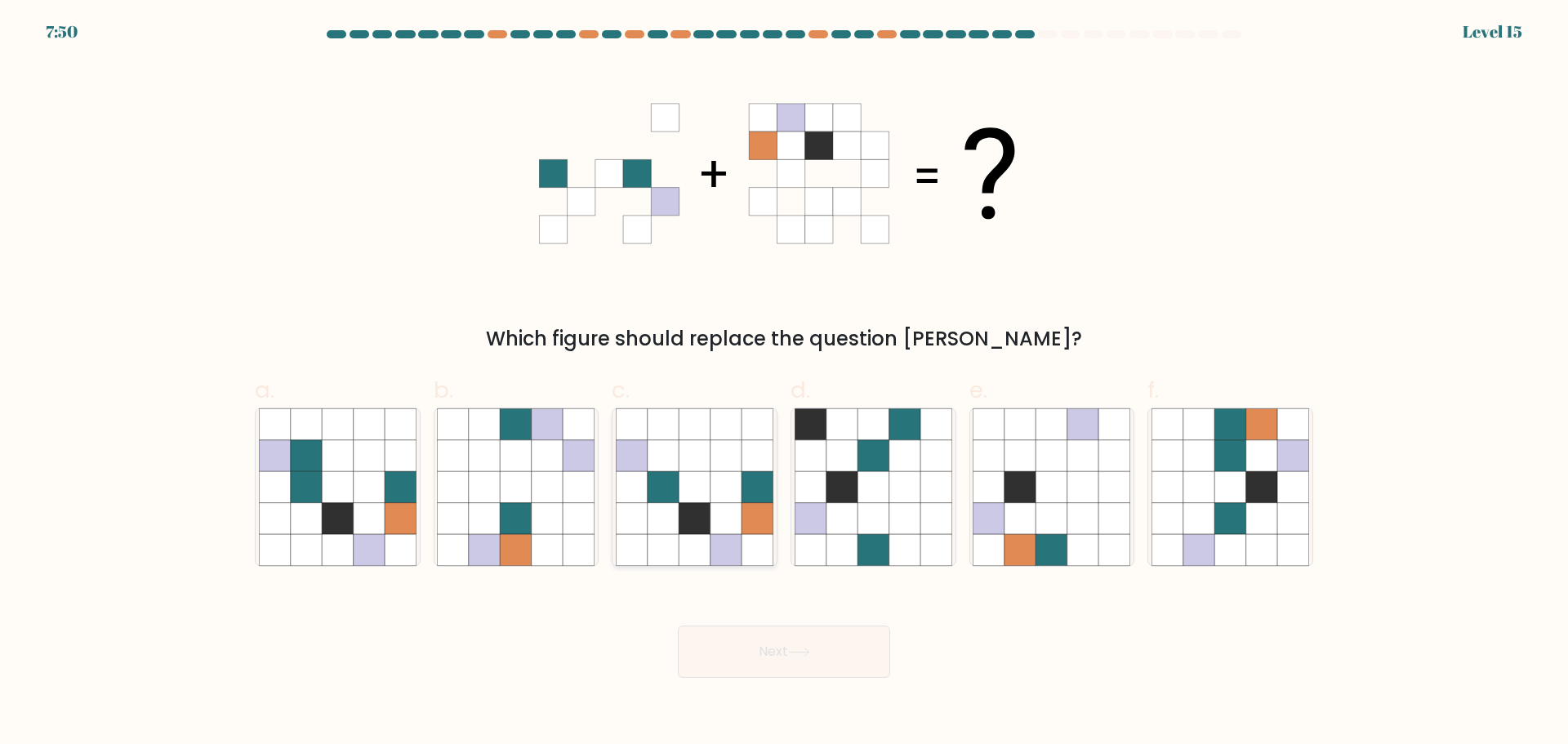
click at [709, 520] on icon at bounding box center [694, 518] width 31 height 31
click at [784, 383] on input "c." at bounding box center [784, 377] width 1 height 10
radio input "true"
click at [825, 657] on button "Next" at bounding box center [784, 651] width 212 height 53
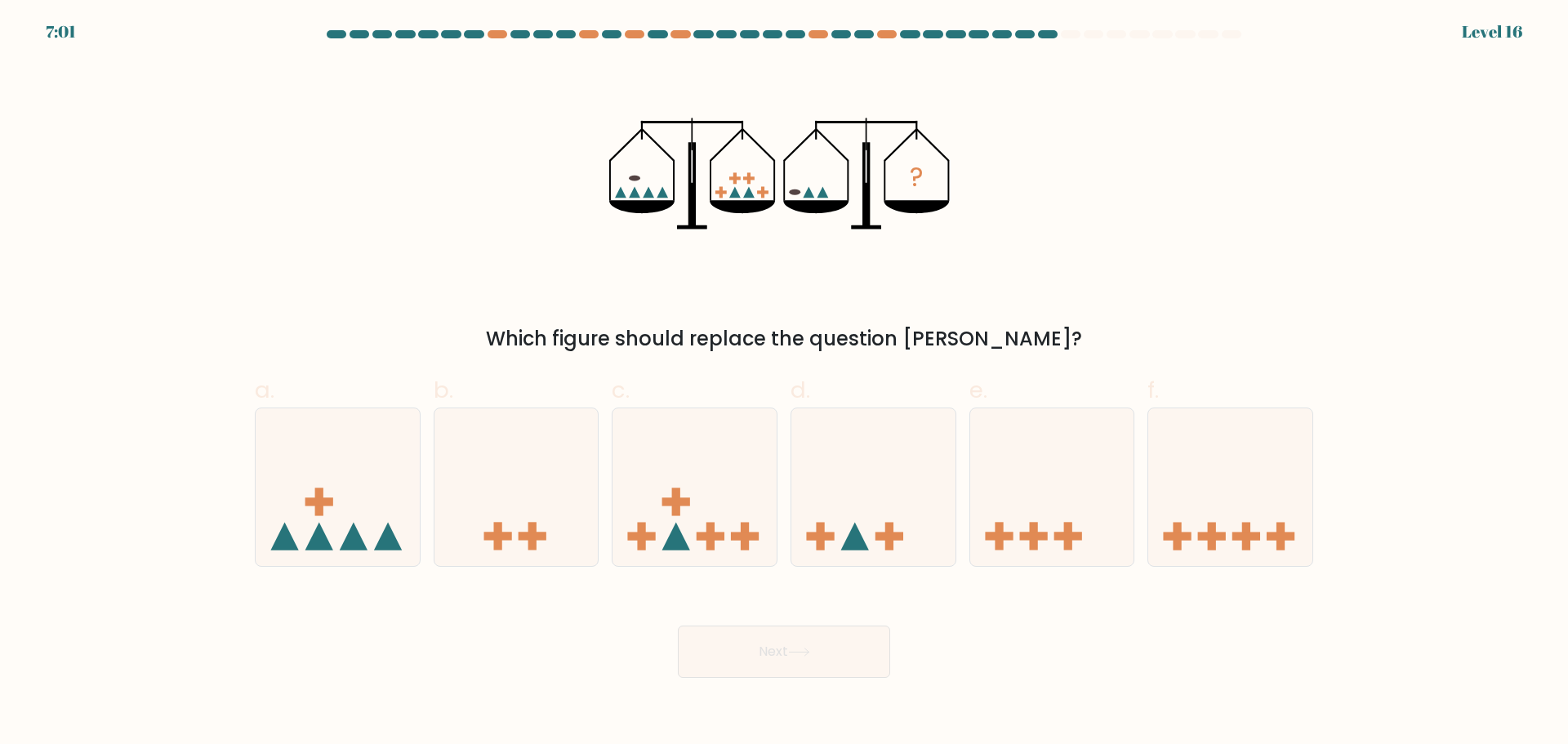
click at [764, 191] on rect at bounding box center [764, 193] width 11 height 4
click at [750, 178] on rect at bounding box center [750, 178] width 11 height 4
click at [730, 176] on icon "?" at bounding box center [784, 173] width 349 height 222
click at [722, 189] on rect at bounding box center [721, 193] width 4 height 11
click at [735, 194] on icon at bounding box center [736, 193] width 11 height 11
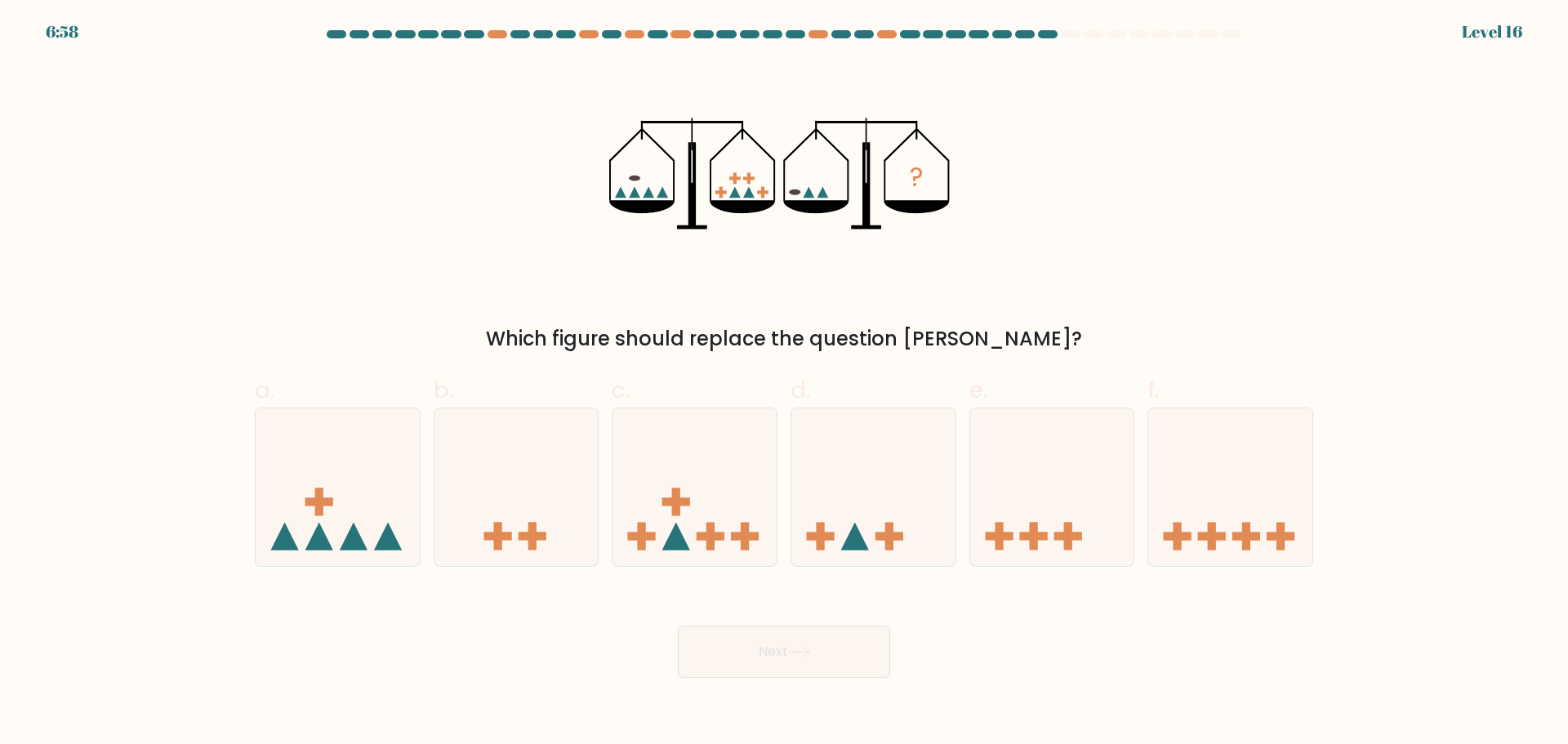
click at [746, 193] on icon at bounding box center [750, 193] width 11 height 11
click at [663, 192] on icon at bounding box center [663, 193] width 11 height 11
click at [650, 194] on icon at bounding box center [649, 193] width 11 height 11
click at [634, 192] on icon at bounding box center [635, 193] width 11 height 11
click at [618, 191] on icon "?" at bounding box center [784, 173] width 349 height 222
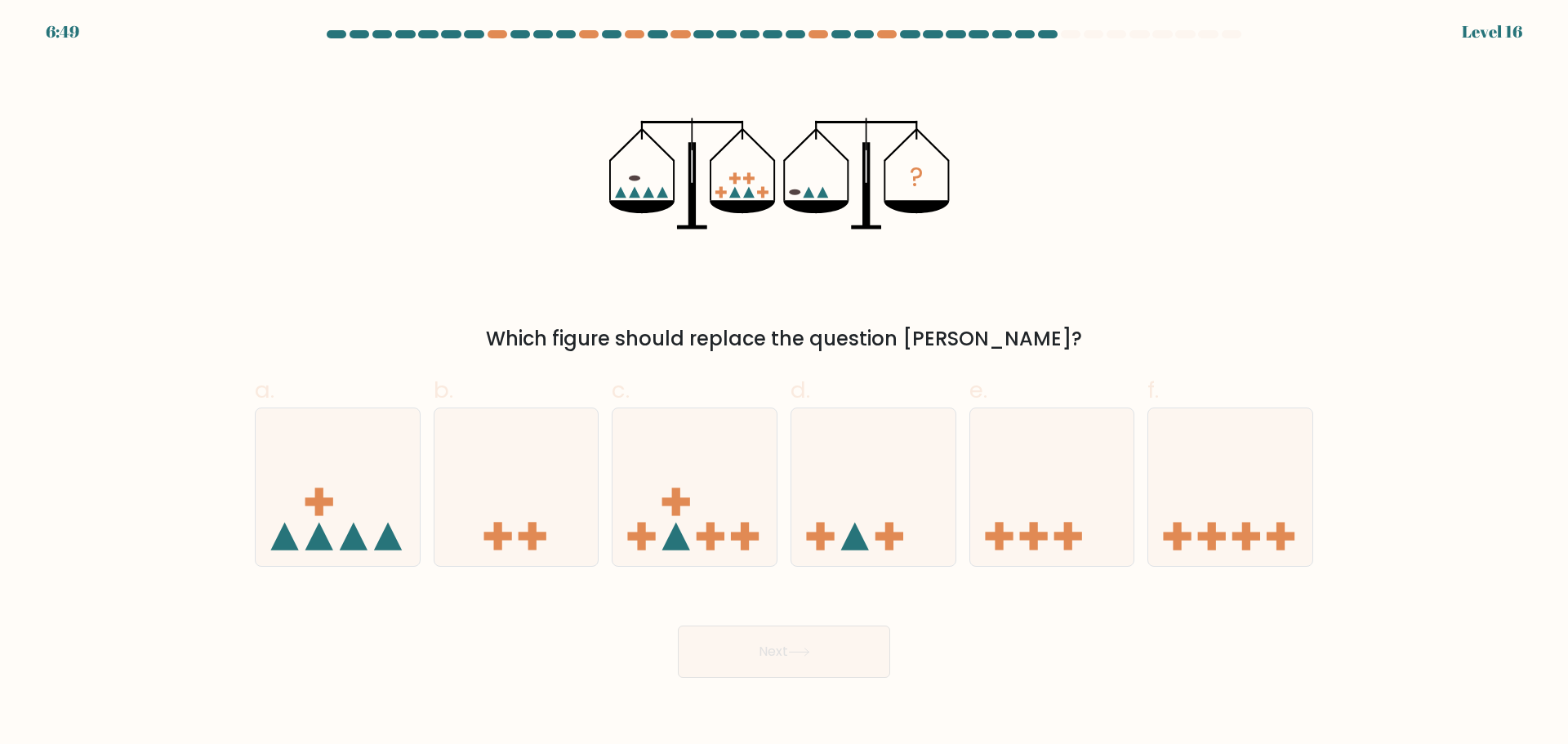
click at [622, 168] on icon "?" at bounding box center [784, 173] width 349 height 222
drag, startPoint x: 632, startPoint y: 176, endPoint x: 752, endPoint y: 189, distance: 120.7
click at [666, 183] on icon "?" at bounding box center [784, 173] width 349 height 222
drag, startPoint x: 794, startPoint y: 187, endPoint x: 804, endPoint y: 185, distance: 10.2
click at [808, 189] on icon "?" at bounding box center [784, 173] width 349 height 222
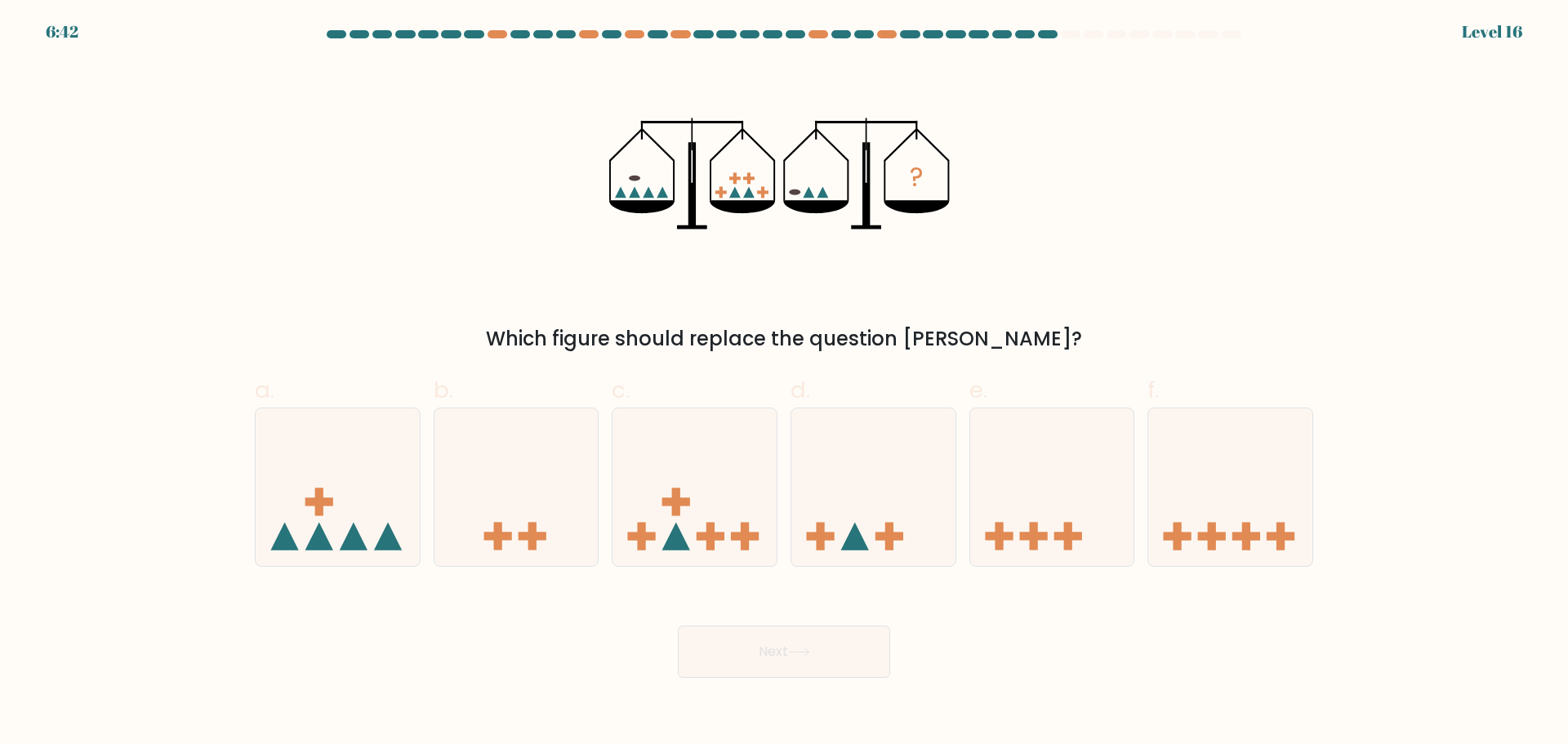
drag, startPoint x: 808, startPoint y: 193, endPoint x: 843, endPoint y: 201, distance: 35.9
click at [814, 194] on icon "?" at bounding box center [784, 173] width 349 height 222
click at [829, 197] on icon "?" at bounding box center [784, 173] width 349 height 222
click at [1224, 511] on icon at bounding box center [1230, 486] width 164 height 136
click at [785, 383] on input "f." at bounding box center [784, 377] width 1 height 10
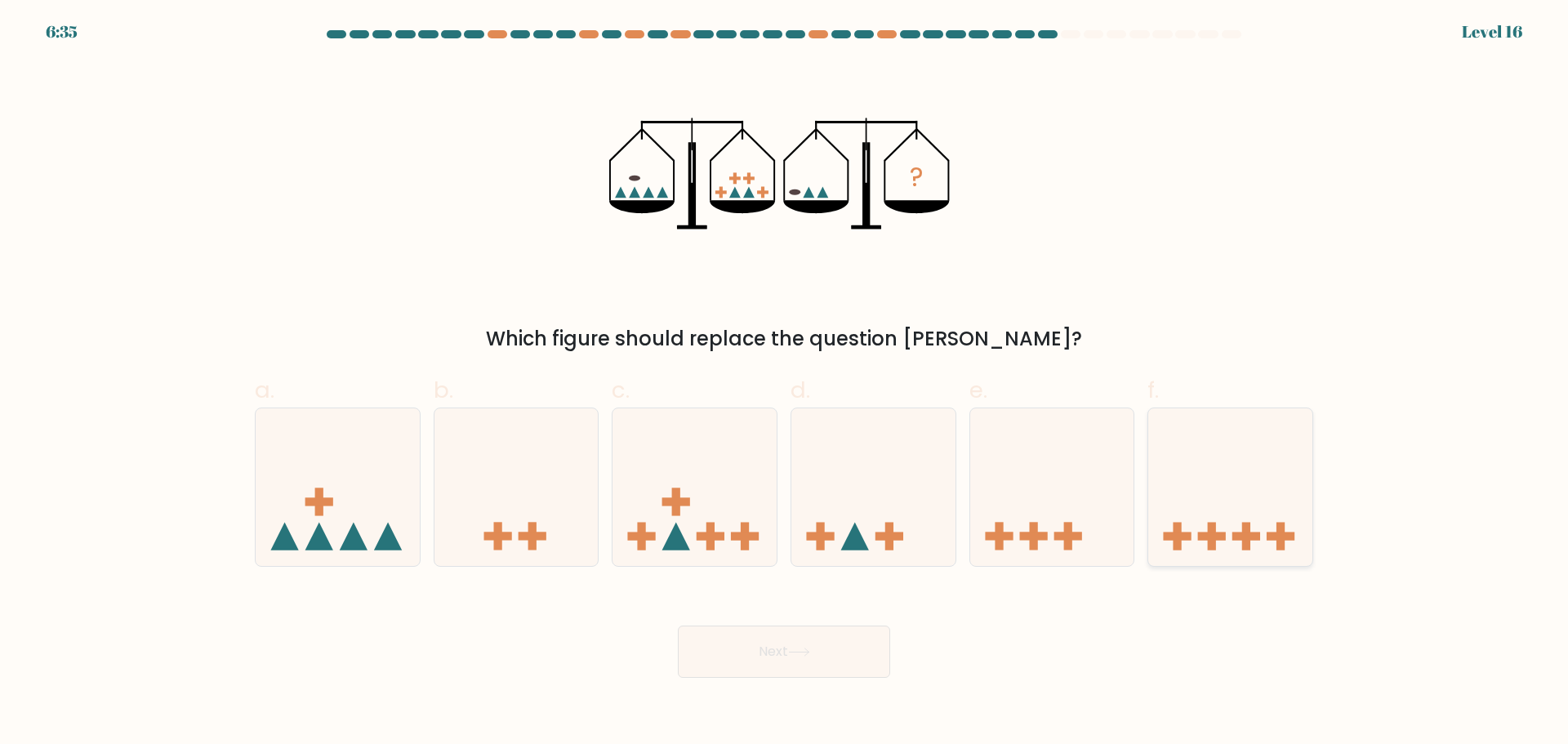
radio input "true"
click at [799, 653] on icon at bounding box center [799, 652] width 22 height 9
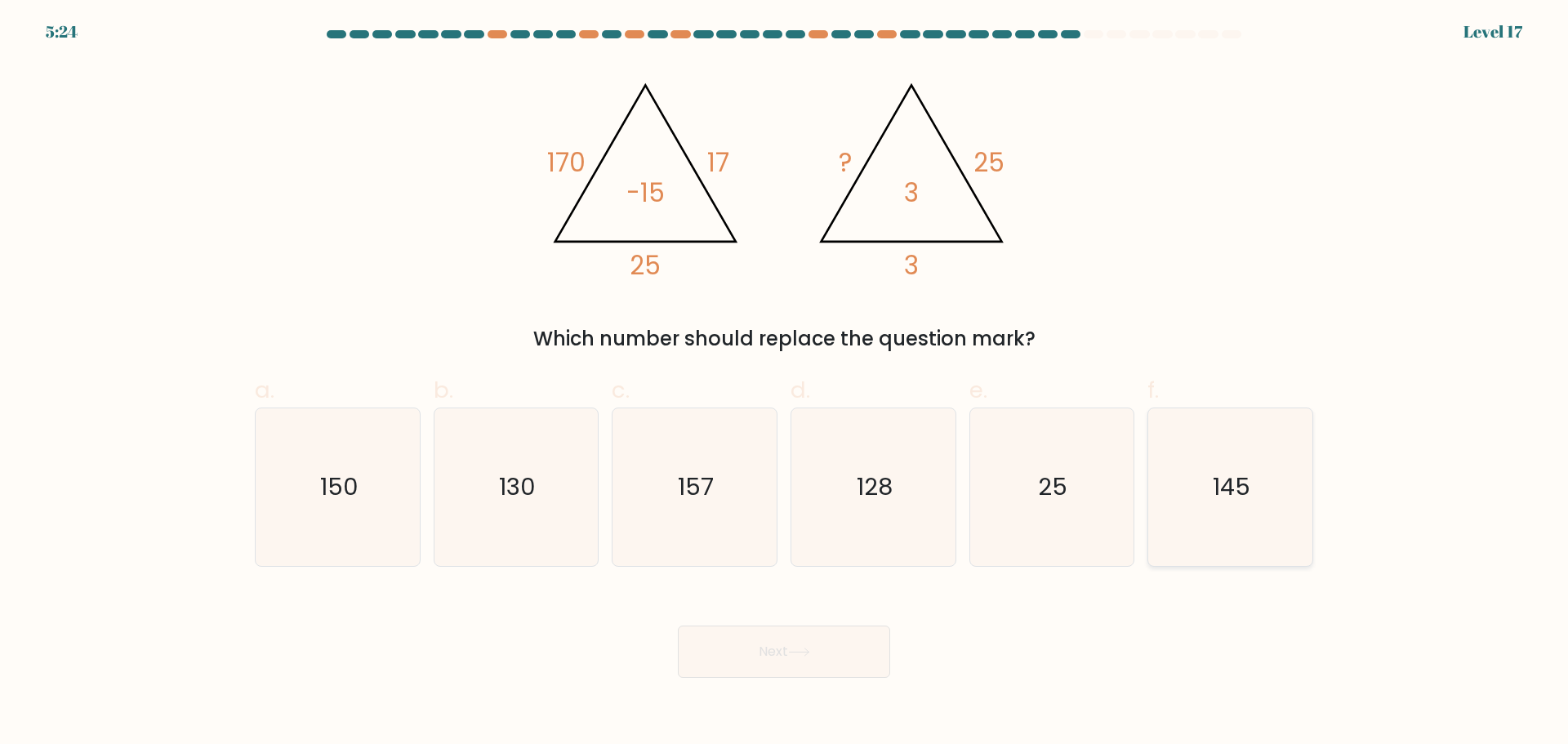
click at [1203, 492] on icon "145" at bounding box center [1230, 486] width 158 height 158
click at [785, 383] on input "f. 145" at bounding box center [784, 377] width 1 height 10
radio input "true"
click at [800, 663] on button "Next" at bounding box center [784, 651] width 212 height 53
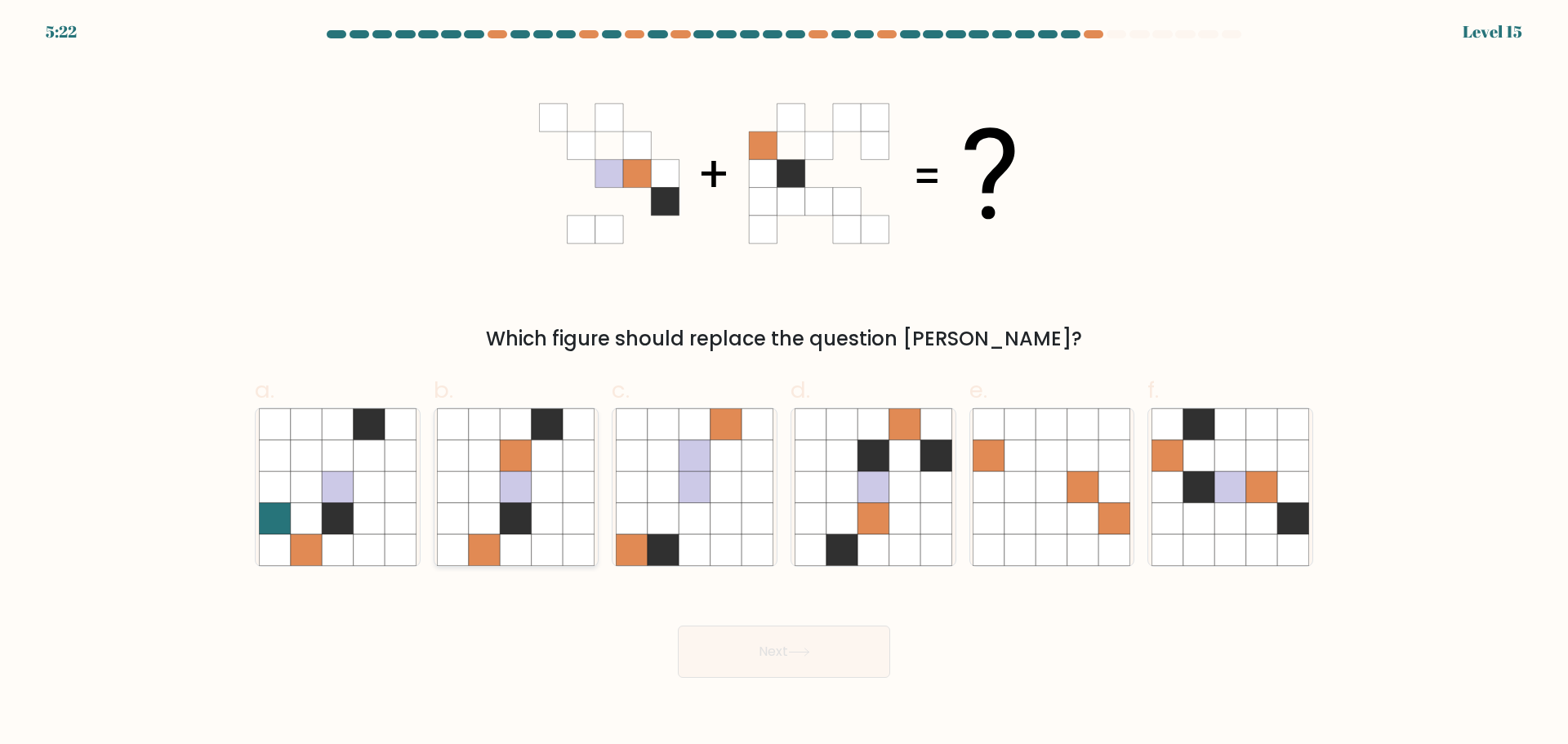
click at [519, 491] on icon at bounding box center [516, 486] width 31 height 31
click at [784, 383] on input "b." at bounding box center [784, 377] width 1 height 10
radio input "true"
click at [820, 645] on button "Next" at bounding box center [784, 651] width 212 height 53
click at [816, 653] on button "Next" at bounding box center [784, 651] width 212 height 53
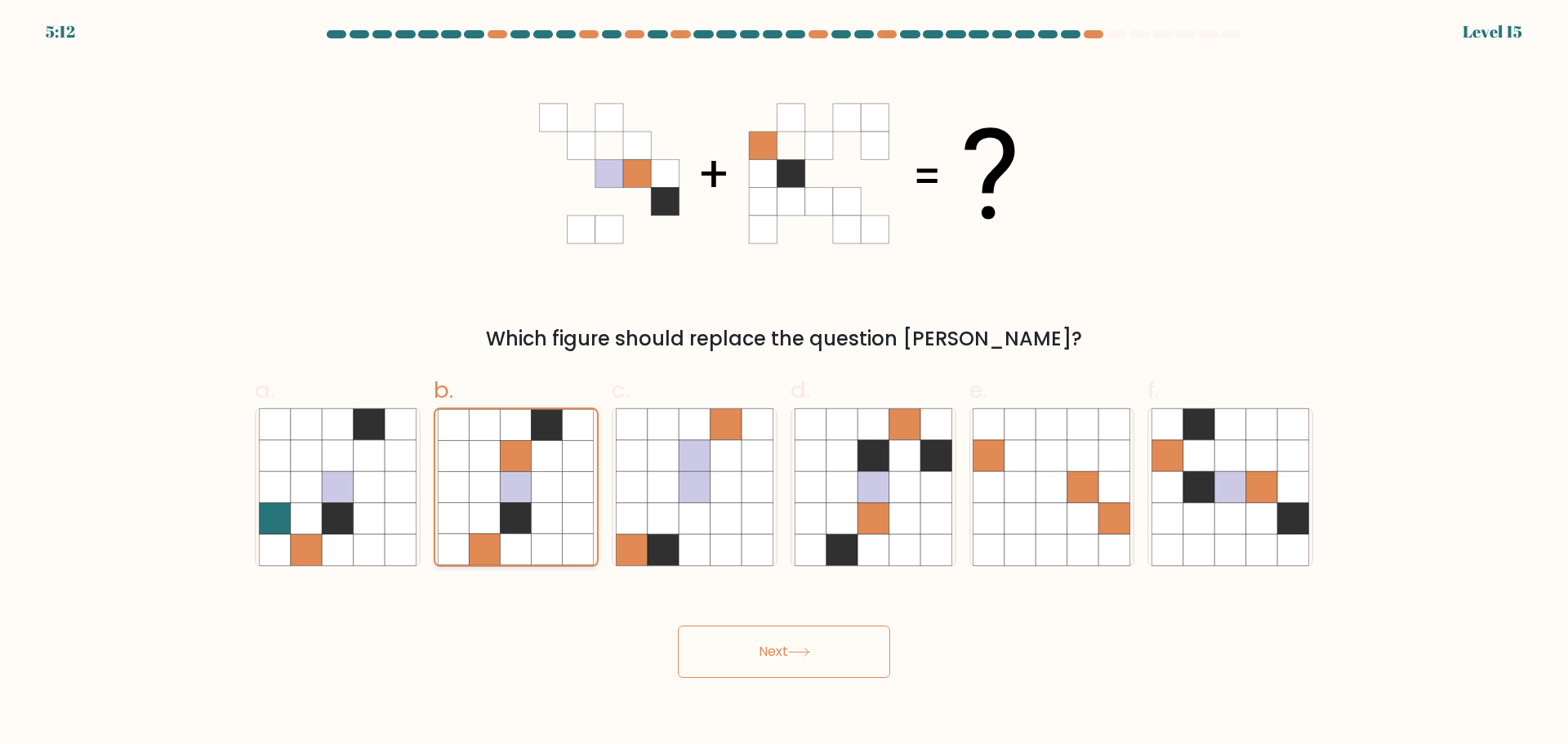
click at [526, 460] on icon at bounding box center [516, 456] width 31 height 31
click at [784, 383] on input "b." at bounding box center [784, 377] width 1 height 10
click at [810, 654] on icon at bounding box center [799, 652] width 22 height 9
click at [1000, 623] on div "Next" at bounding box center [783, 631] width 1078 height 91
click at [659, 482] on icon at bounding box center [663, 486] width 31 height 31
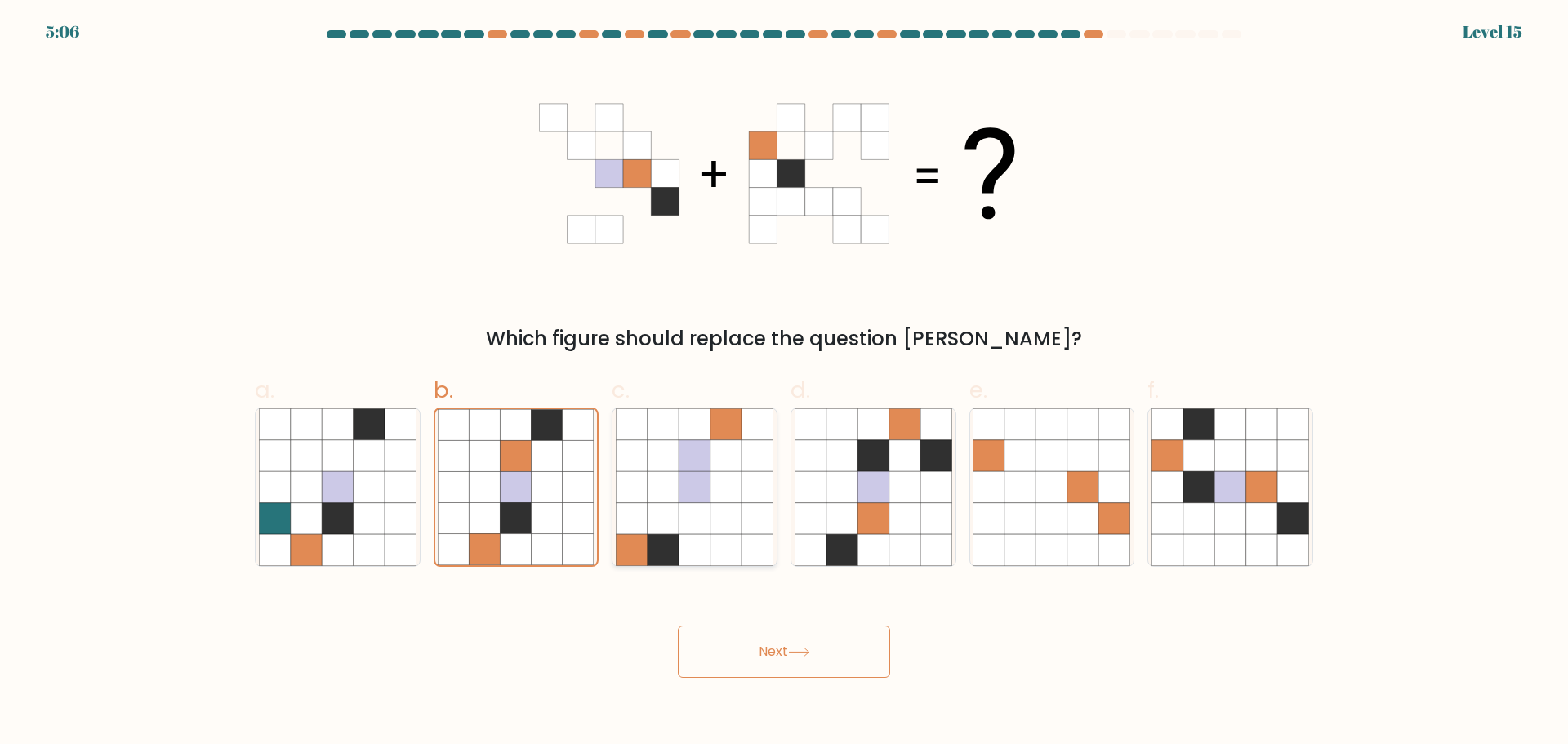
click at [784, 383] on input "c." at bounding box center [784, 377] width 1 height 10
radio input "true"
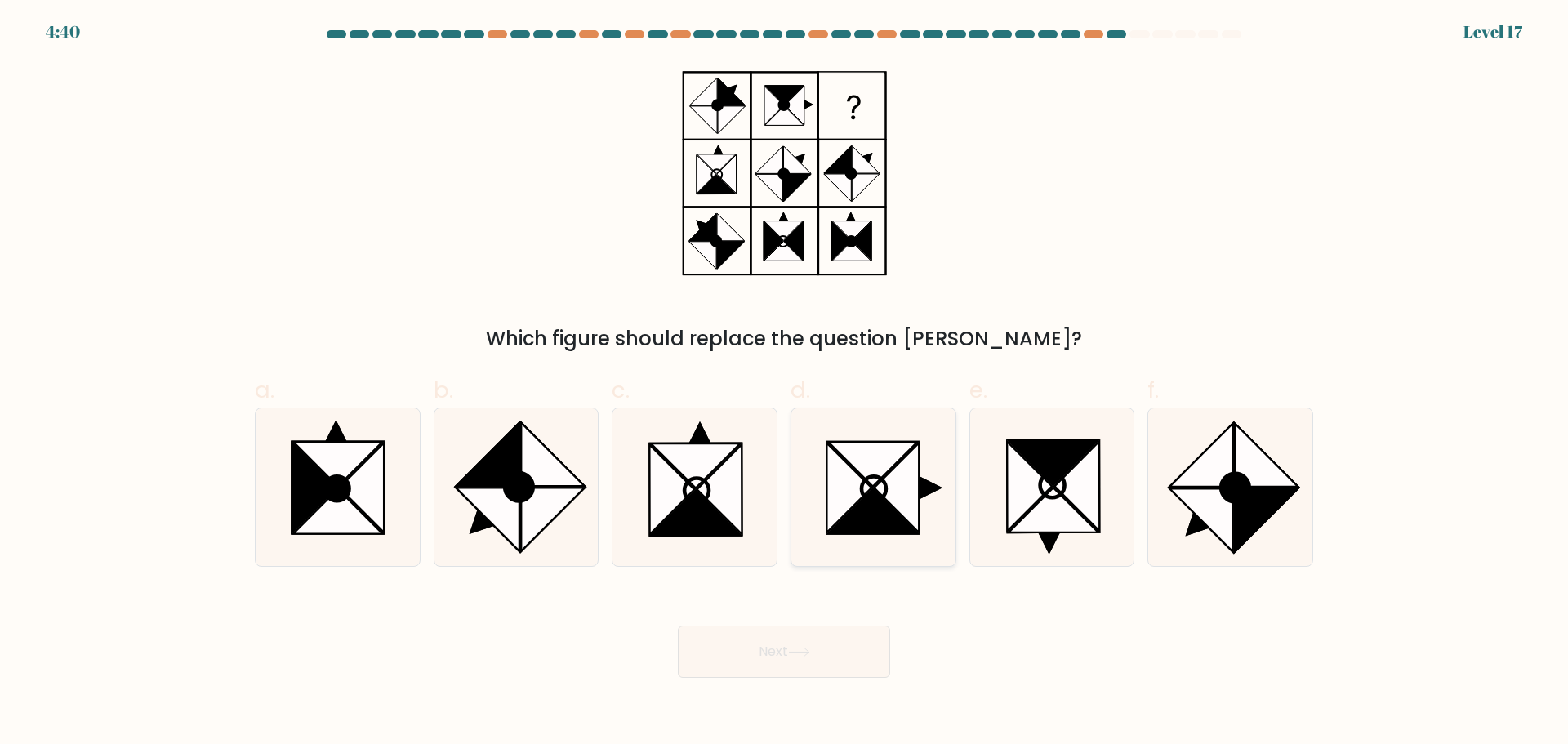
click at [886, 480] on icon at bounding box center [896, 486] width 45 height 90
click at [785, 383] on input "d." at bounding box center [784, 377] width 1 height 10
radio input "true"
click at [815, 643] on button "Next" at bounding box center [784, 651] width 212 height 53
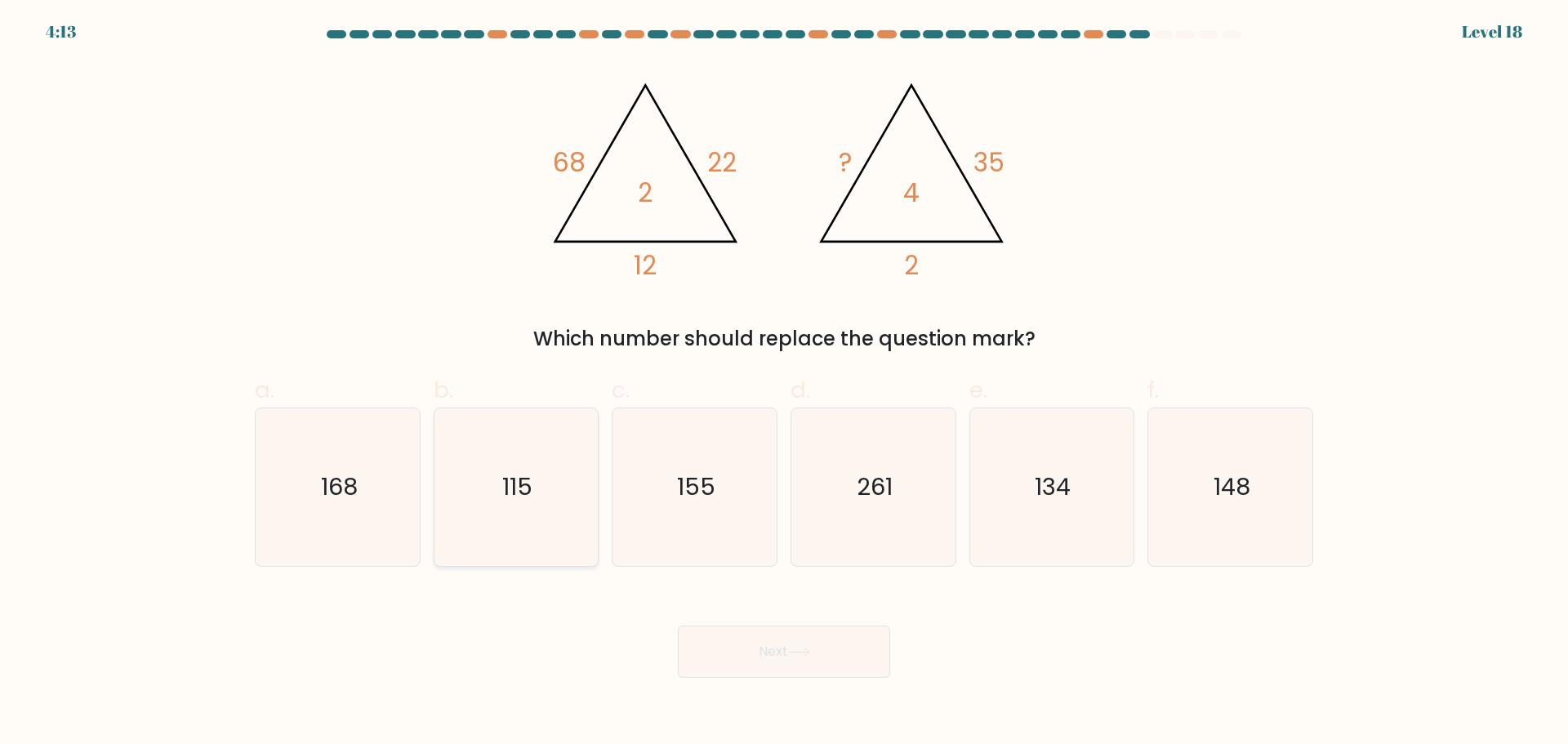
click at [508, 474] on text "115" at bounding box center [517, 486] width 30 height 32
click at [784, 383] on input "b. 115" at bounding box center [784, 377] width 1 height 10
radio input "true"
click at [766, 654] on button "Next" at bounding box center [784, 651] width 212 height 53
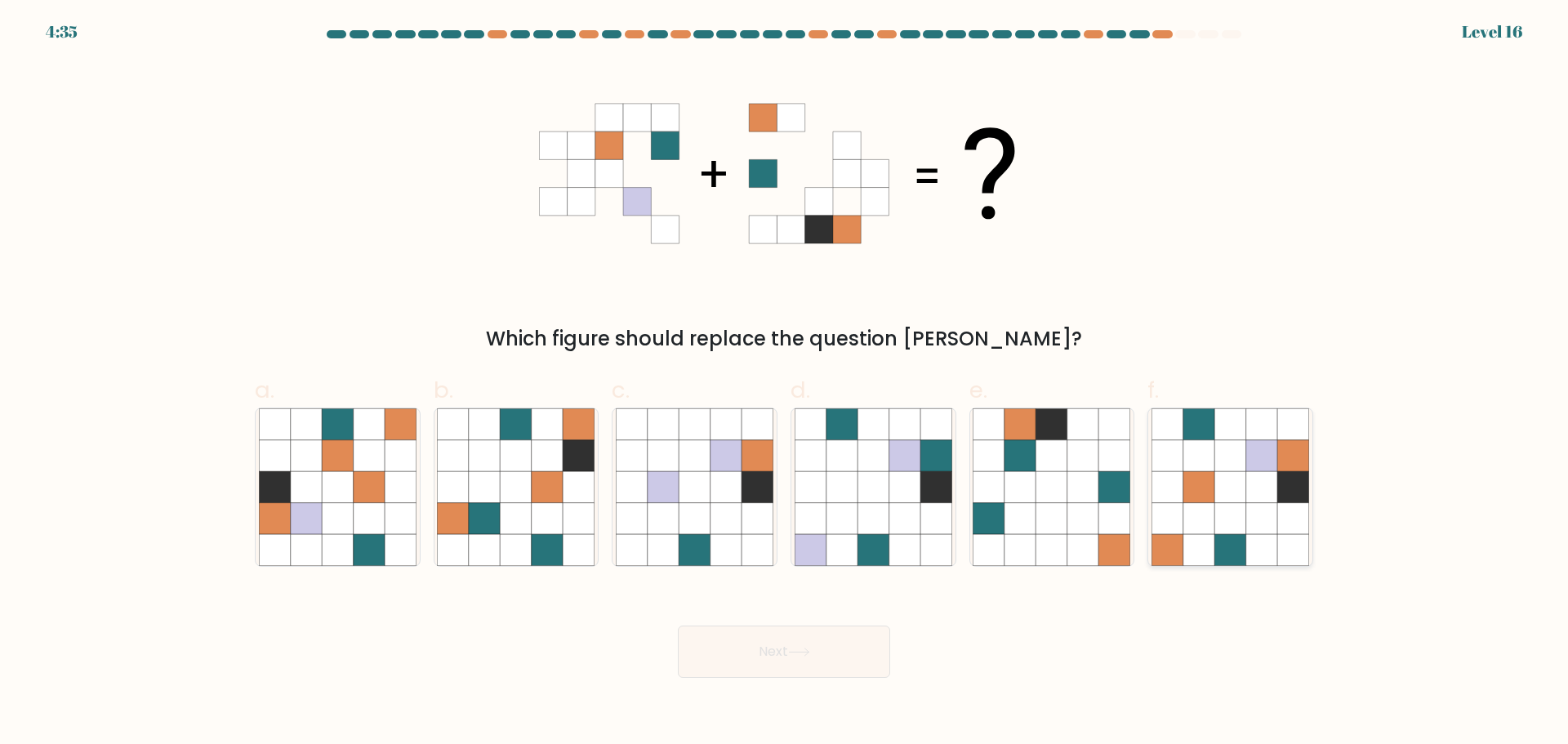
click at [1278, 490] on icon at bounding box center [1293, 486] width 31 height 31
click at [785, 383] on input "f." at bounding box center [784, 377] width 1 height 10
radio input "true"
click at [808, 659] on button "Next" at bounding box center [784, 651] width 212 height 53
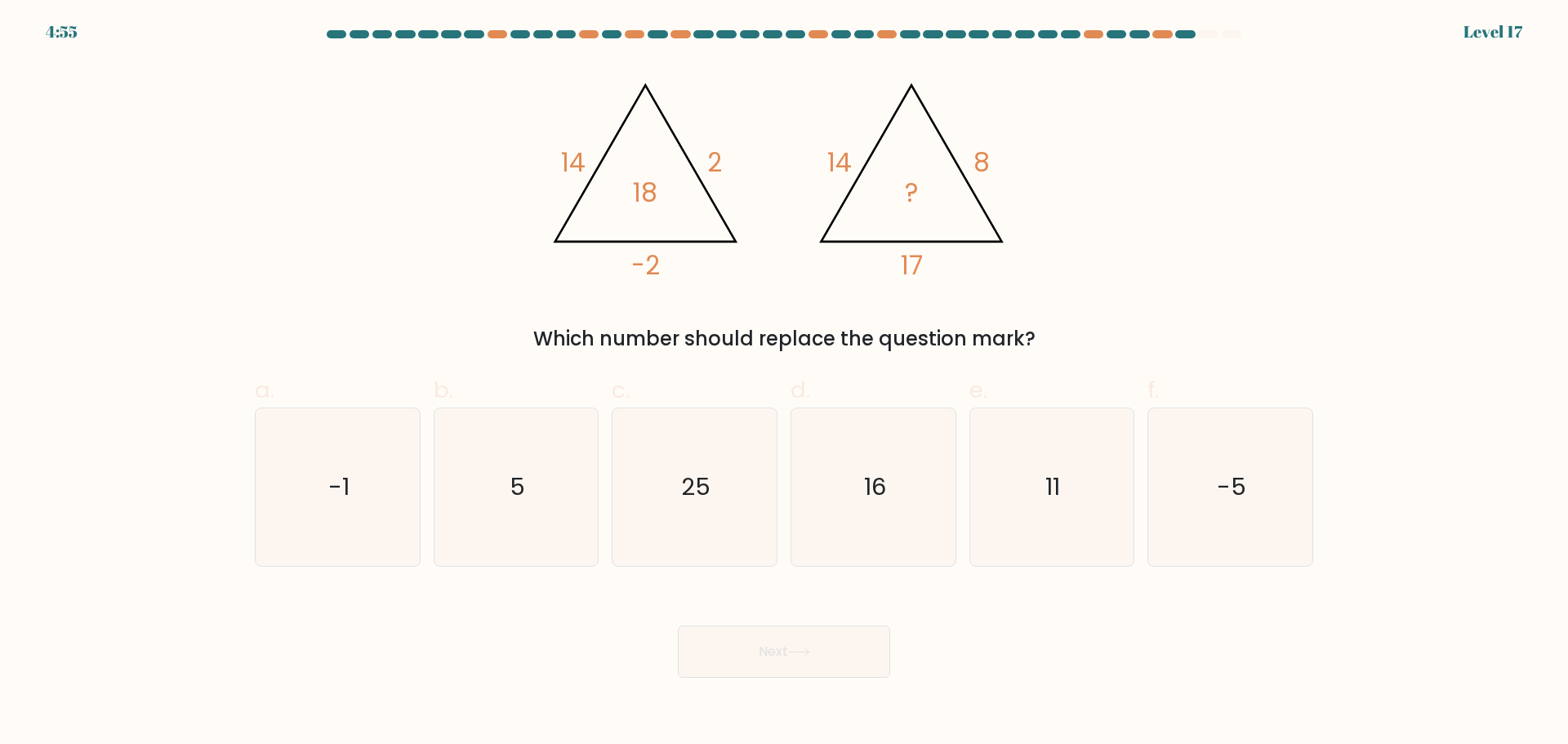
drag, startPoint x: 718, startPoint y: 159, endPoint x: 729, endPoint y: 160, distance: 11.0
click at [729, 160] on icon "@import url('https://fonts.googleapis.com/css?family=Abril+Fatface:400,100,100i…" at bounding box center [784, 173] width 490 height 222
drag, startPoint x: 565, startPoint y: 154, endPoint x: 664, endPoint y: 153, distance: 99.0
click at [599, 153] on icon "@import url('https://fonts.googleapis.com/css?family=Abril+Fatface:400,100,100i…" at bounding box center [784, 173] width 490 height 222
drag, startPoint x: 707, startPoint y: 151, endPoint x: 742, endPoint y: 162, distance: 36.7
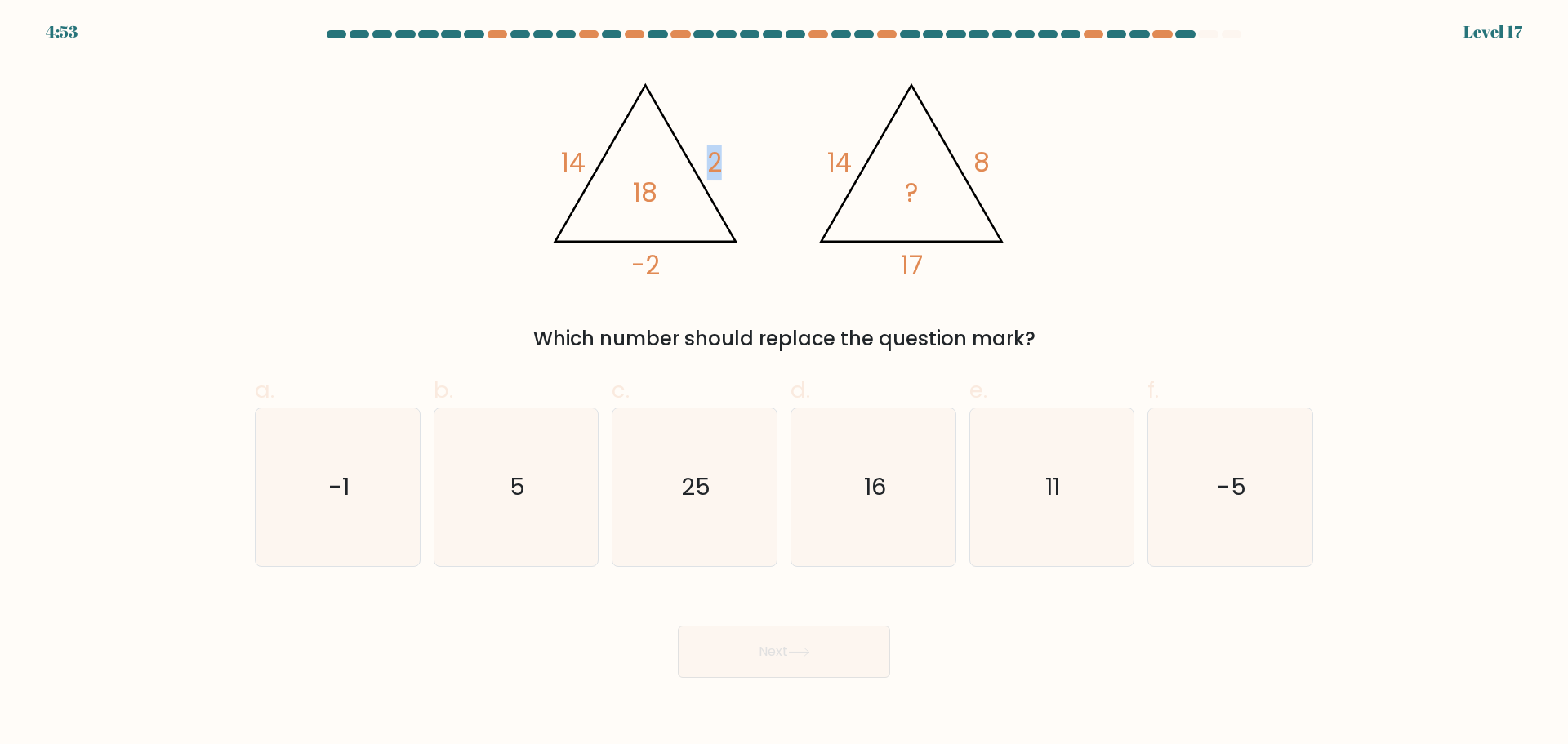
click at [739, 161] on icon "@import url('https://fonts.googleapis.com/css?family=Abril+Fatface:400,100,100i…" at bounding box center [784, 173] width 490 height 222
drag, startPoint x: 651, startPoint y: 256, endPoint x: 695, endPoint y: 258, distance: 44.0
click at [674, 256] on icon "@import url('https://fonts.googleapis.com/css?family=Abril+Fatface:400,100,100i…" at bounding box center [784, 173] width 490 height 222
click at [642, 192] on tspan "18" at bounding box center [645, 193] width 25 height 36
click at [864, 163] on icon "@import url('https://fonts.googleapis.com/css?family=Abril+Fatface:400,100,100i…" at bounding box center [784, 173] width 490 height 222
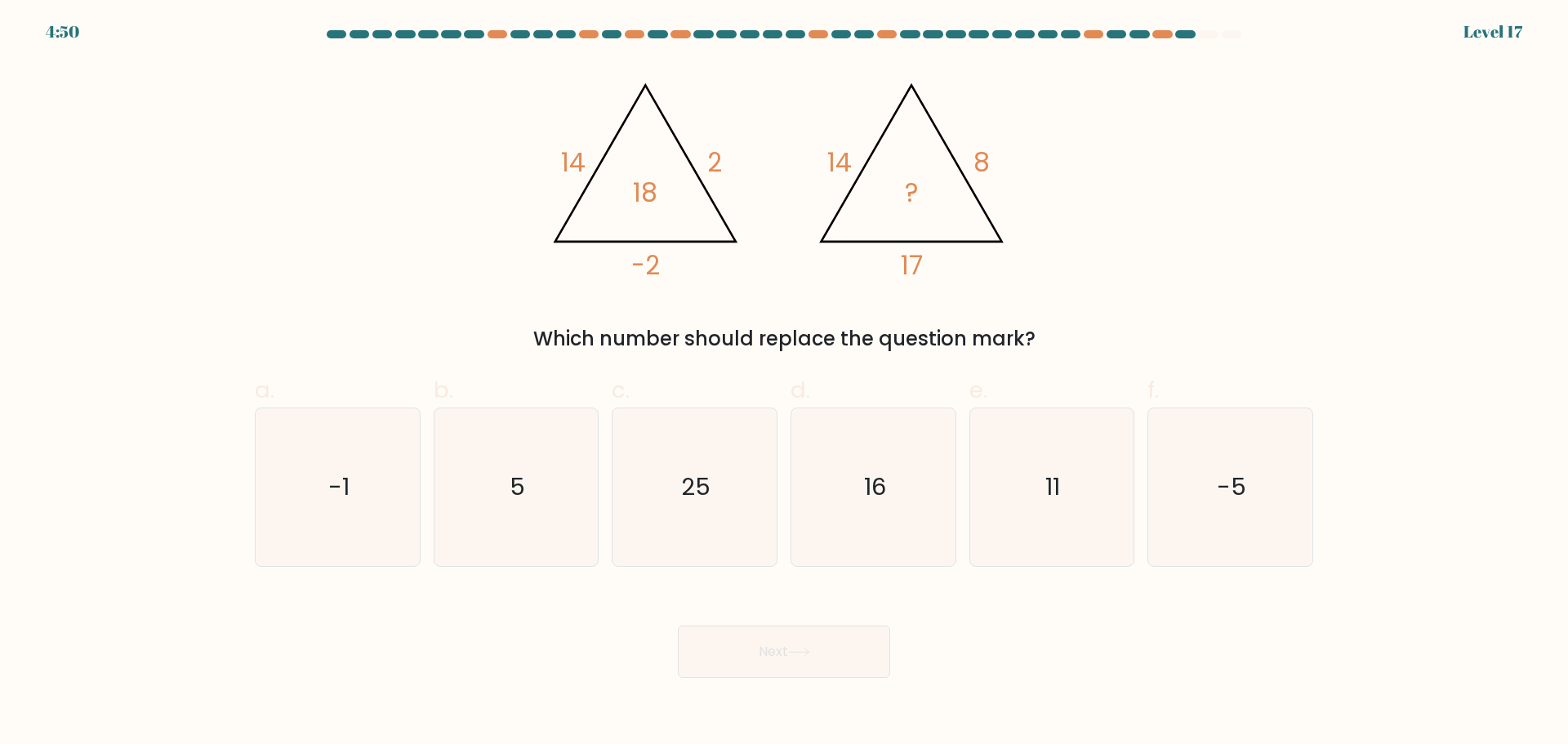
click at [1027, 160] on icon "@import url('https://fonts.googleapis.com/css?family=Abril+Fatface:400,100,100i…" at bounding box center [784, 173] width 490 height 222
drag, startPoint x: 717, startPoint y: 496, endPoint x: 734, endPoint y: 513, distance: 24.0
click at [717, 495] on icon "25" at bounding box center [694, 486] width 158 height 158
click at [784, 383] on input "c. 25" at bounding box center [784, 377] width 1 height 10
radio input "true"
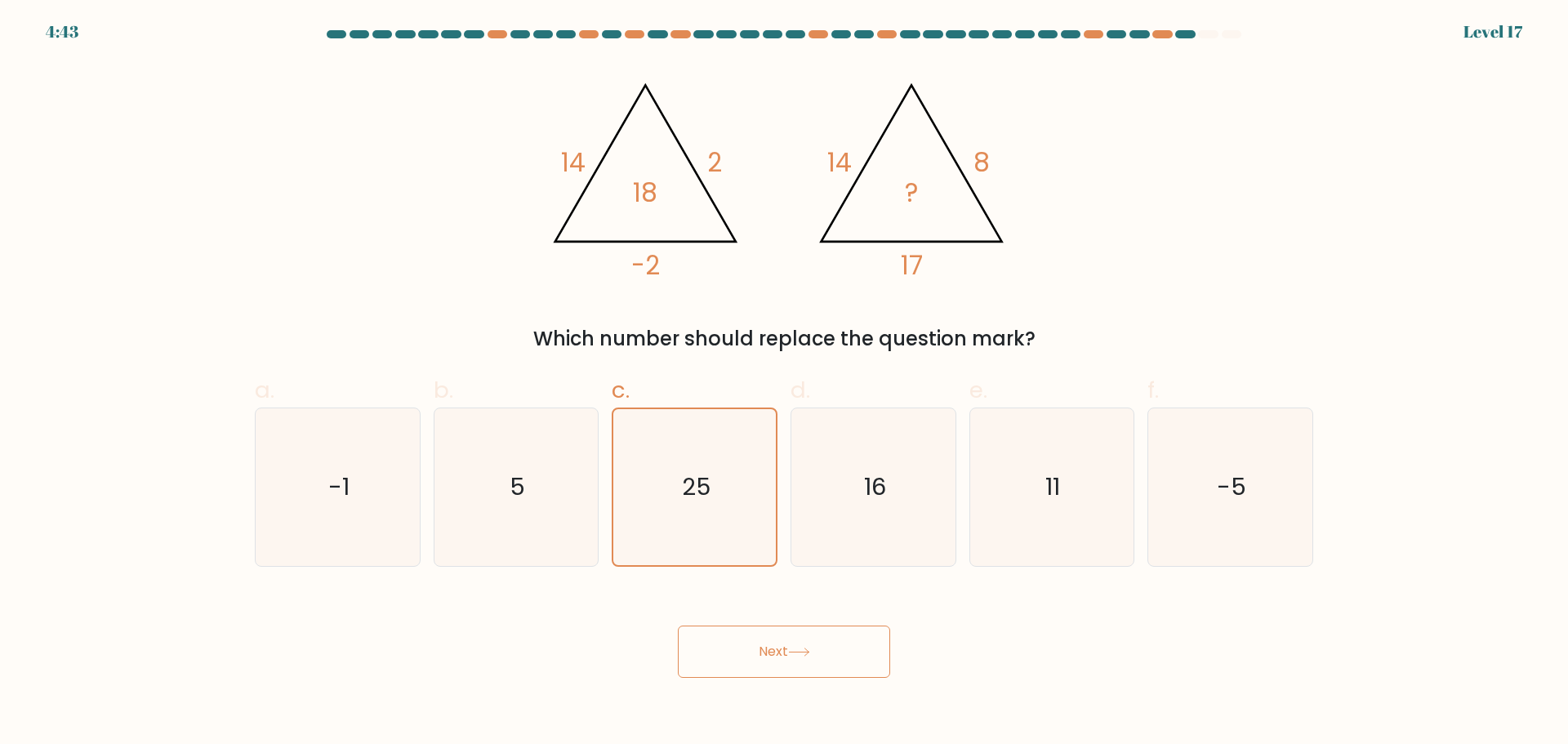
click at [824, 646] on button "Next" at bounding box center [784, 651] width 212 height 53
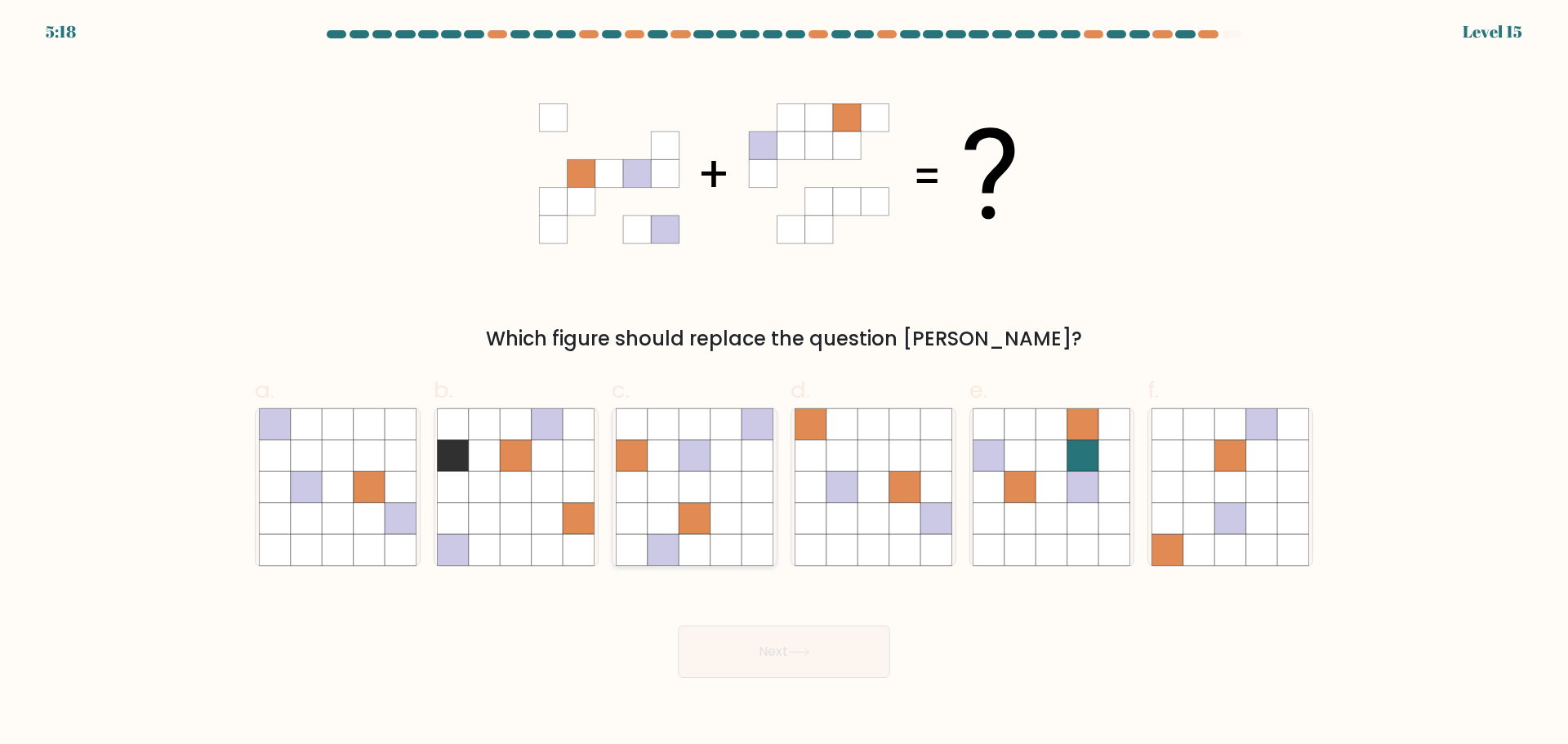
click at [739, 511] on icon at bounding box center [726, 518] width 31 height 31
click at [784, 383] on input "c." at bounding box center [784, 377] width 1 height 10
radio input "true"
click at [815, 640] on button "Next" at bounding box center [784, 651] width 212 height 53
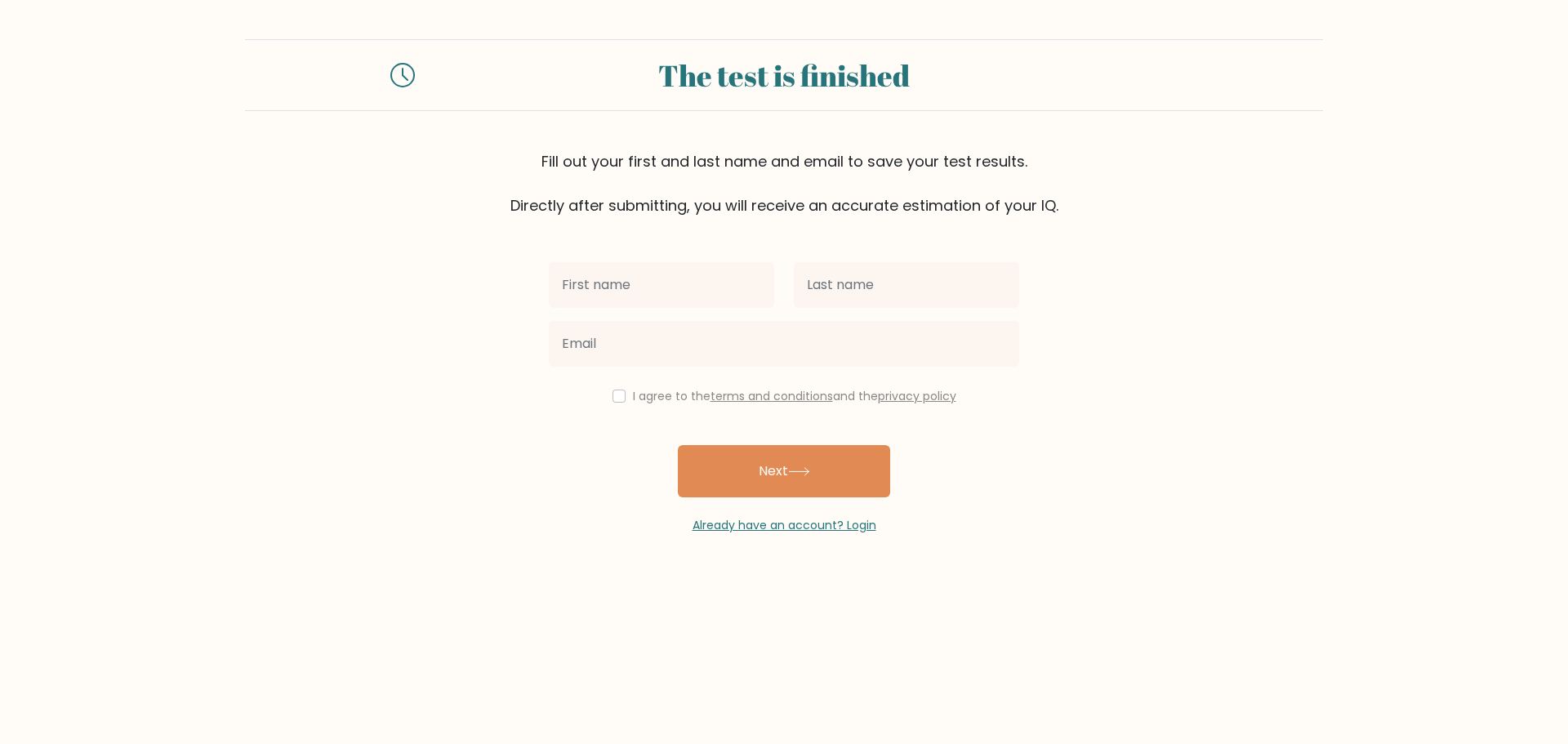
click at [695, 279] on input "text" at bounding box center [661, 285] width 225 height 46
type input "marwin"
type input "gutierrez"
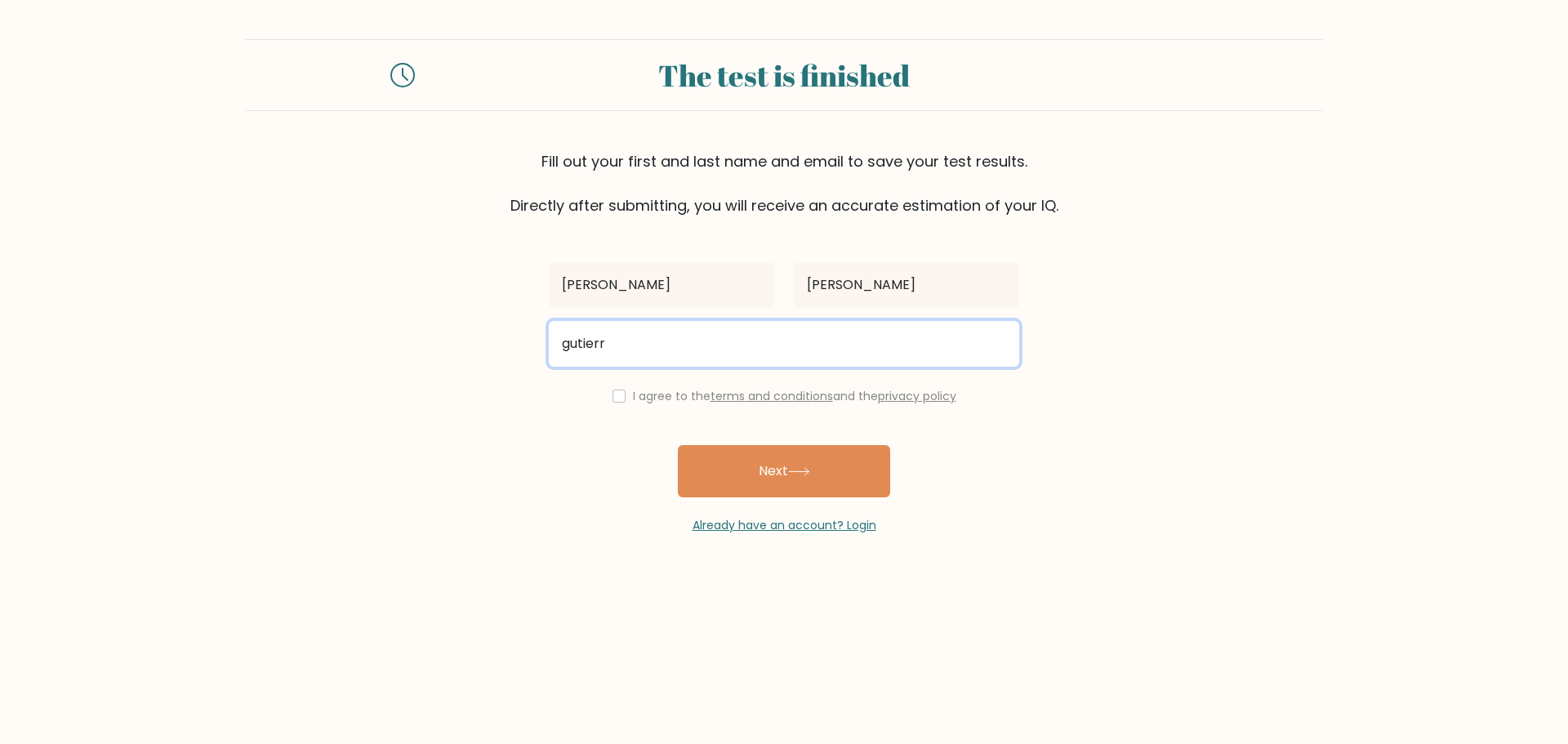
type input "gutierrezmarwin@gmail.com"
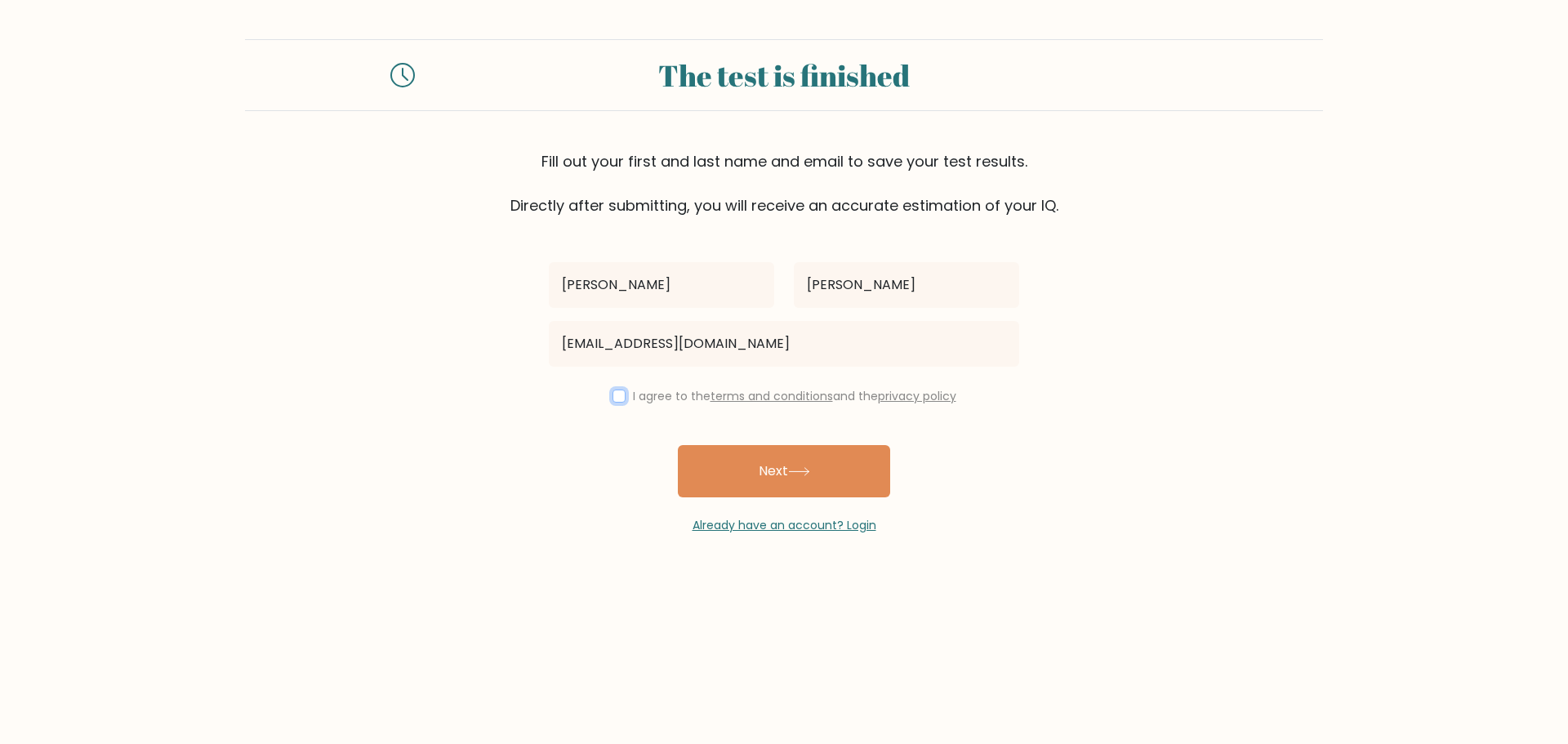
click at [618, 391] on input "checkbox" at bounding box center [619, 396] width 13 height 13
checkbox input "true"
click at [730, 447] on button "Next" at bounding box center [784, 471] width 212 height 53
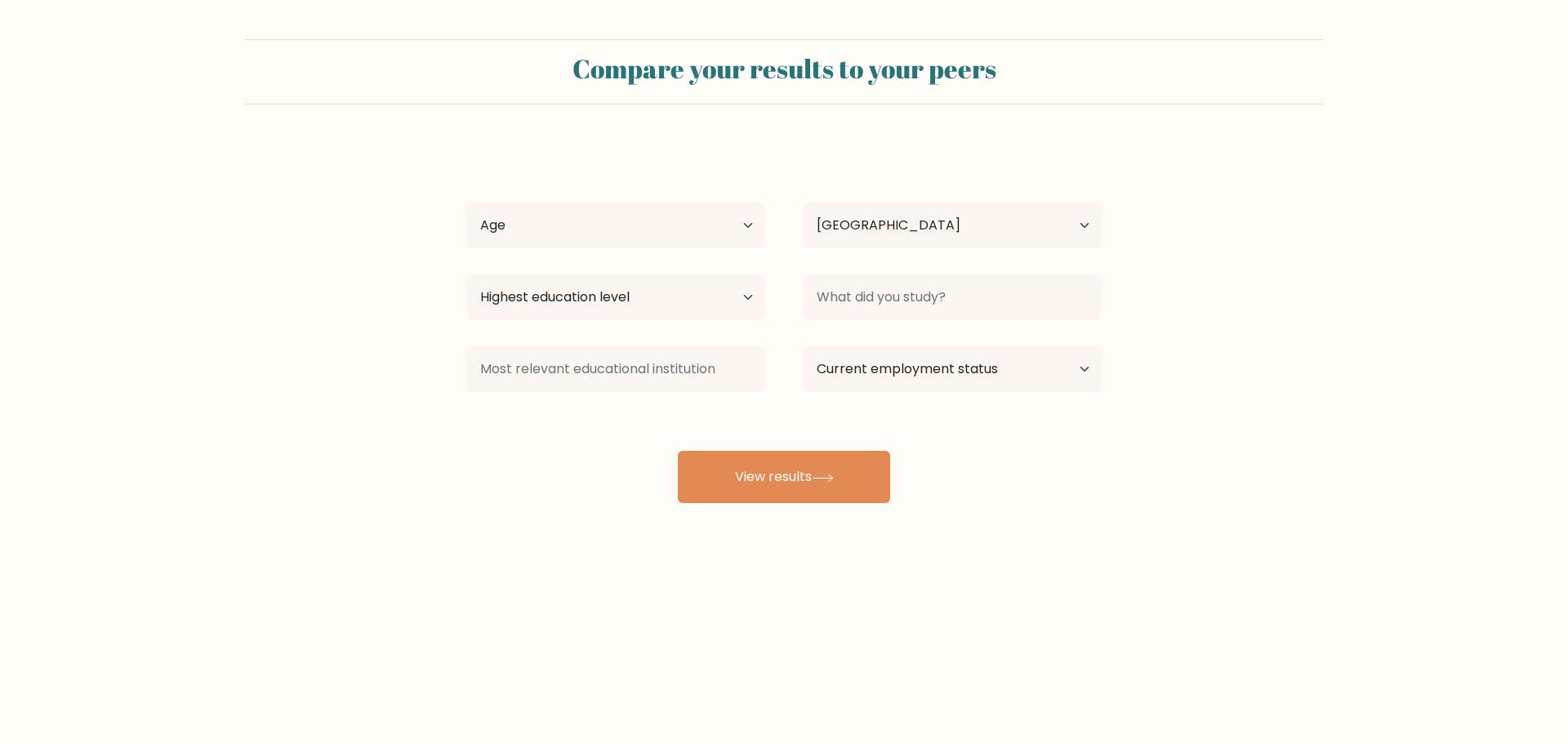
select select "PH"
drag, startPoint x: 709, startPoint y: 221, endPoint x: 690, endPoint y: 216, distance: 19.6
click at [709, 221] on select "Age Under 18 years old 18-24 years old 25-34 years old 35-44 years old 45-54 ye…" at bounding box center [616, 225] width 297 height 46
select select "25_34"
click at [467, 202] on select "Age Under 18 years old 18-24 years old 25-34 years old 35-44 years old 45-54 ye…" at bounding box center [616, 225] width 297 height 46
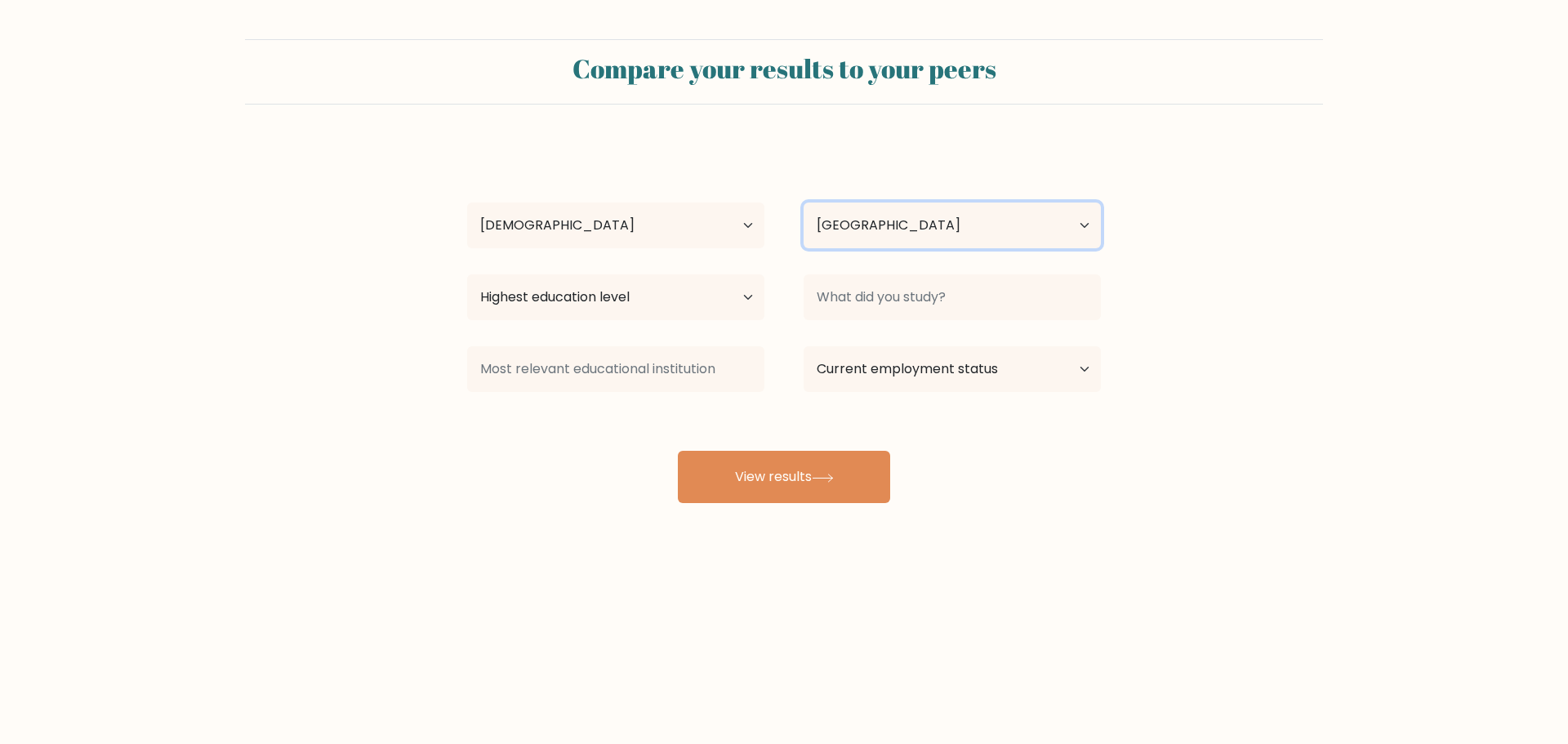
click at [919, 234] on select "Country Afghanistan Albania Algeria American Samoa Andorra Angola Anguilla Anta…" at bounding box center [952, 225] width 297 height 46
click at [654, 294] on select "Highest education level No schooling Primary Lower Secondary Upper Secondary Oc…" at bounding box center [616, 297] width 297 height 46
select select "masters_degree"
click at [467, 274] on select "Highest education level No schooling Primary Lower Secondary Upper Secondary Oc…" at bounding box center [616, 297] width 297 height 46
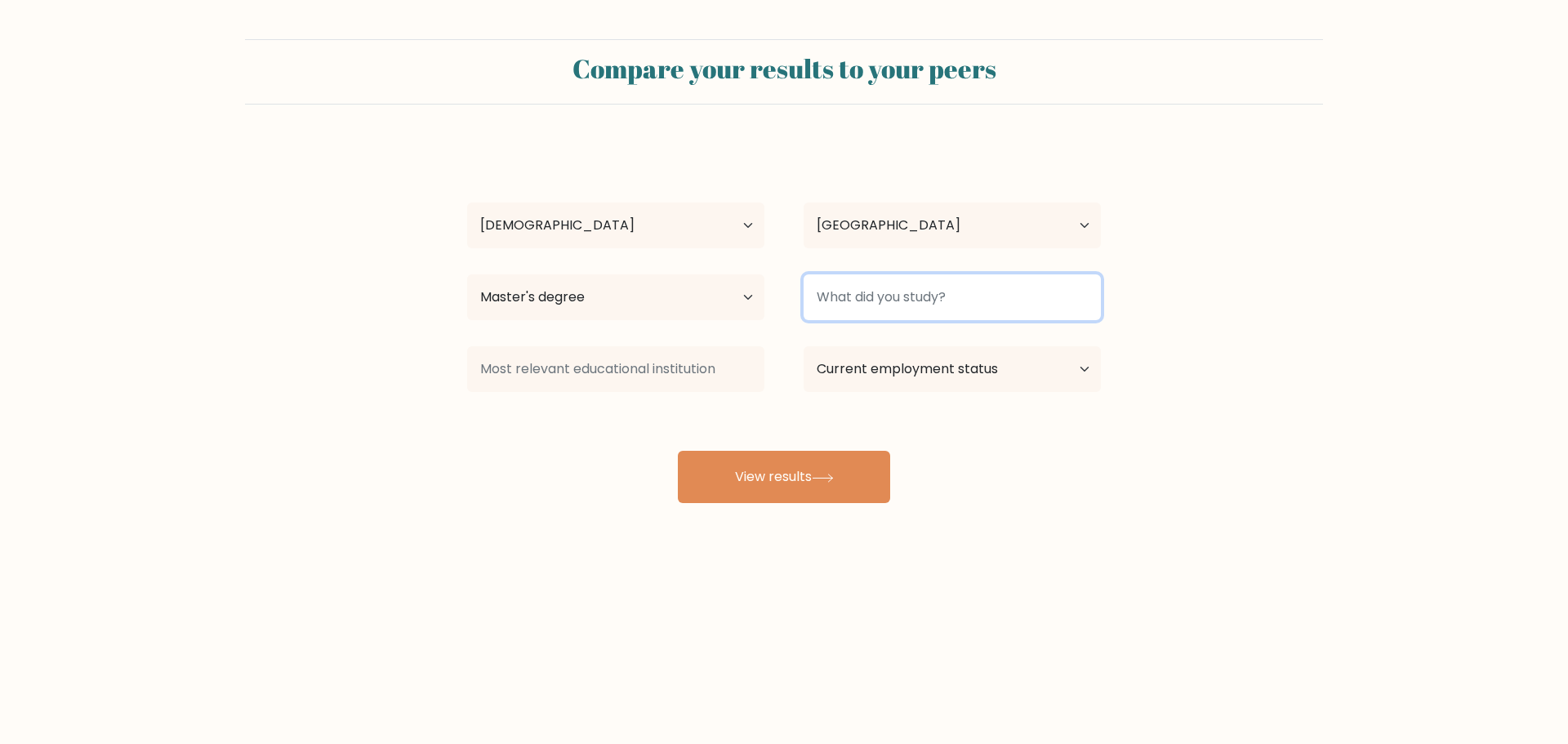
click at [971, 303] on input at bounding box center [952, 297] width 297 height 46
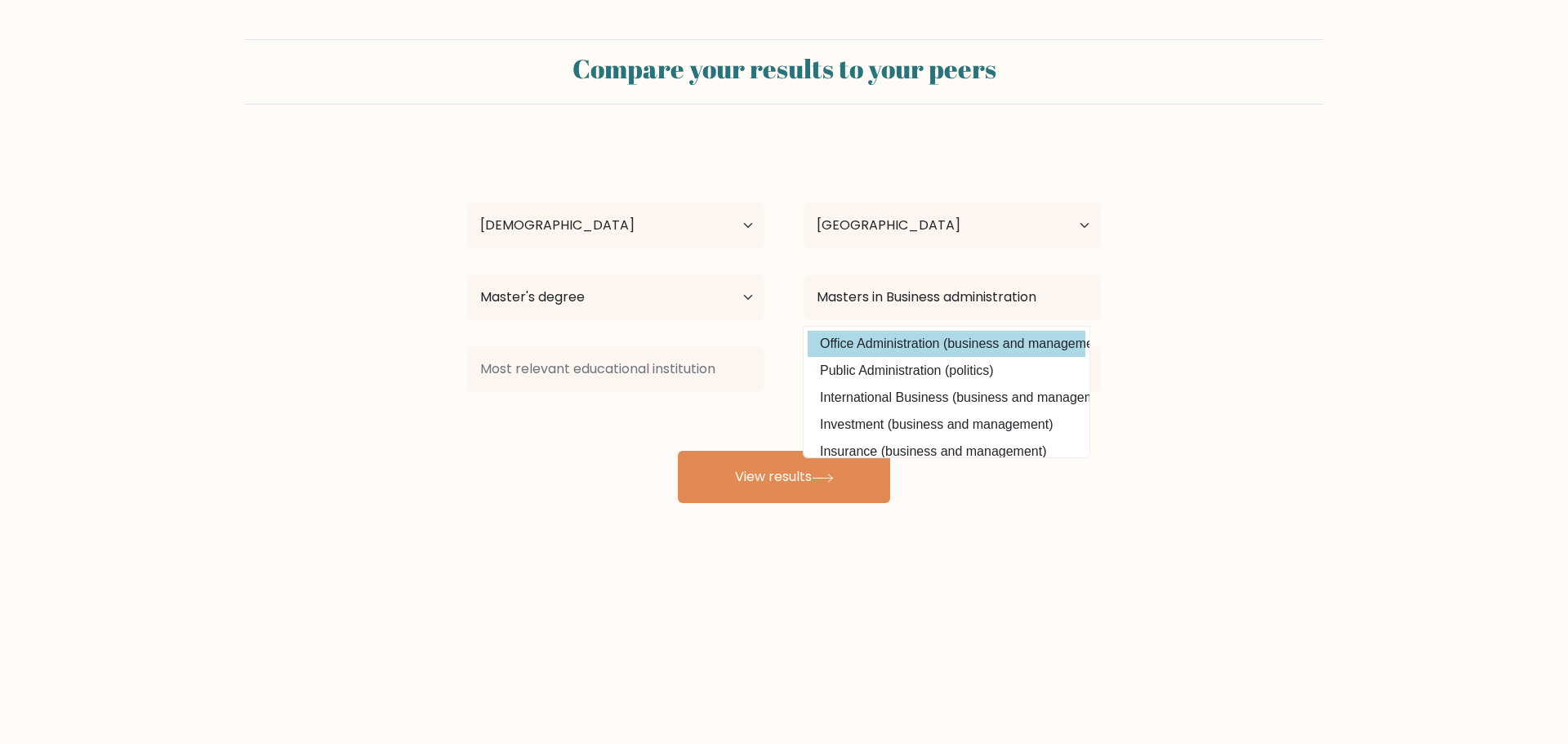
click at [1049, 342] on option "Office Administration (business and management)" at bounding box center [947, 343] width 278 height 26
type input "Office Administration"
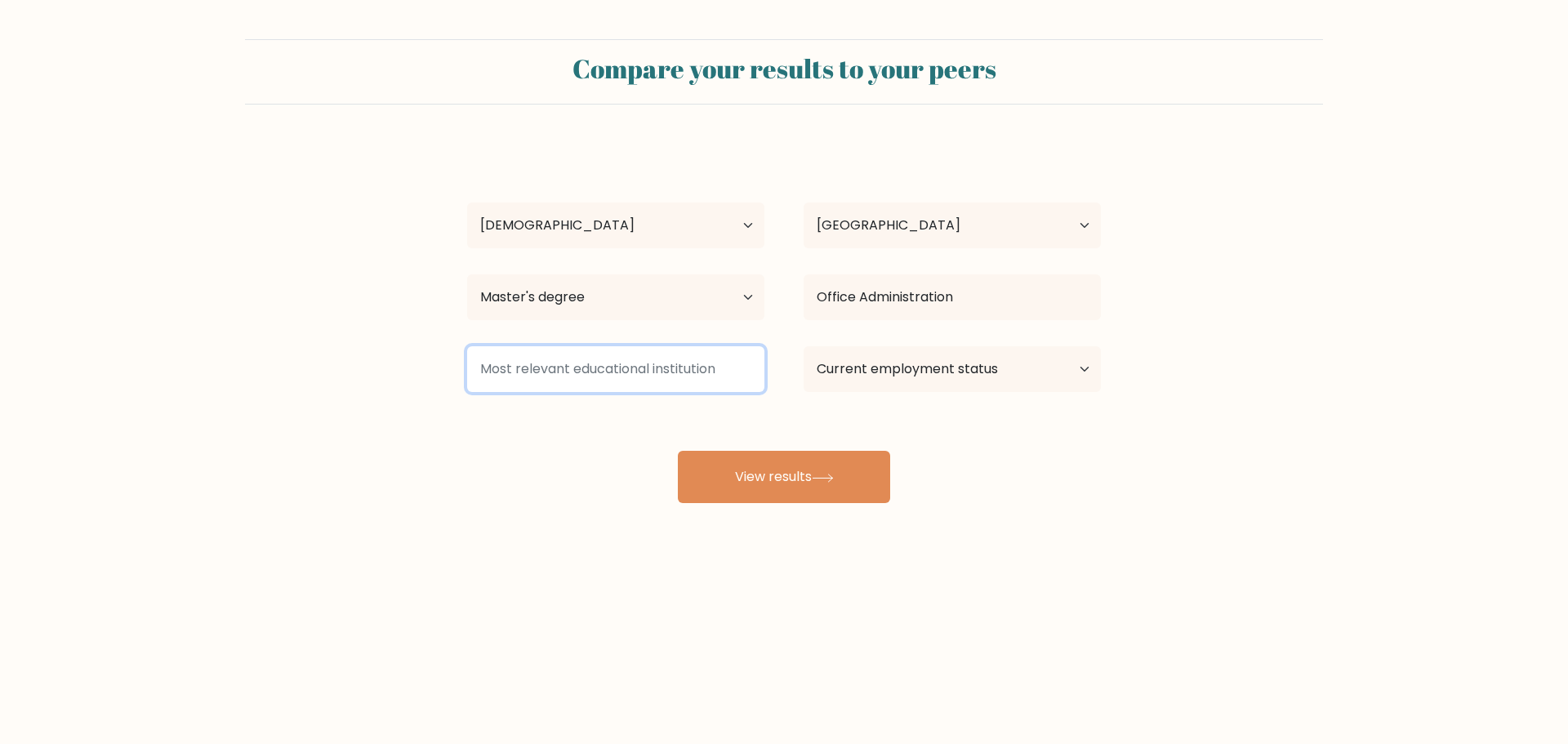
click at [605, 381] on input at bounding box center [616, 369] width 297 height 46
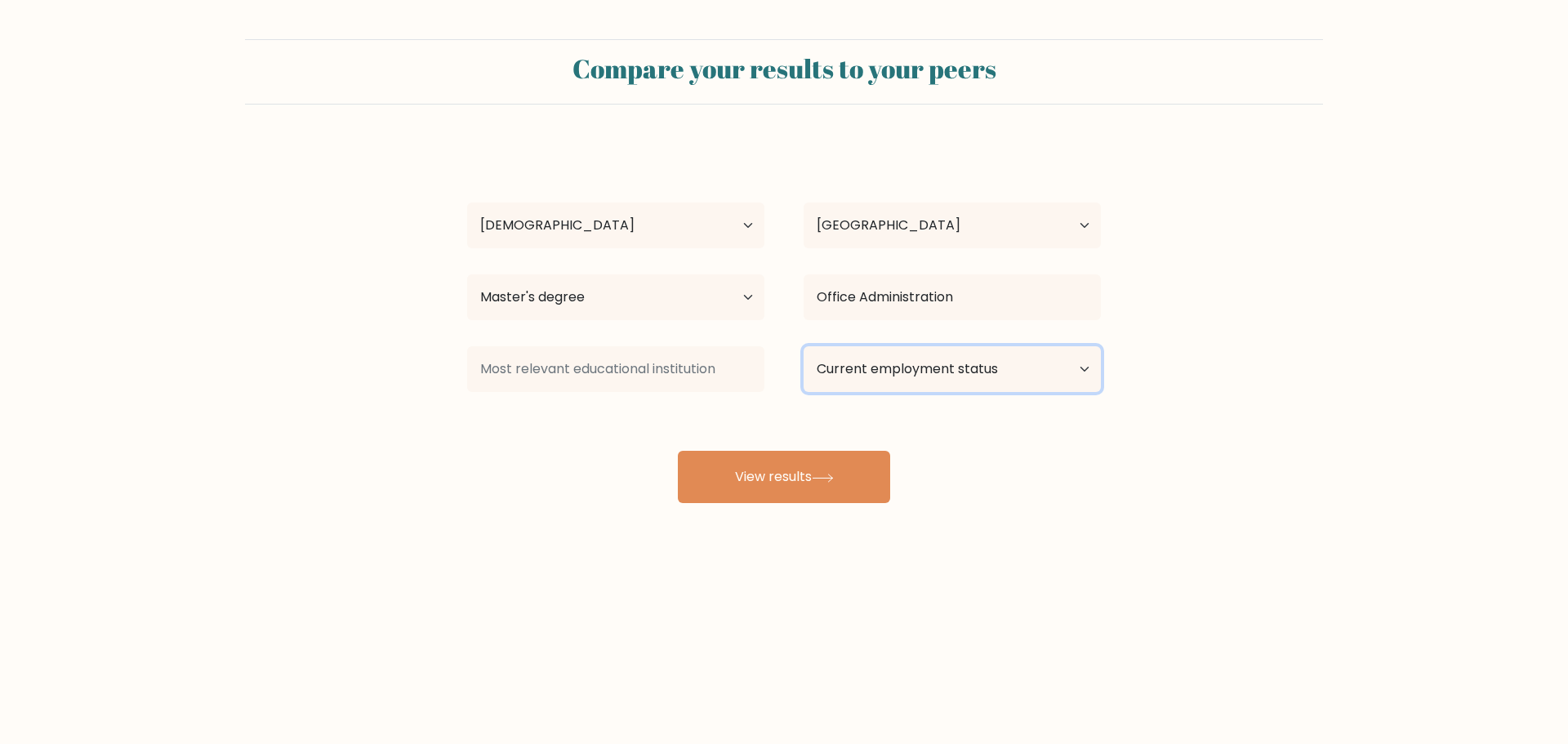
click at [994, 378] on select "Current employment status Employed Student Retired Other / prefer not to answer" at bounding box center [952, 369] width 297 height 46
select select "other"
click at [803, 346] on select "Current employment status Employed Student Retired Other / prefer not to answer" at bounding box center [952, 369] width 297 height 46
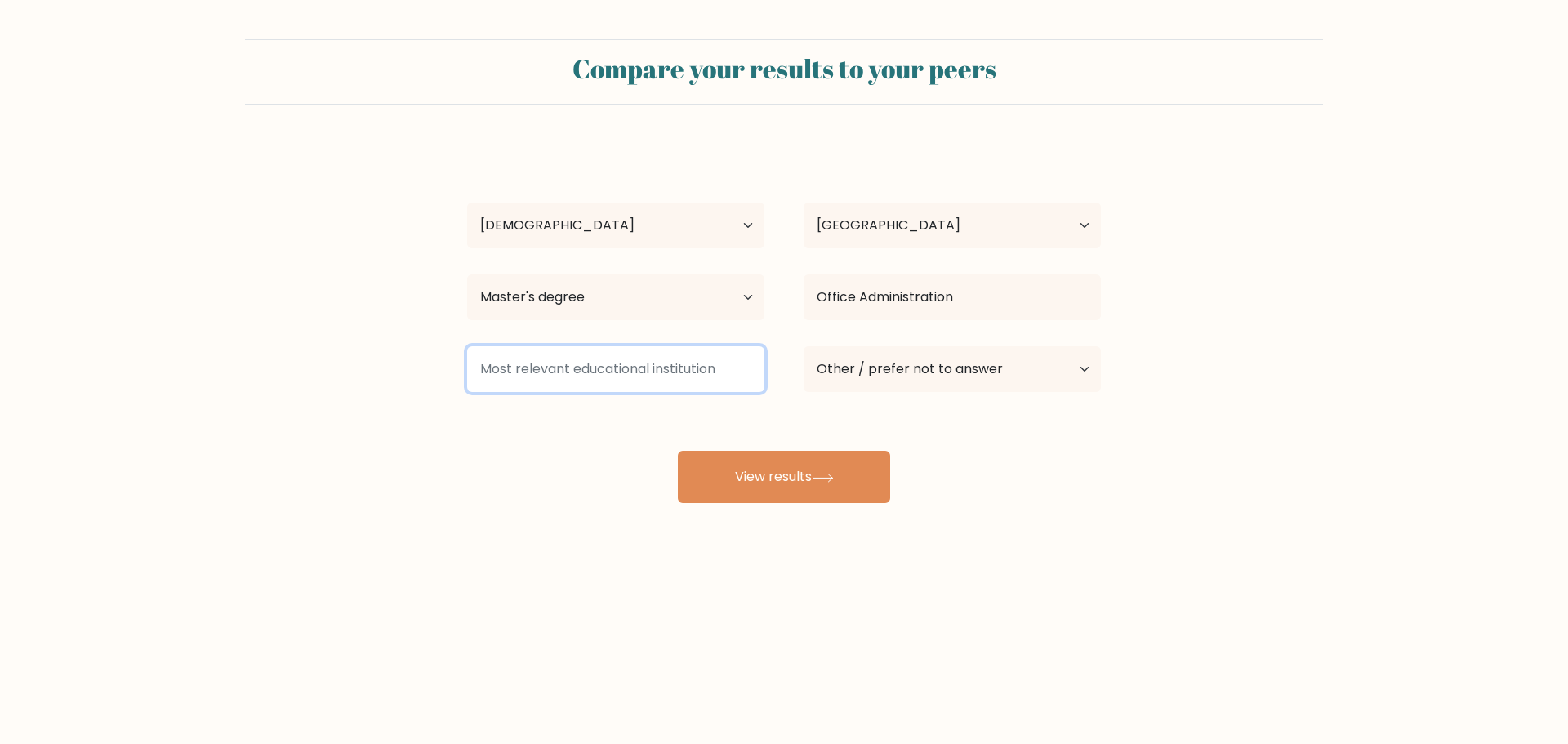
click at [700, 369] on input at bounding box center [616, 369] width 297 height 46
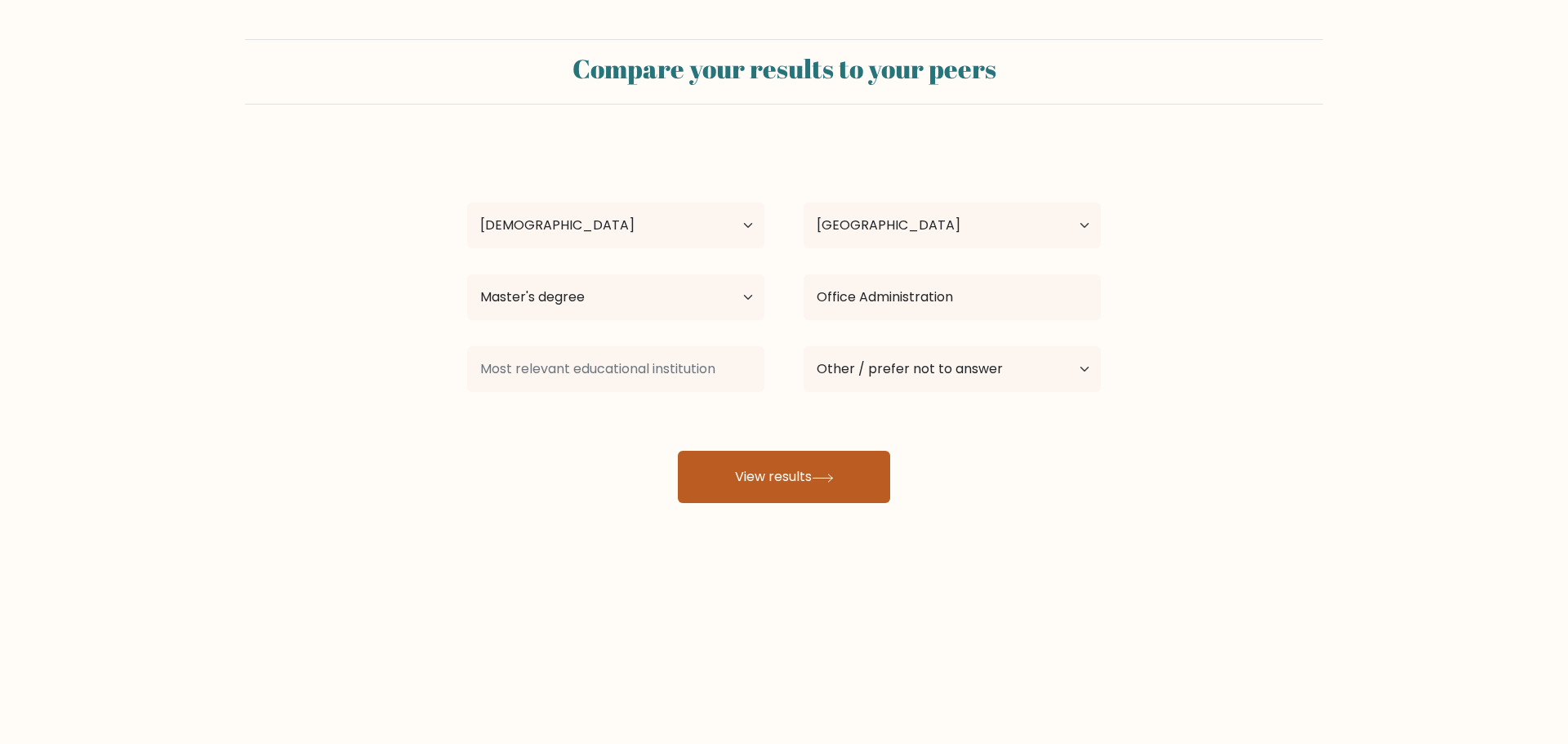
click at [786, 468] on button "View results" at bounding box center [784, 476] width 212 height 53
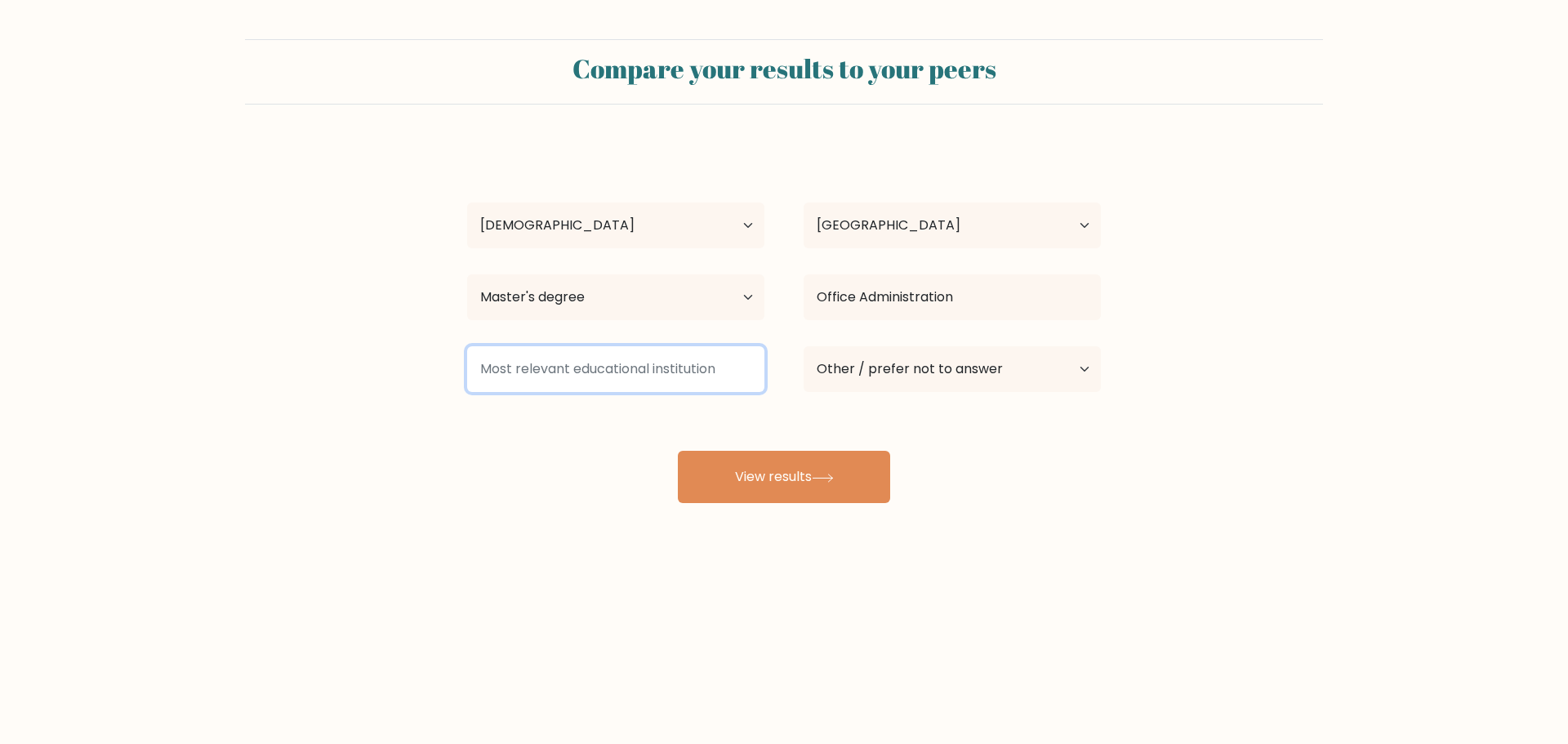
click at [674, 374] on input at bounding box center [616, 369] width 297 height 46
click at [674, 372] on input at bounding box center [616, 369] width 297 height 46
click at [646, 377] on input at bounding box center [616, 369] width 297 height 46
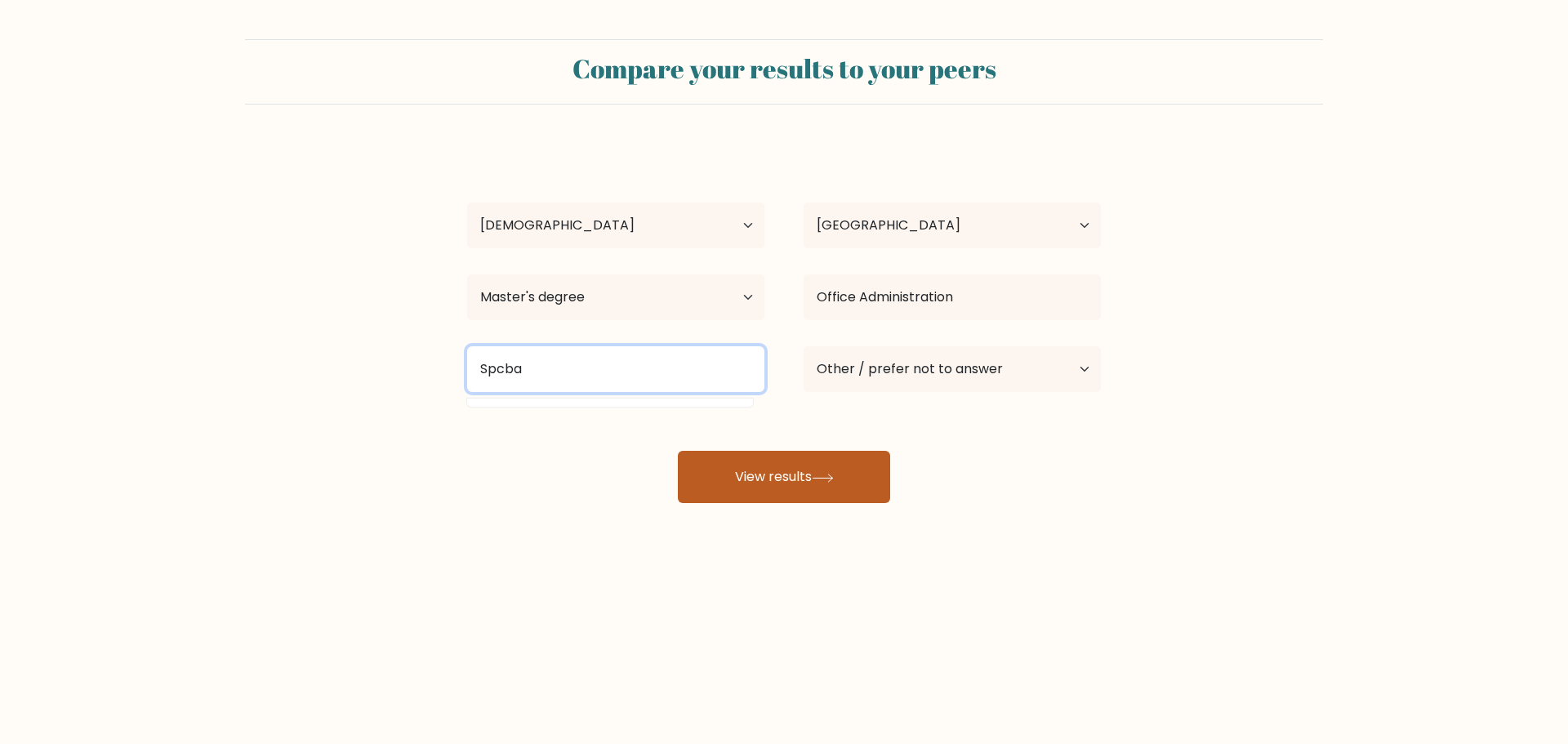
type input "Spcba"
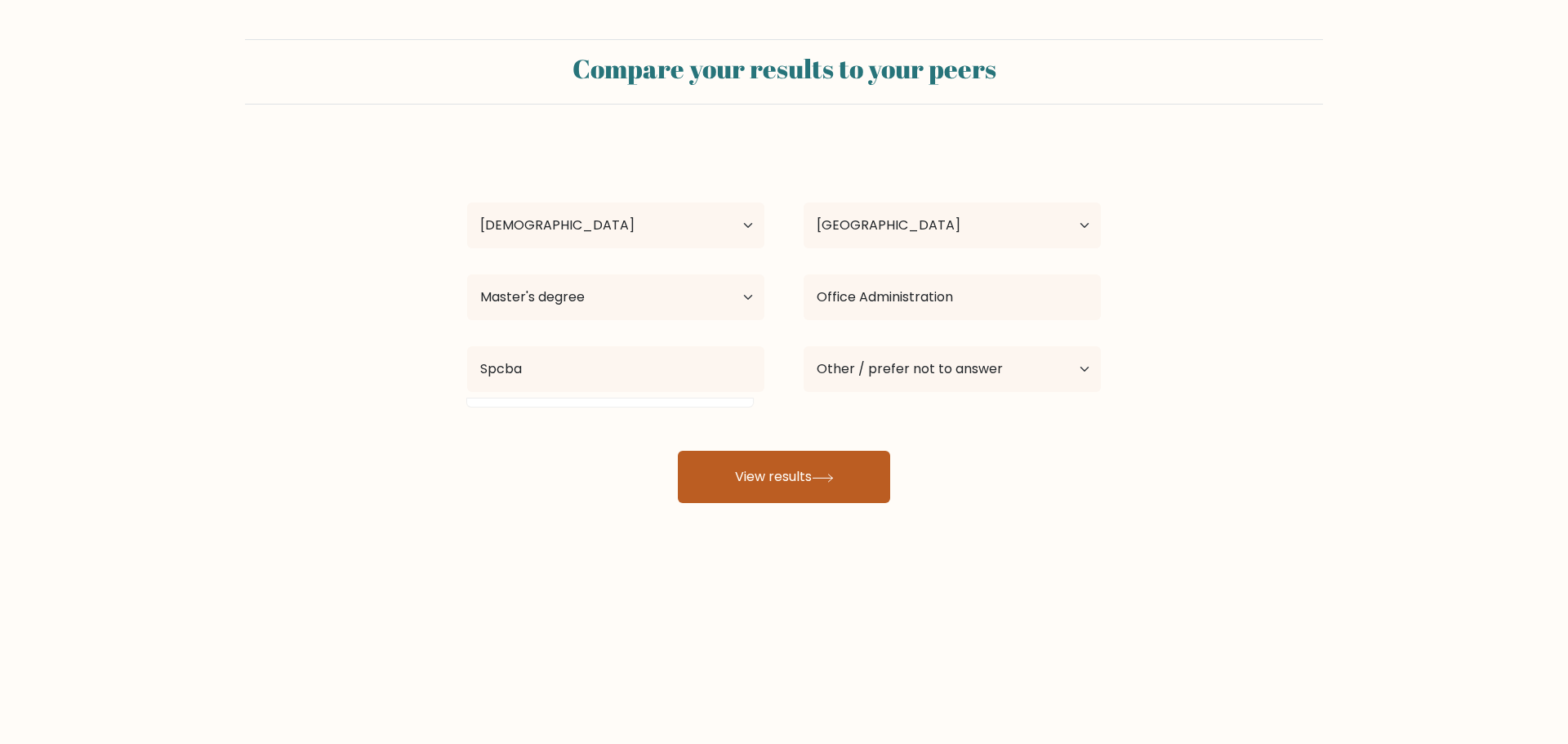
click at [787, 490] on button "View results" at bounding box center [784, 476] width 212 height 53
